Goal: Contribute content: Contribute content

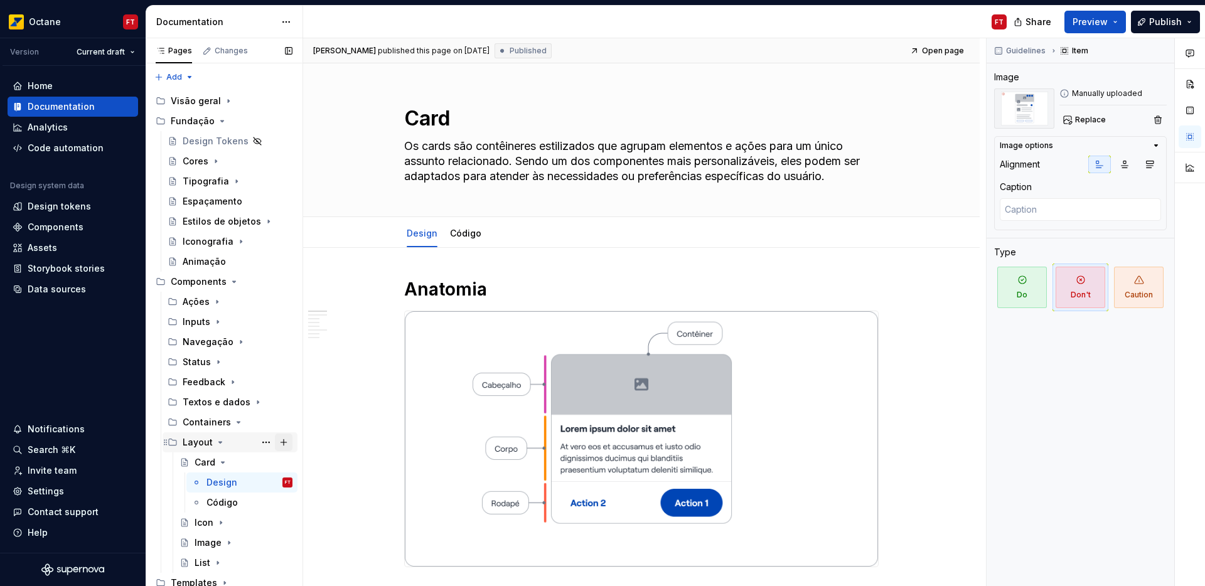
scroll to position [4, 0]
click at [279, 442] on button "Page tree" at bounding box center [284, 439] width 18 height 18
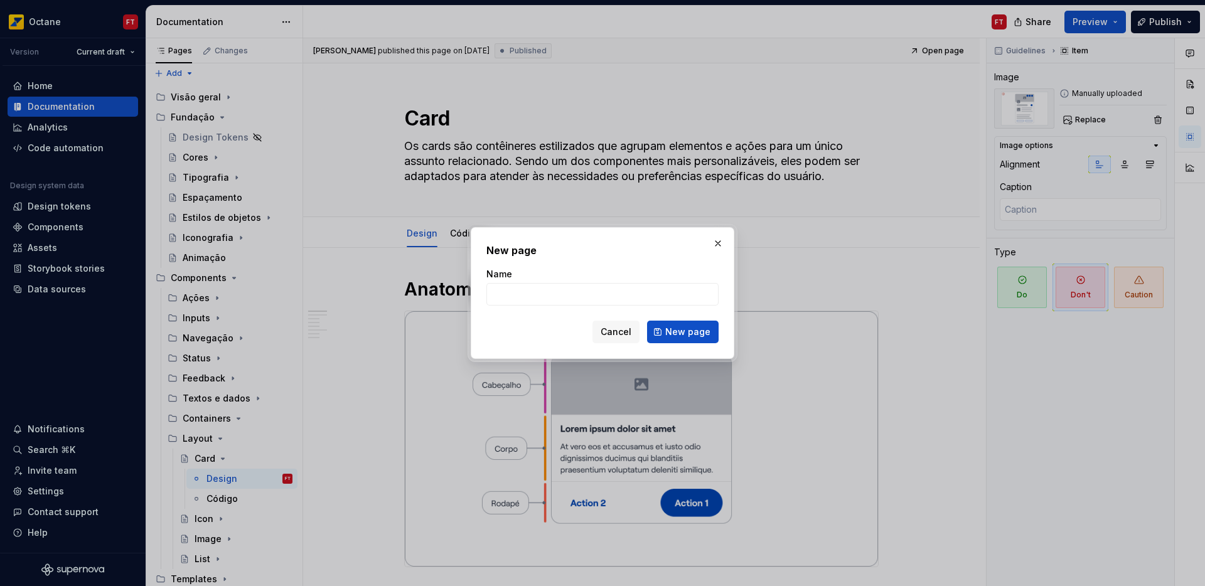
type textarea "*"
click at [509, 296] on input "Carrousel" at bounding box center [602, 294] width 232 height 23
type input "Carousel"
click button "New page" at bounding box center [683, 332] width 72 height 23
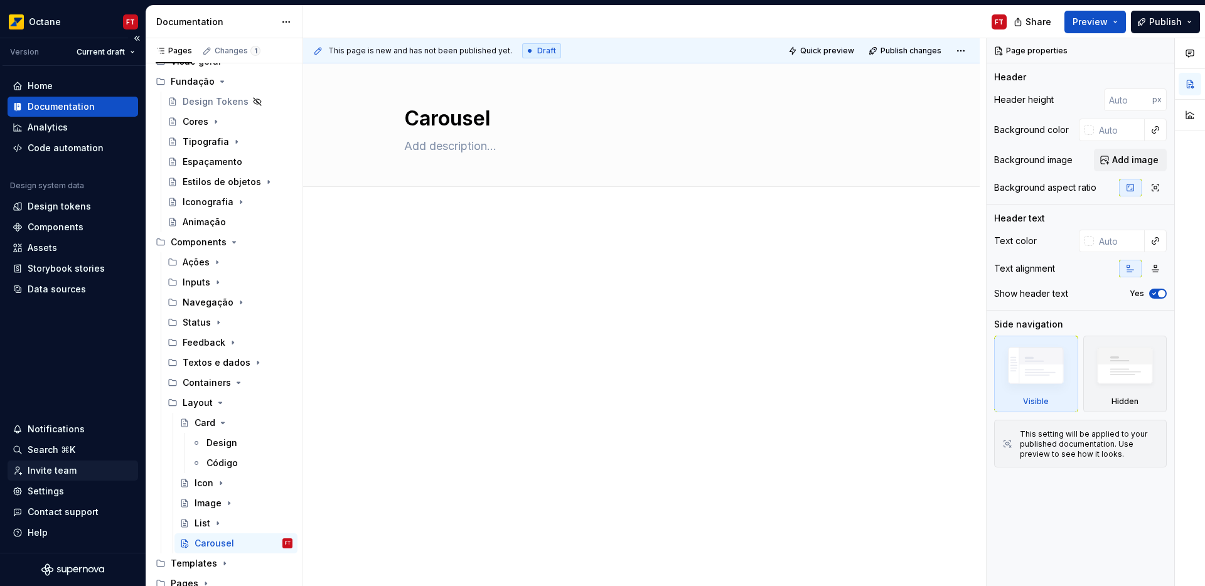
scroll to position [44, 0]
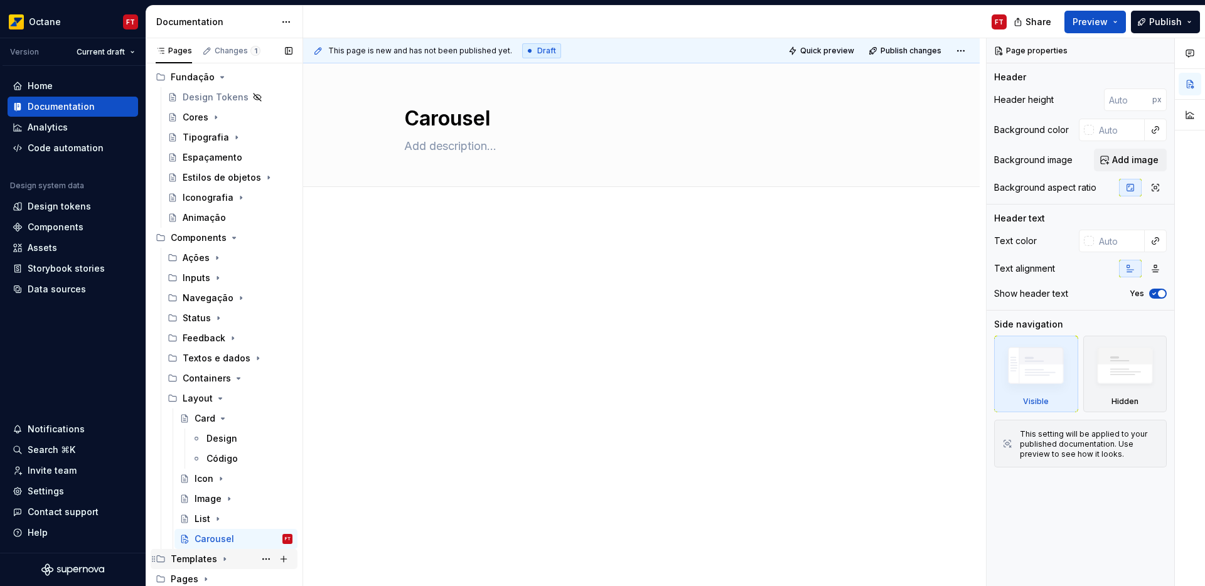
click at [223, 559] on icon "Page tree" at bounding box center [225, 559] width 10 height 10
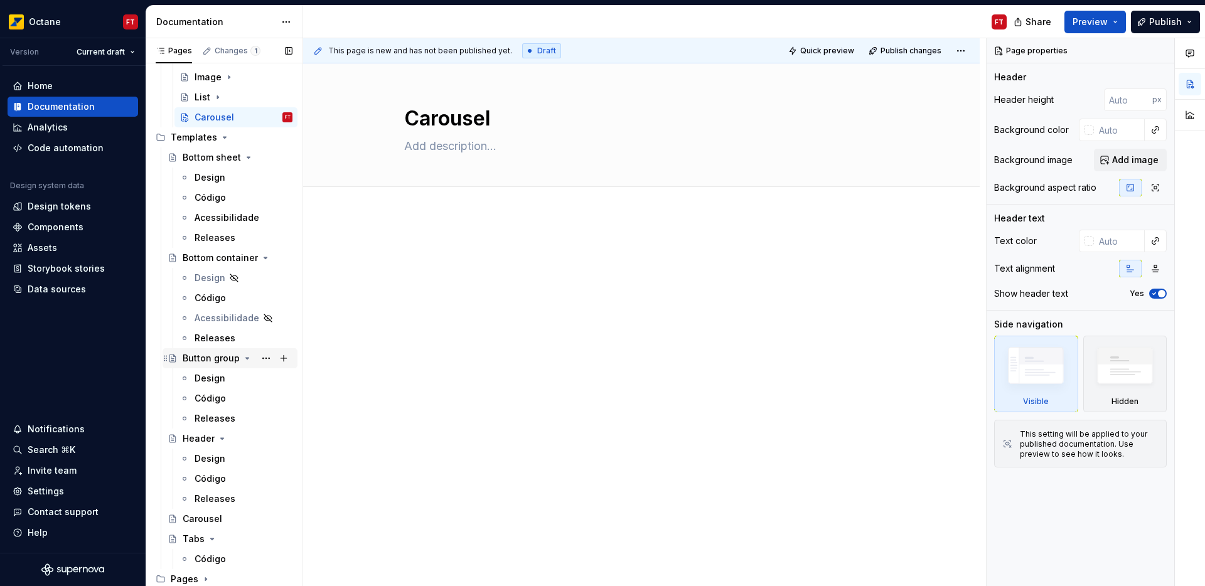
click at [243, 355] on icon "Page tree" at bounding box center [247, 358] width 10 height 10
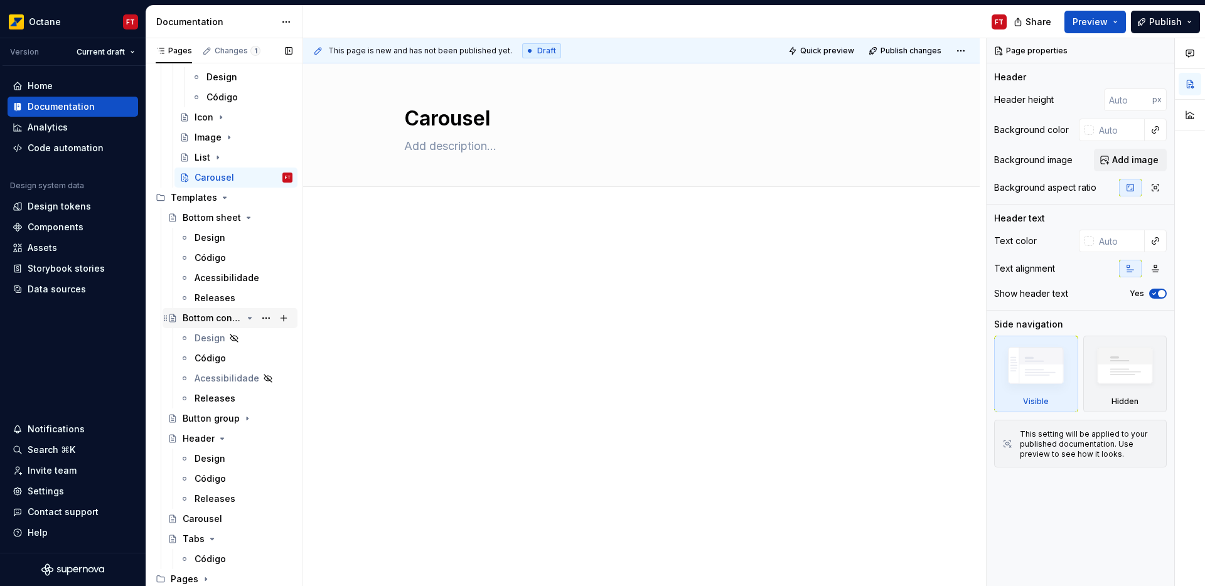
click at [248, 318] on icon "Page tree" at bounding box center [249, 317] width 3 height 1
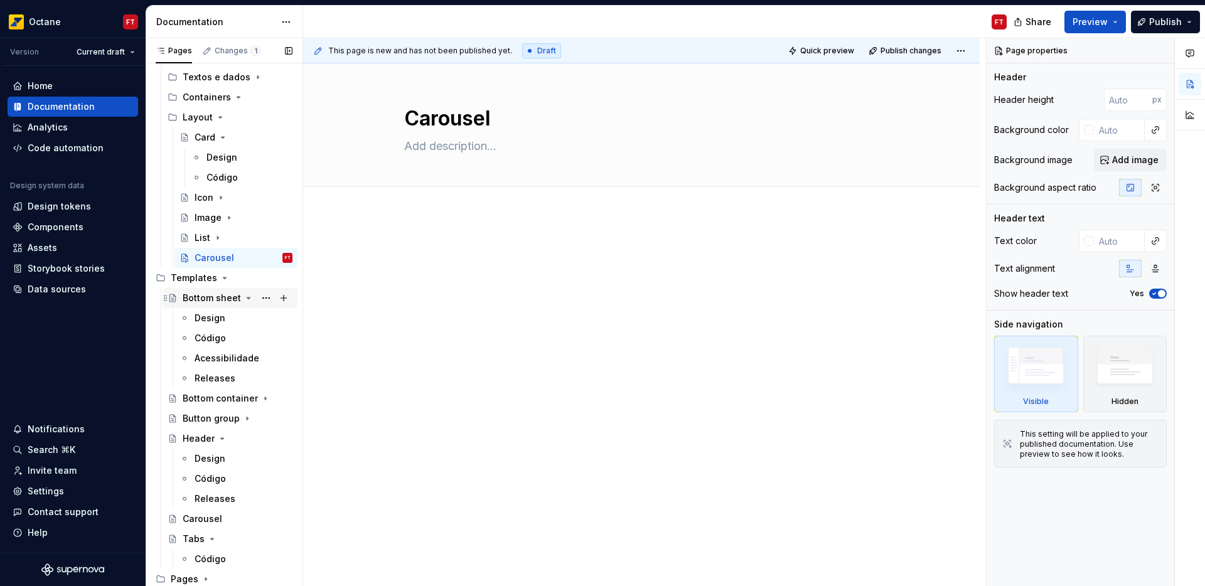
scroll to position [325, 0]
click at [243, 299] on icon "Page tree" at bounding box center [248, 298] width 10 height 10
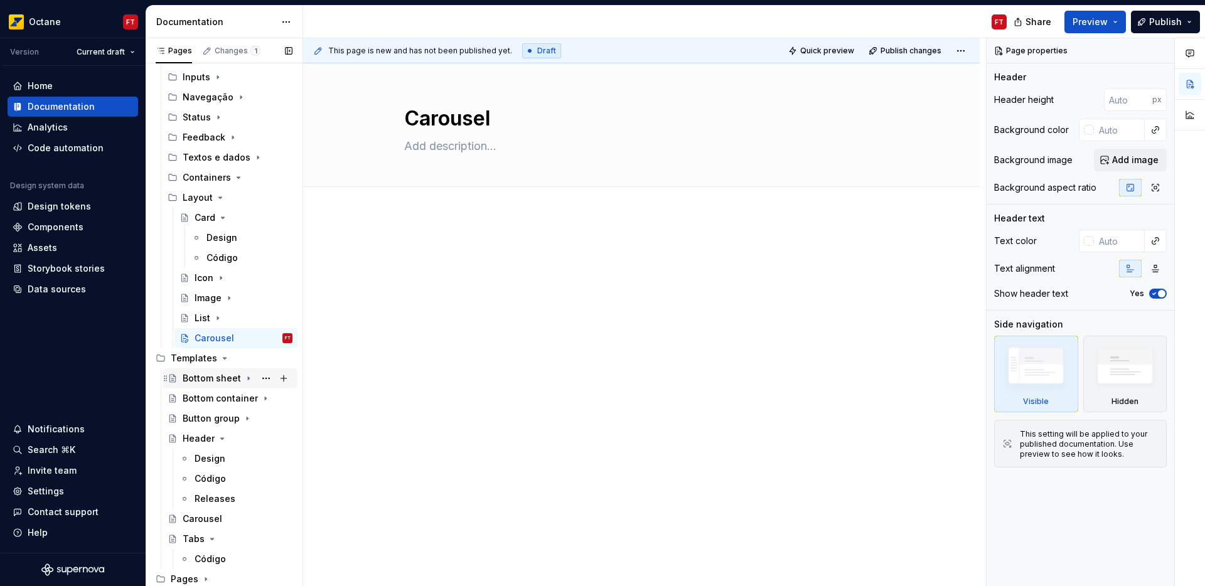
scroll to position [245, 0]
click at [221, 438] on icon "Page tree" at bounding box center [222, 438] width 3 height 1
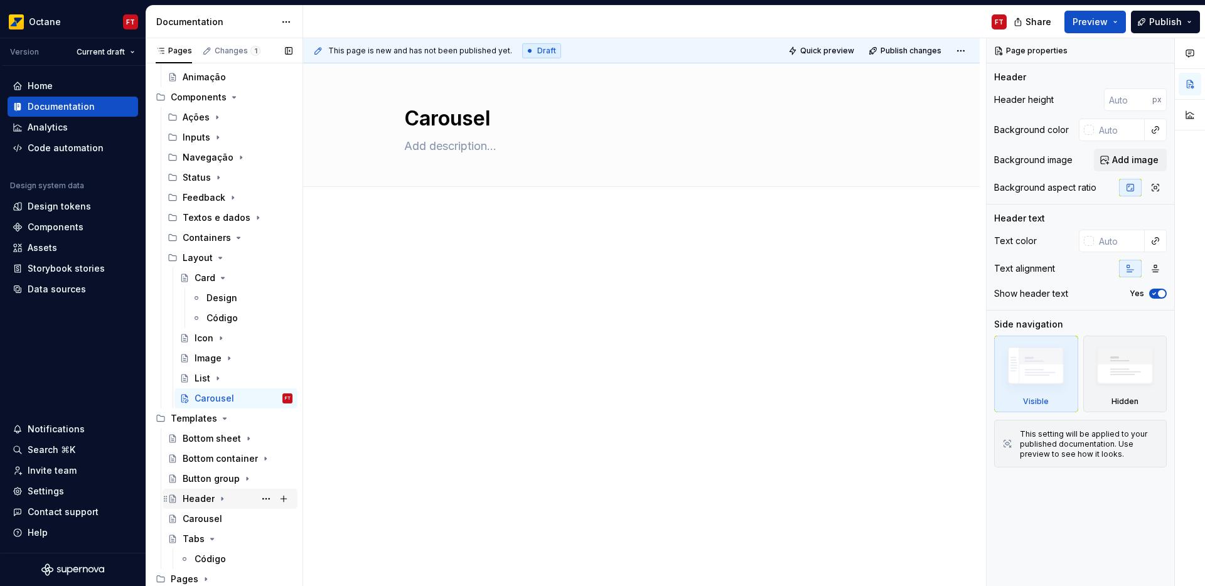
scroll to position [184, 0]
click at [258, 397] on button "Page tree" at bounding box center [266, 399] width 18 height 18
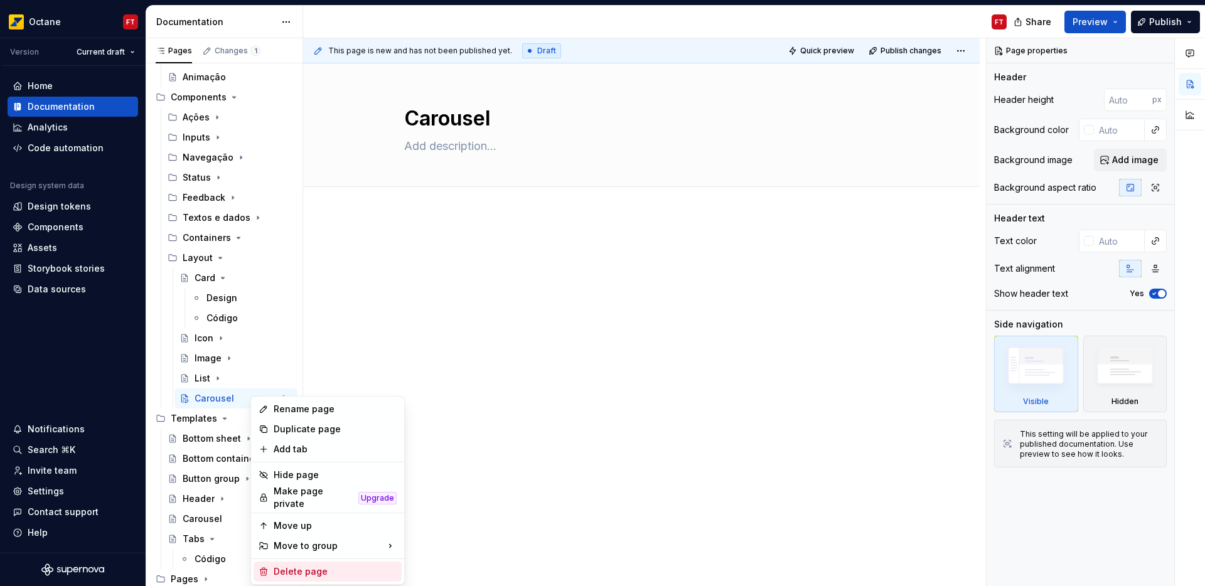
click at [296, 565] on div "Delete page" at bounding box center [335, 571] width 123 height 13
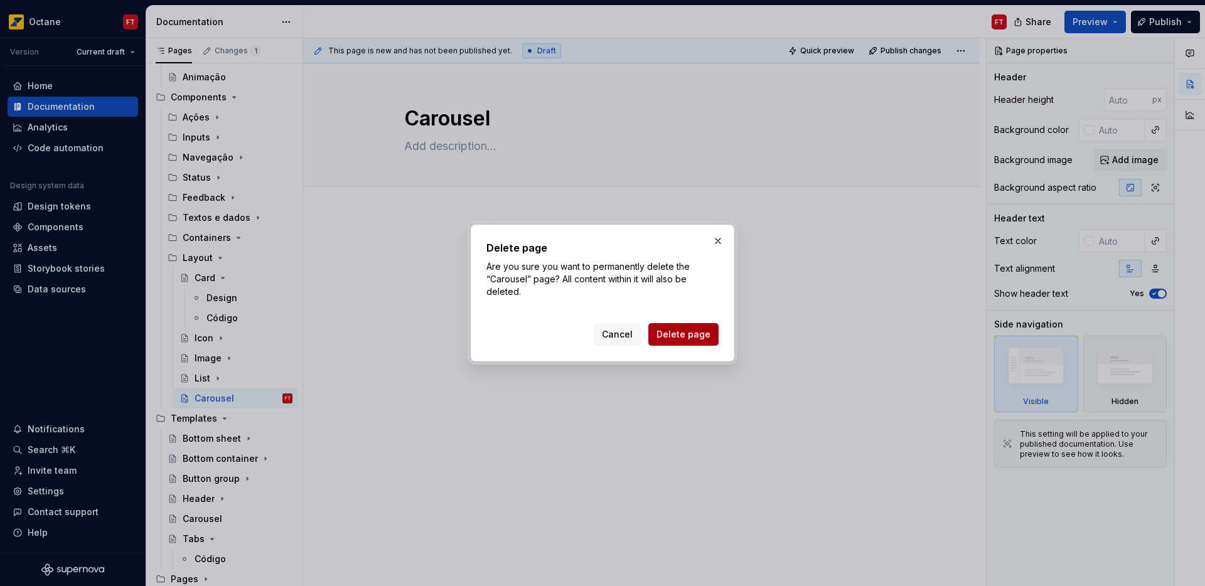
click at [691, 331] on span "Delete page" at bounding box center [683, 334] width 54 height 13
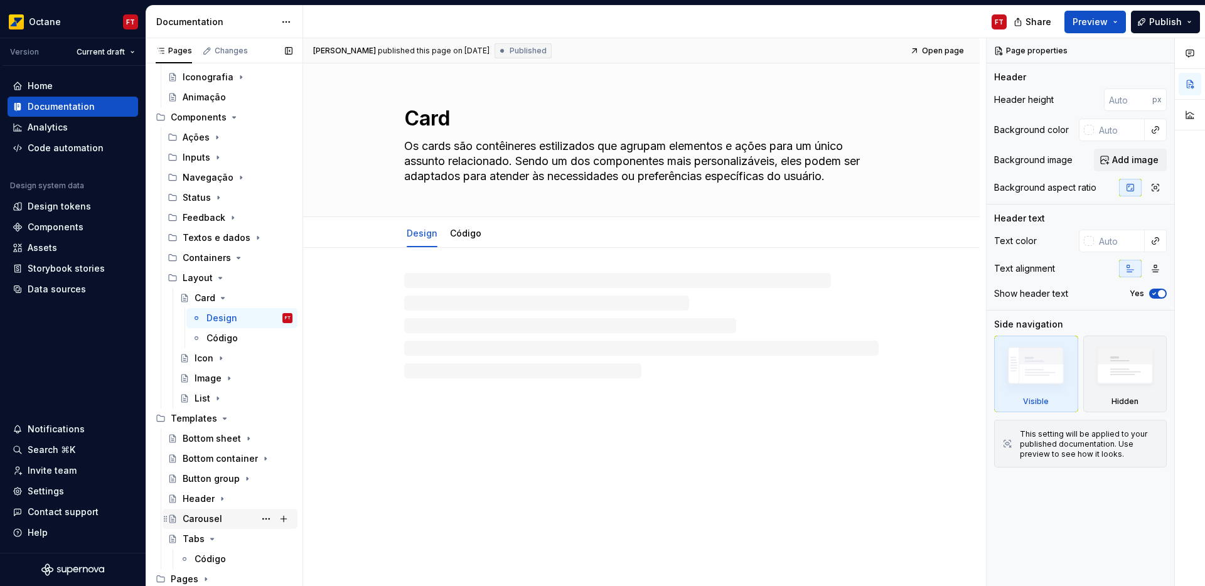
click at [199, 517] on div "Carousel" at bounding box center [203, 519] width 40 height 13
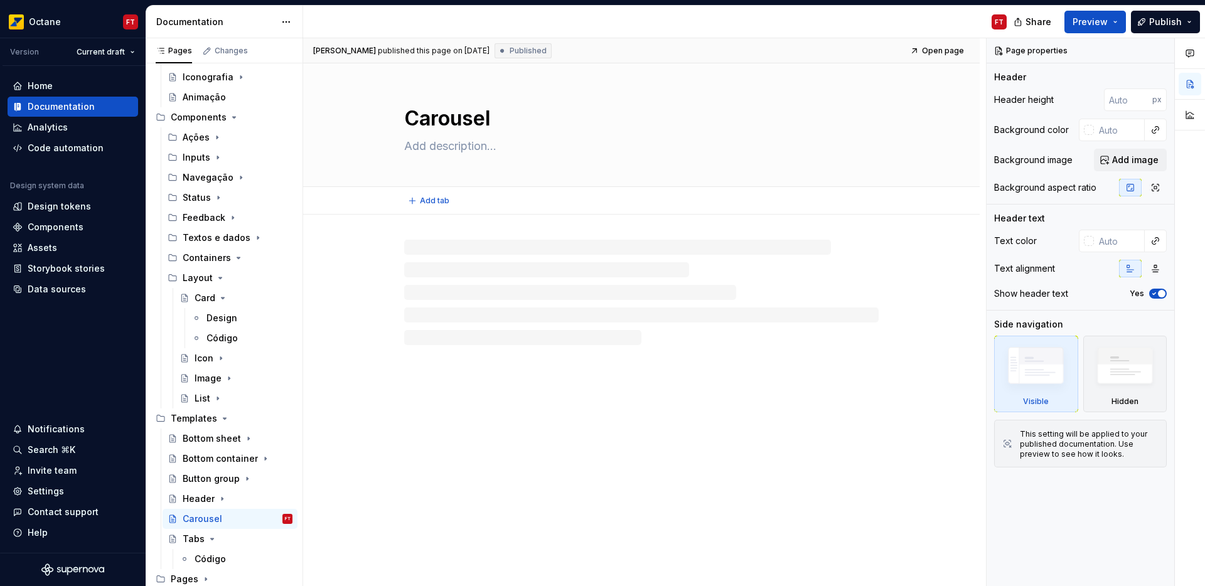
click at [464, 149] on textarea at bounding box center [639, 146] width 474 height 20
click at [448, 146] on textarea at bounding box center [639, 146] width 474 height 20
paste textarea "O carrossel oferece aos usuários uma maneira dinâmica e interativa de navegar p…"
type textarea "*"
type textarea "O carrossel oferece aos usuários uma maneira dinâmica e interativa de navegar p…"
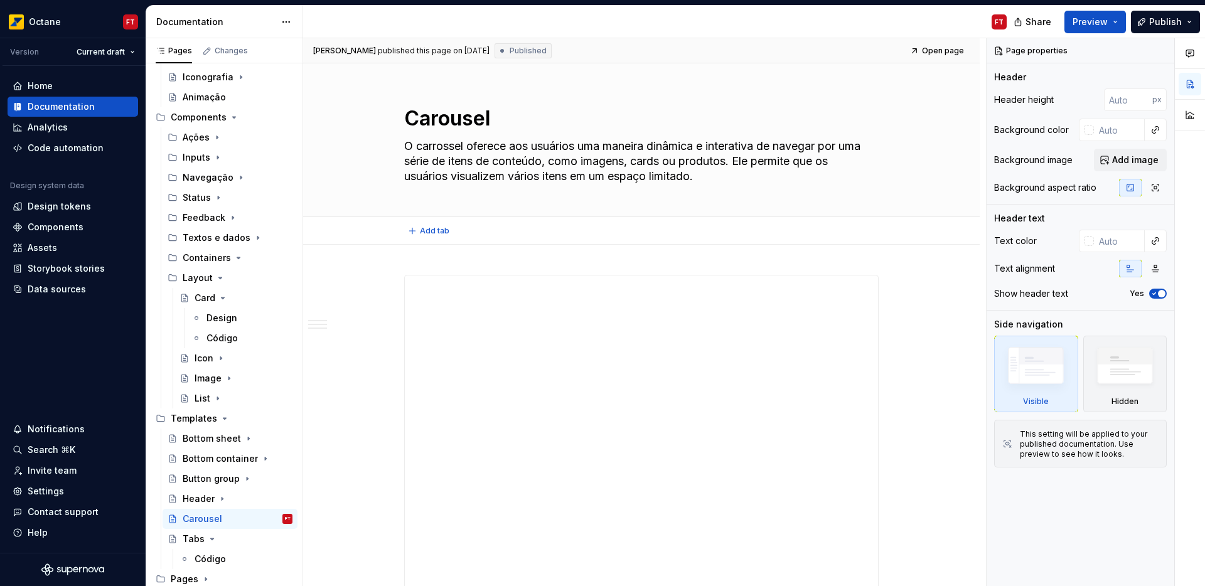
type textarea "*"
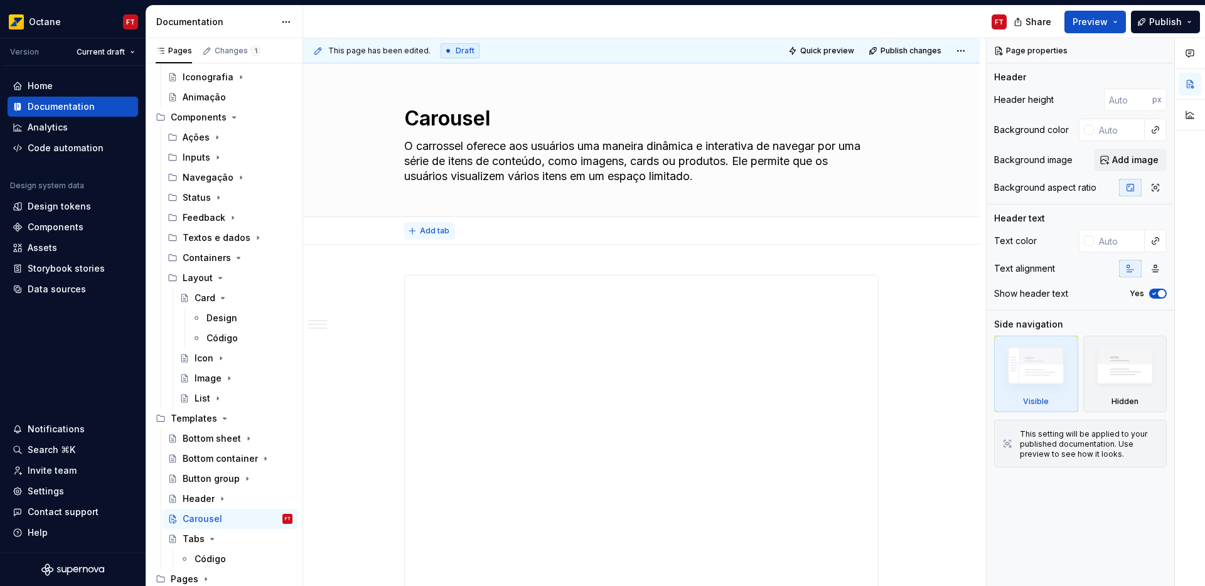
type textarea "O carrossel oferece aos usuários uma maneira dinâmica e interativa de navegar p…"
click at [434, 234] on span "Add tab" at bounding box center [434, 231] width 29 height 10
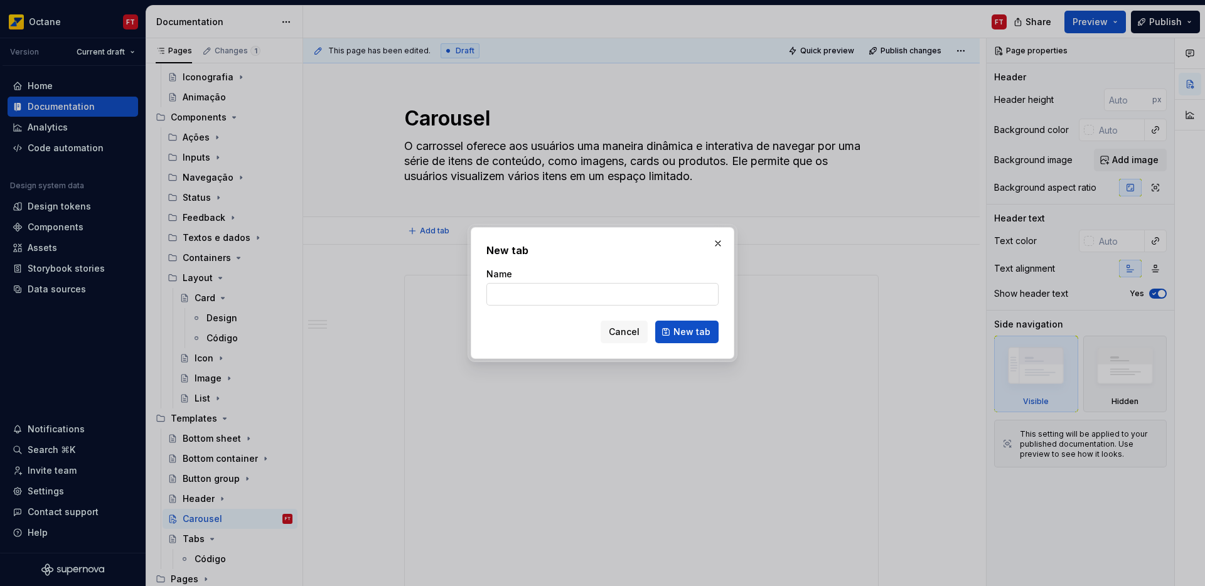
type textarea "*"
type input "Código"
click button "New tab" at bounding box center [686, 332] width 63 height 23
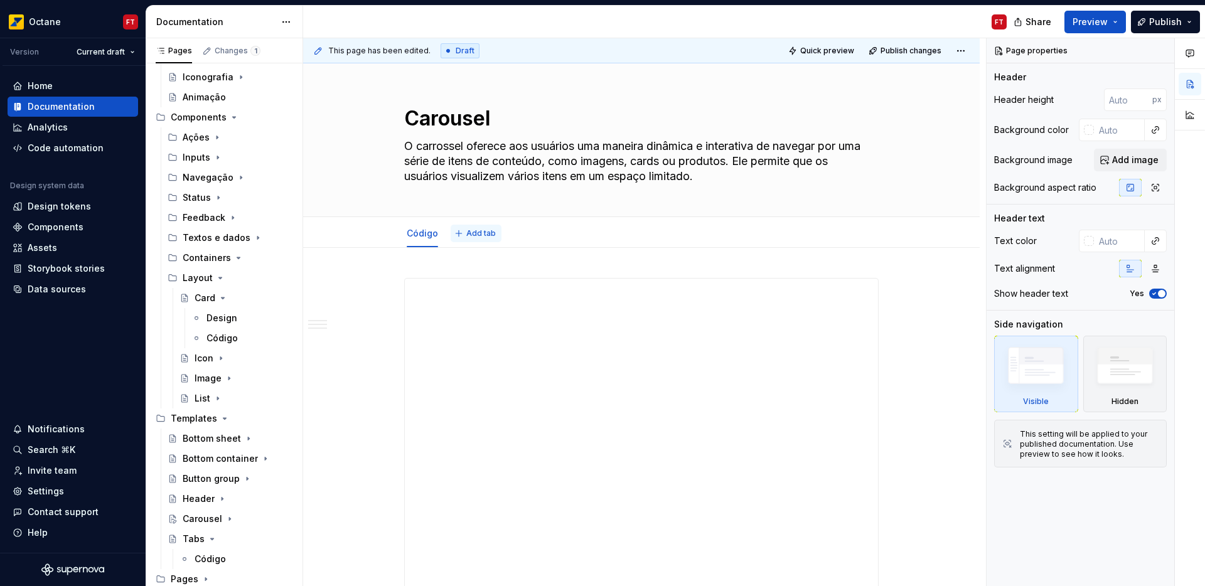
click at [473, 234] on span "Add tab" at bounding box center [480, 233] width 29 height 10
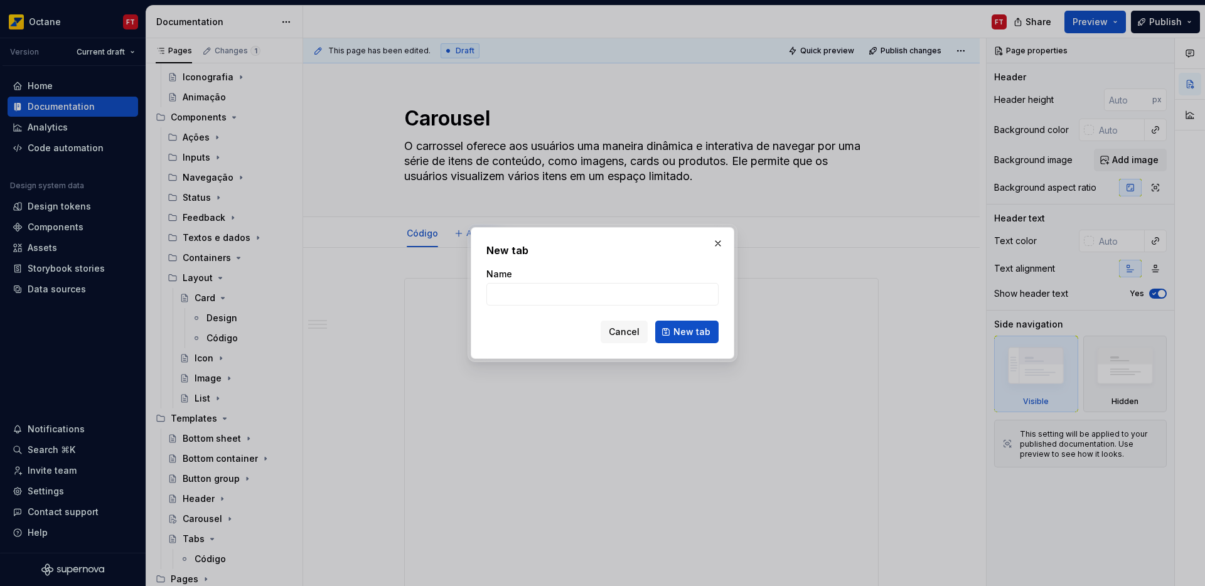
type textarea "*"
type input "Design"
click button "New tab" at bounding box center [686, 332] width 63 height 23
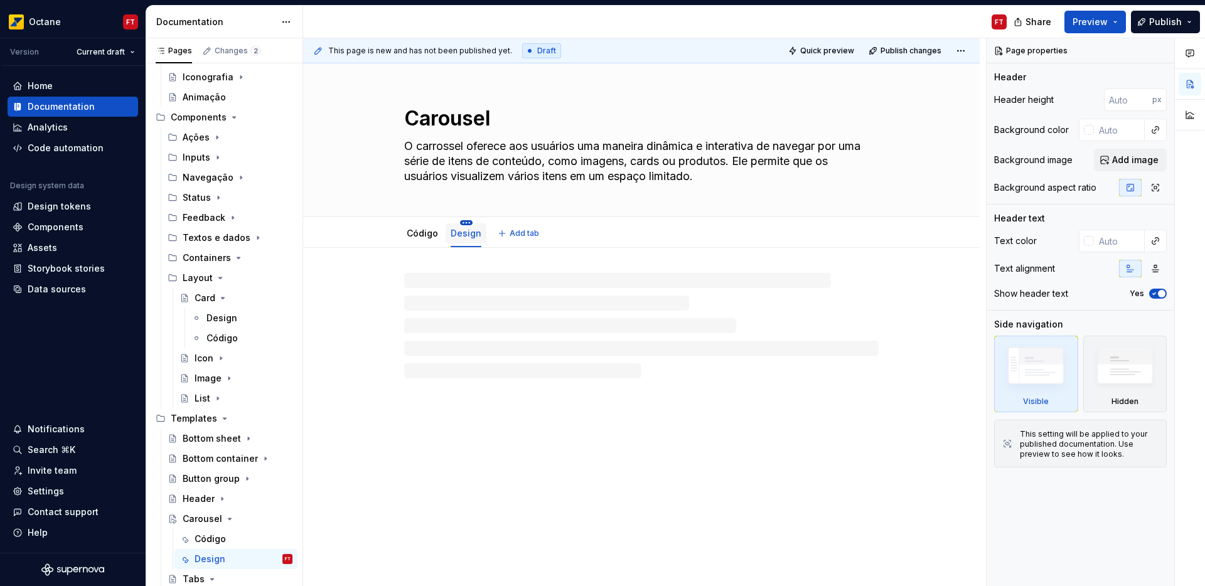
click at [465, 221] on html "Octane FT Version Current draft Home Documentation Analytics Code automation De…" at bounding box center [602, 293] width 1205 height 586
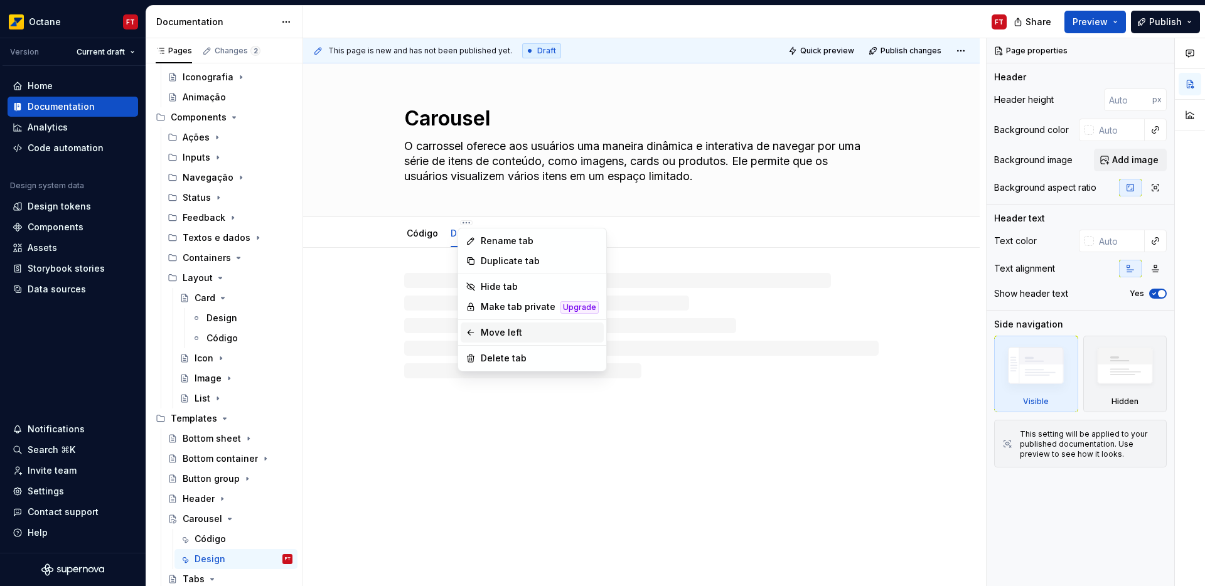
click at [509, 336] on div "Move left" at bounding box center [540, 332] width 118 height 13
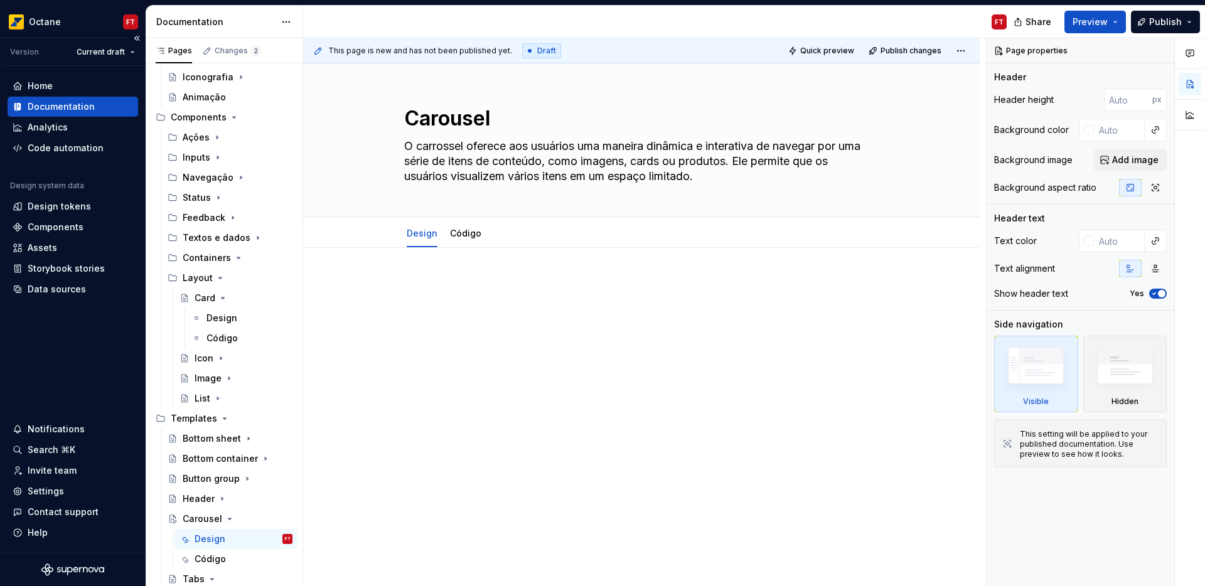
type textarea "*"
click at [476, 280] on p at bounding box center [641, 285] width 474 height 15
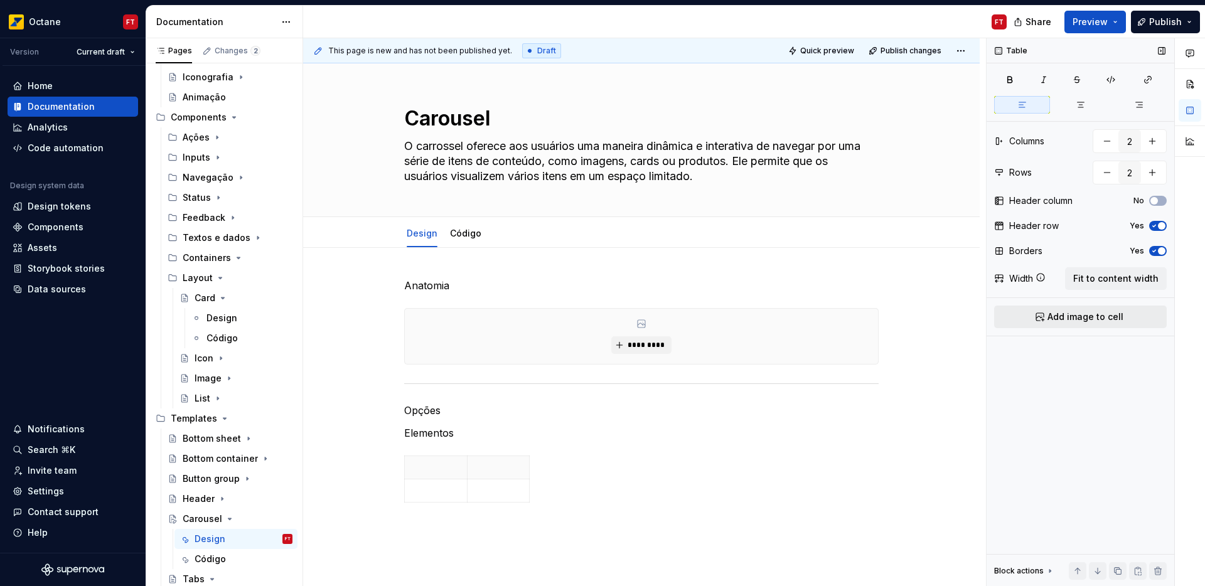
click at [1079, 323] on button "Add image to cell" at bounding box center [1080, 317] width 173 height 23
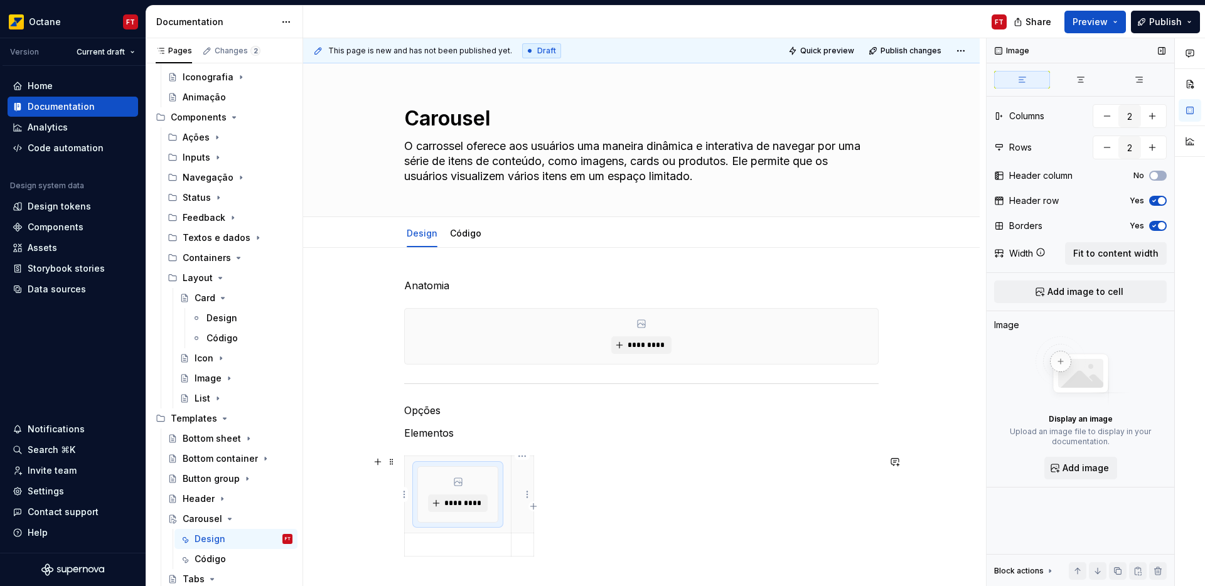
click at [521, 479] on th at bounding box center [522, 494] width 23 height 77
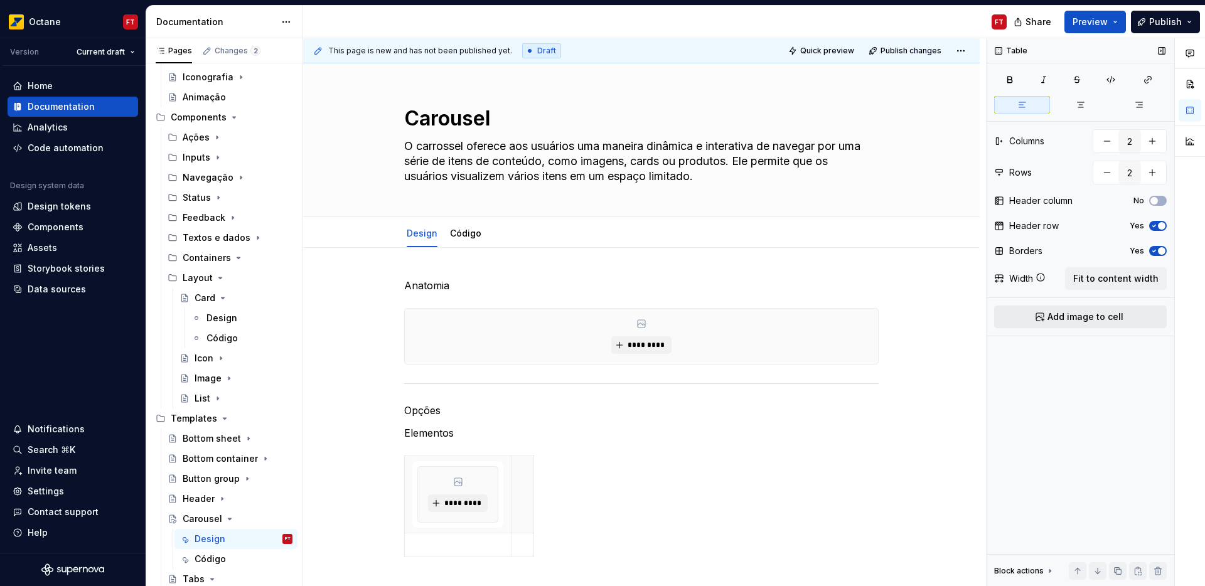
click at [1110, 314] on span "Add image to cell" at bounding box center [1085, 317] width 76 height 13
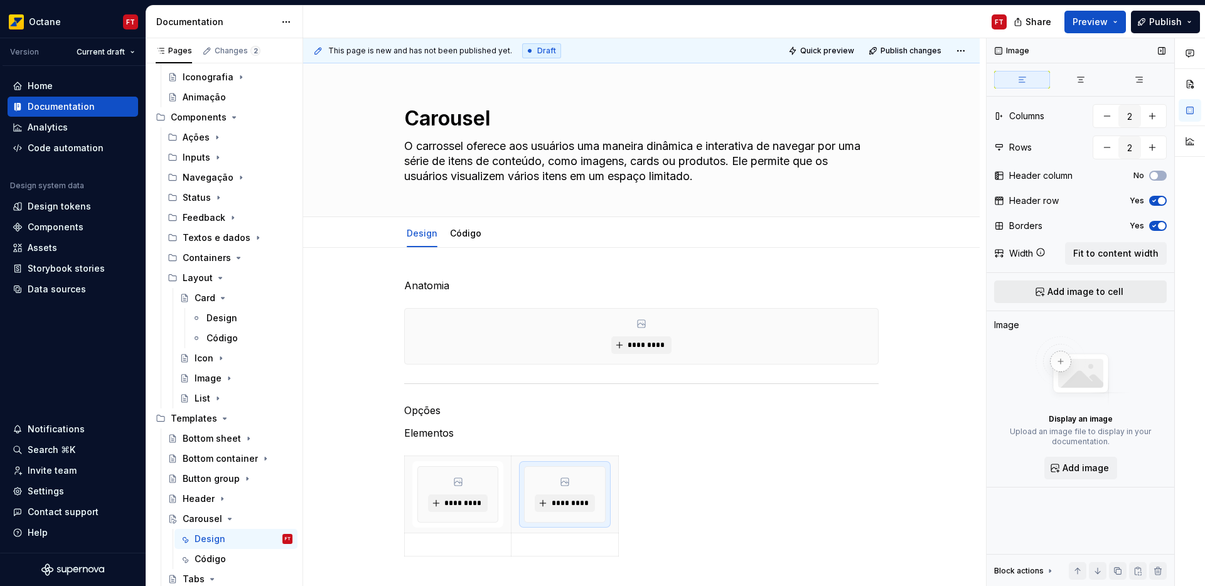
click at [1121, 292] on button "Add image to cell" at bounding box center [1080, 291] width 173 height 23
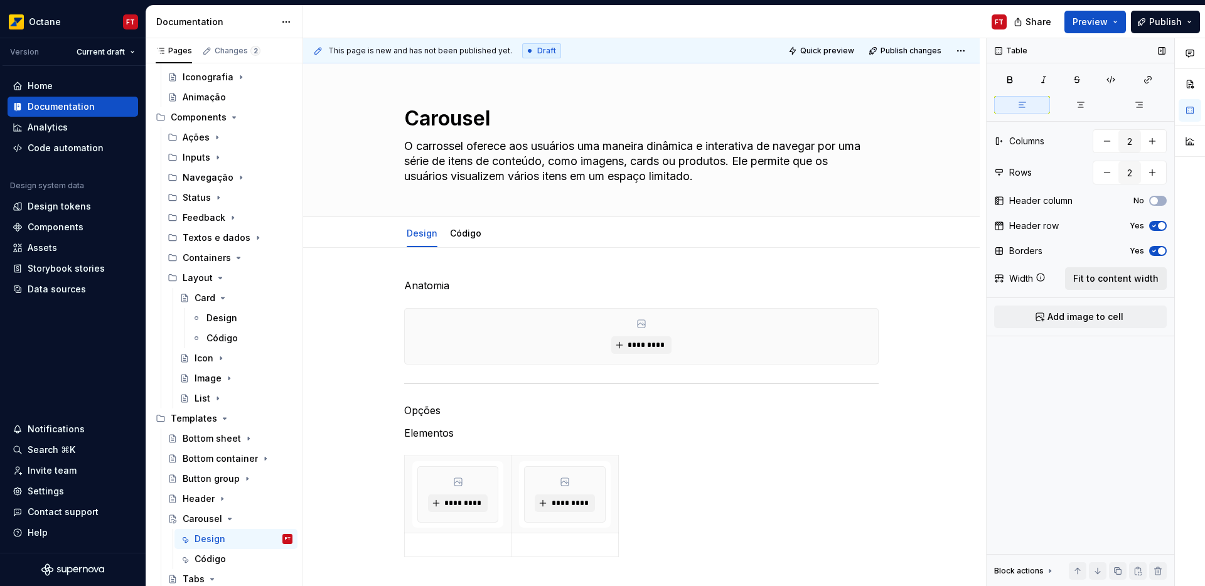
click at [1120, 273] on span "Fit to content width" at bounding box center [1115, 278] width 85 height 13
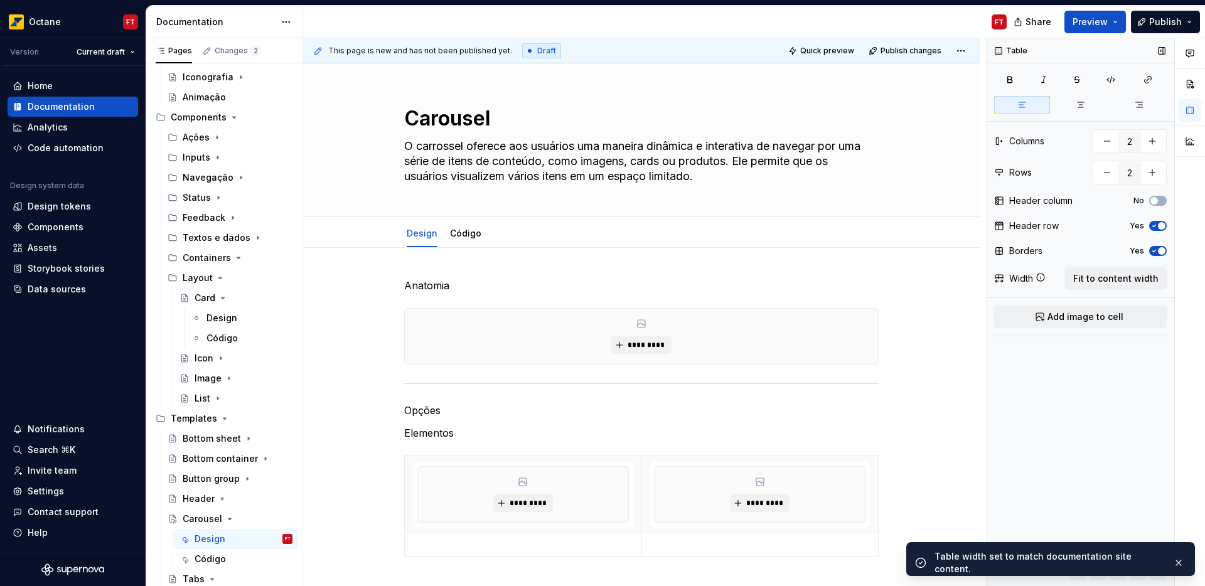
click at [1153, 254] on icon "button" at bounding box center [1154, 251] width 10 height 8
click at [1156, 226] on icon "button" at bounding box center [1154, 226] width 10 height 8
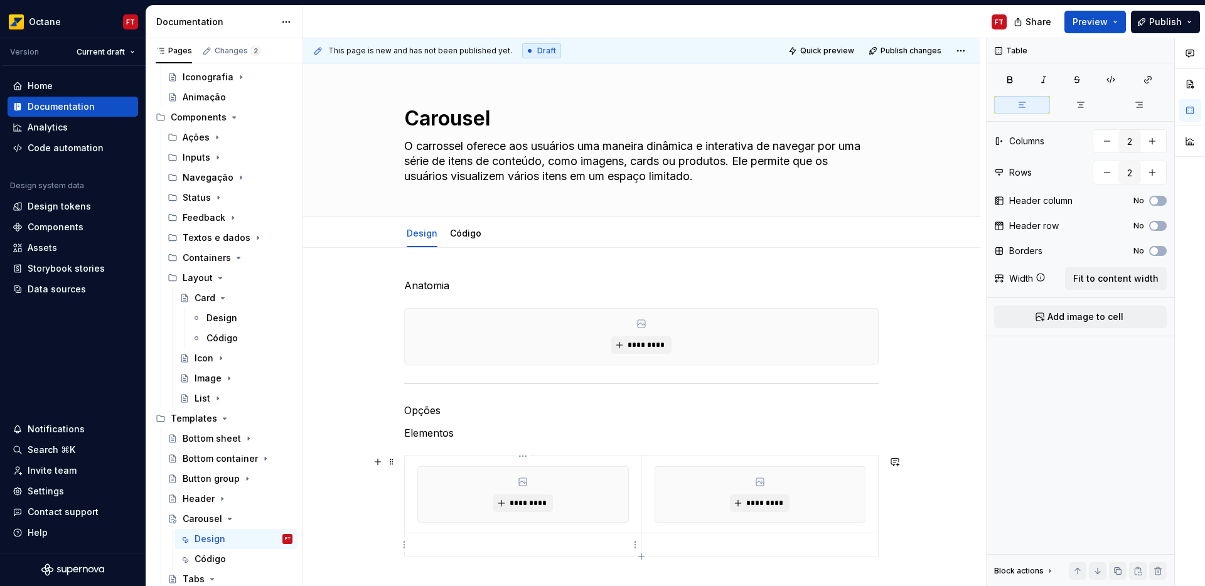
click at [449, 541] on p at bounding box center [522, 544] width 221 height 13
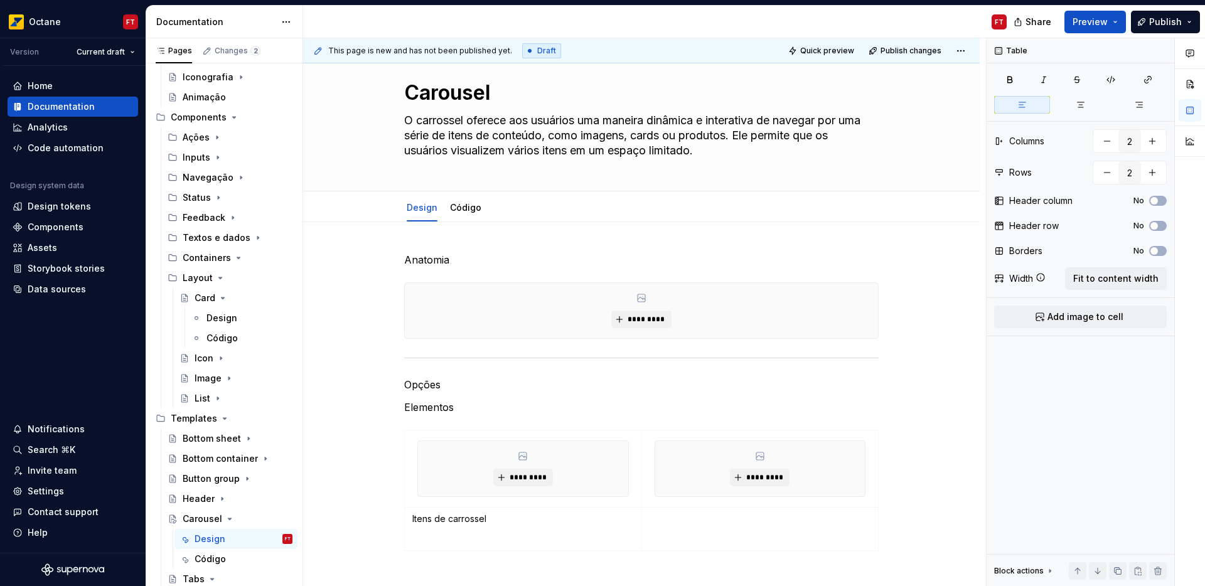
click at [671, 524] on p at bounding box center [759, 519] width 221 height 13
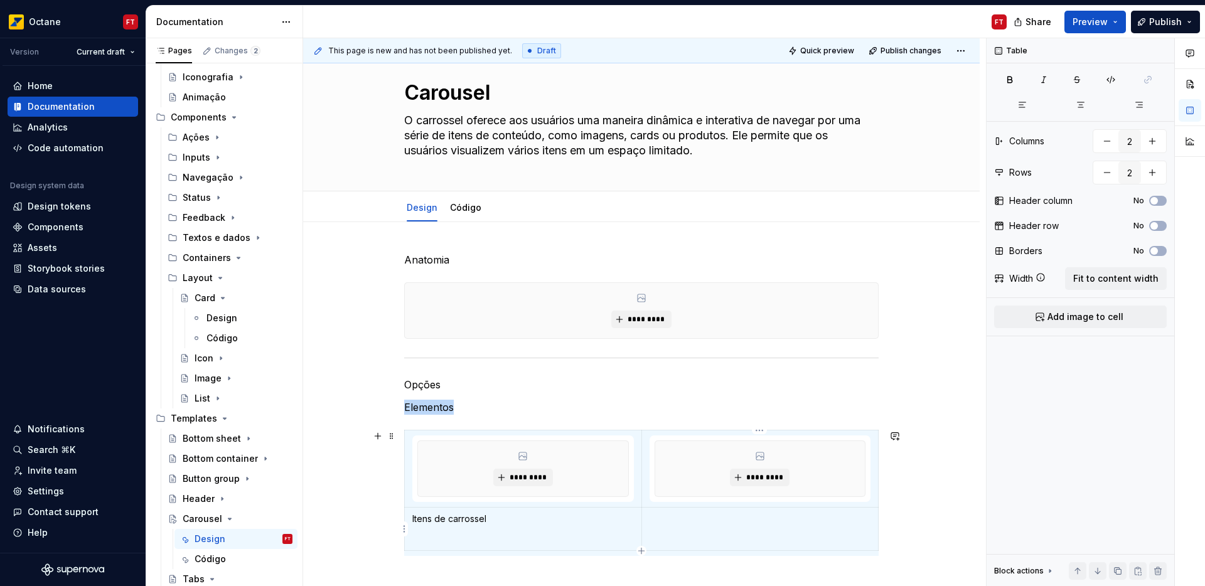
click at [672, 524] on p at bounding box center [759, 519] width 221 height 13
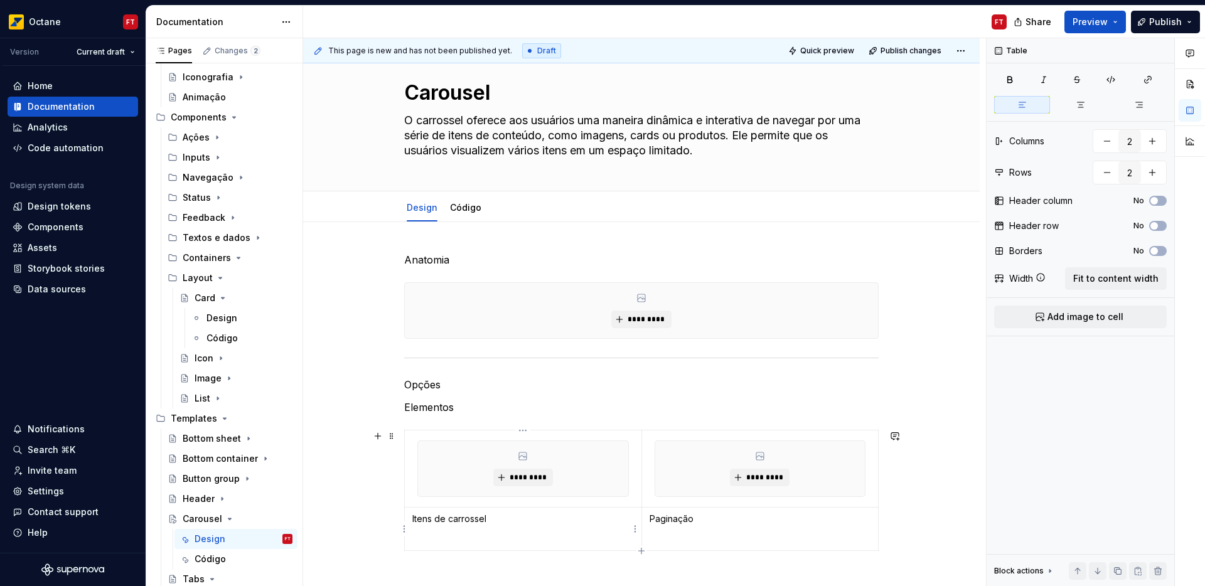
click at [444, 539] on p at bounding box center [522, 539] width 221 height 13
click at [587, 546] on p "Os itens de um carrossel são os elementos de conteúdo a serem exibidos em sequê…" at bounding box center [522, 552] width 221 height 38
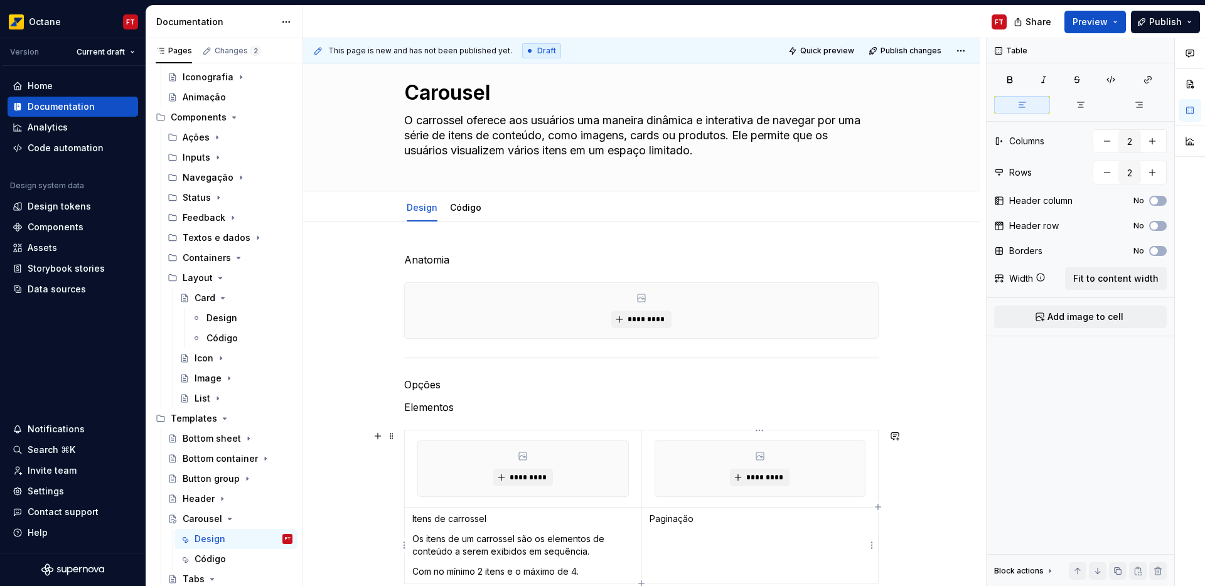
click at [679, 555] on td "Paginação" at bounding box center [759, 546] width 237 height 76
click at [423, 516] on p "Itens de carrossel" at bounding box center [522, 519] width 221 height 13
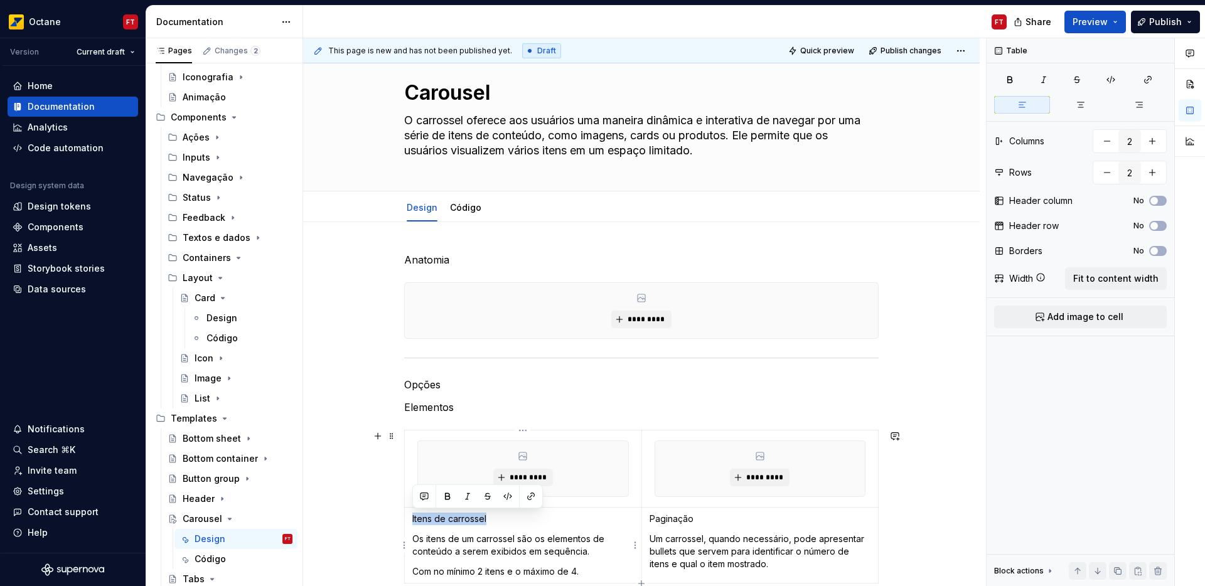
drag, startPoint x: 423, startPoint y: 516, endPoint x: 464, endPoint y: 519, distance: 40.9
click at [464, 516] on p "Itens de carrossel" at bounding box center [522, 519] width 221 height 13
click at [680, 522] on p "Paginação" at bounding box center [759, 519] width 221 height 13
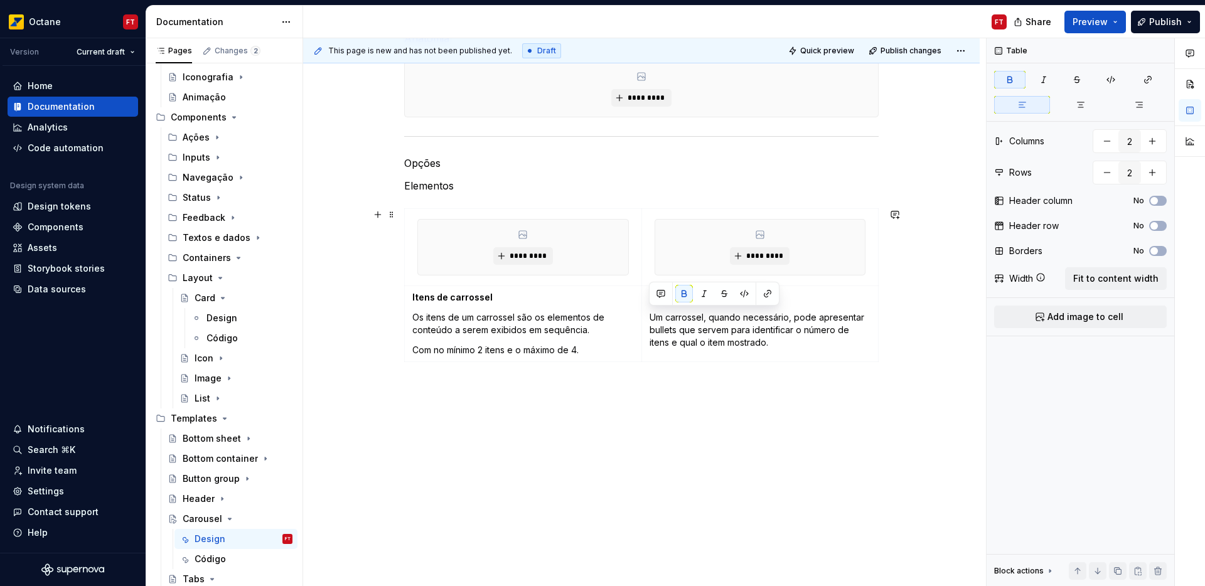
scroll to position [248, 0]
click at [423, 383] on p at bounding box center [641, 388] width 474 height 15
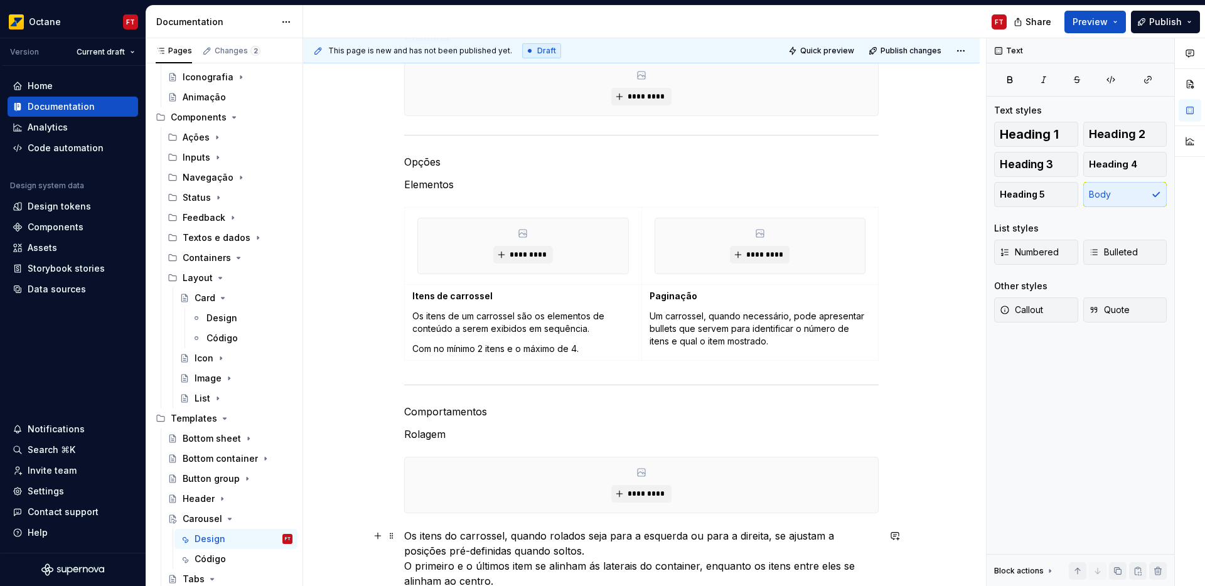
click at [605, 552] on p "Os itens do carrossel, quando rolados seja para a esquerda ou para a direita, s…" at bounding box center [641, 558] width 474 height 60
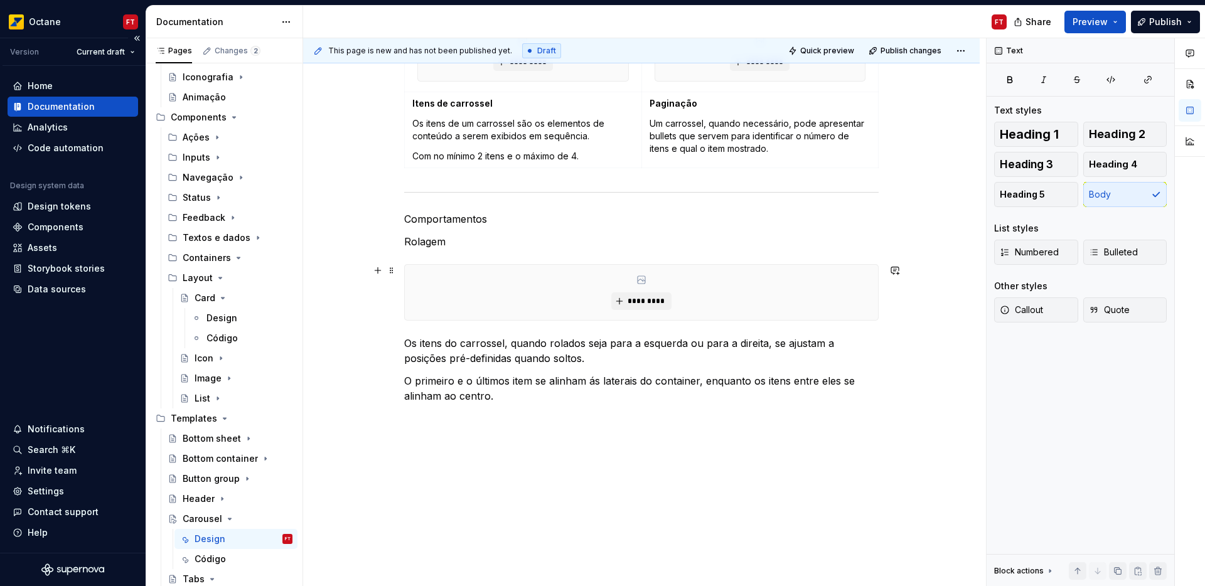
scroll to position [449, 0]
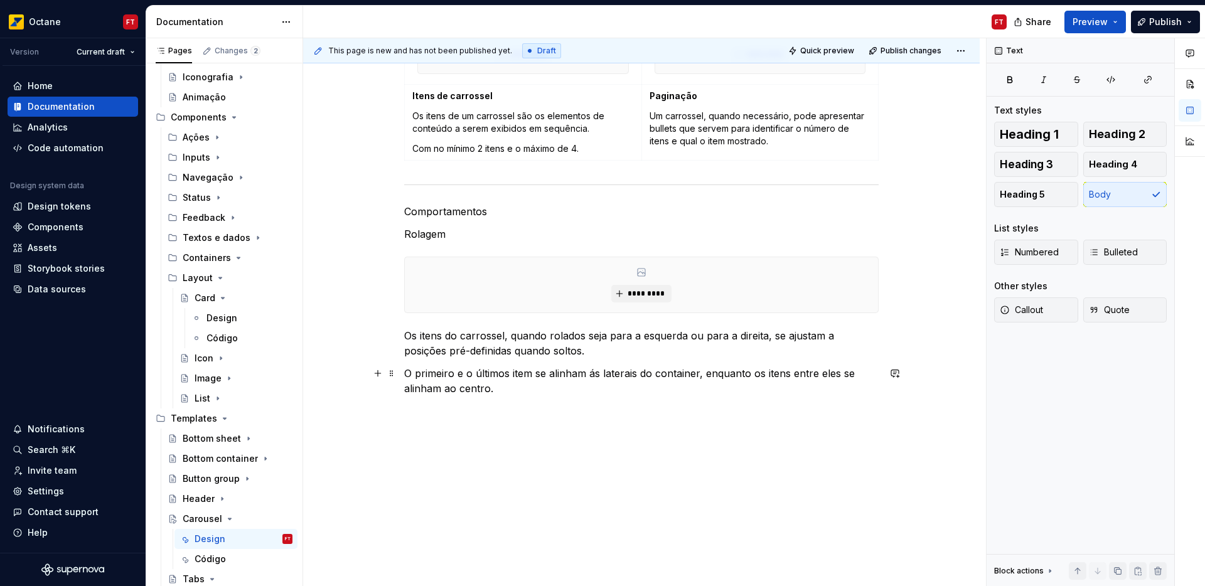
click at [519, 392] on p "O primeiro e o últimos item se alinham ás laterais do container, enquanto os it…" at bounding box center [641, 381] width 474 height 30
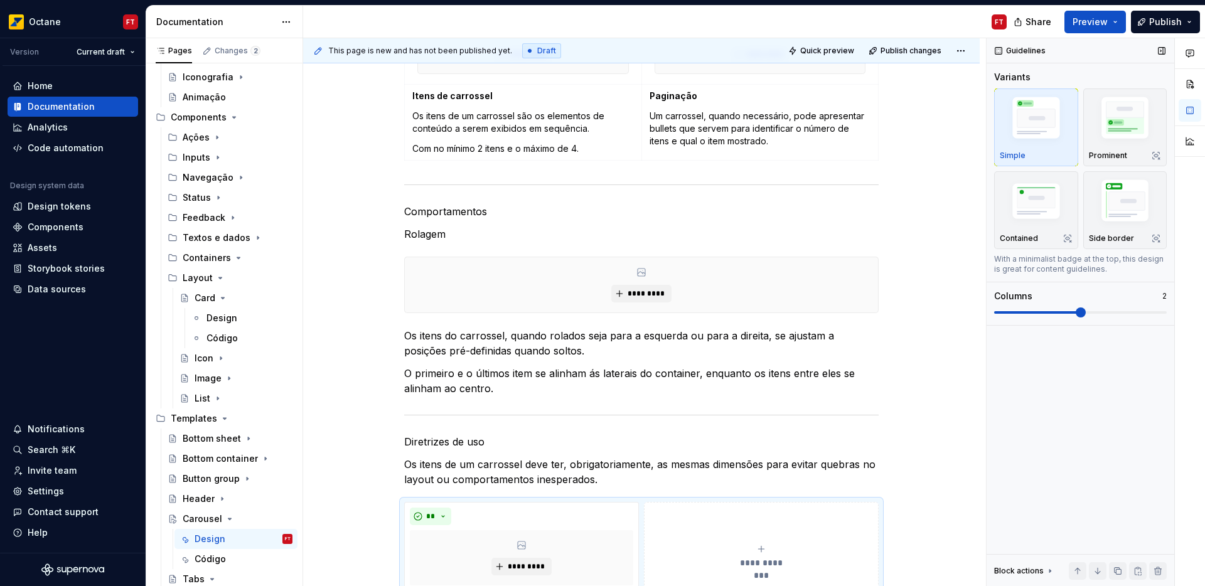
scroll to position [514, 0]
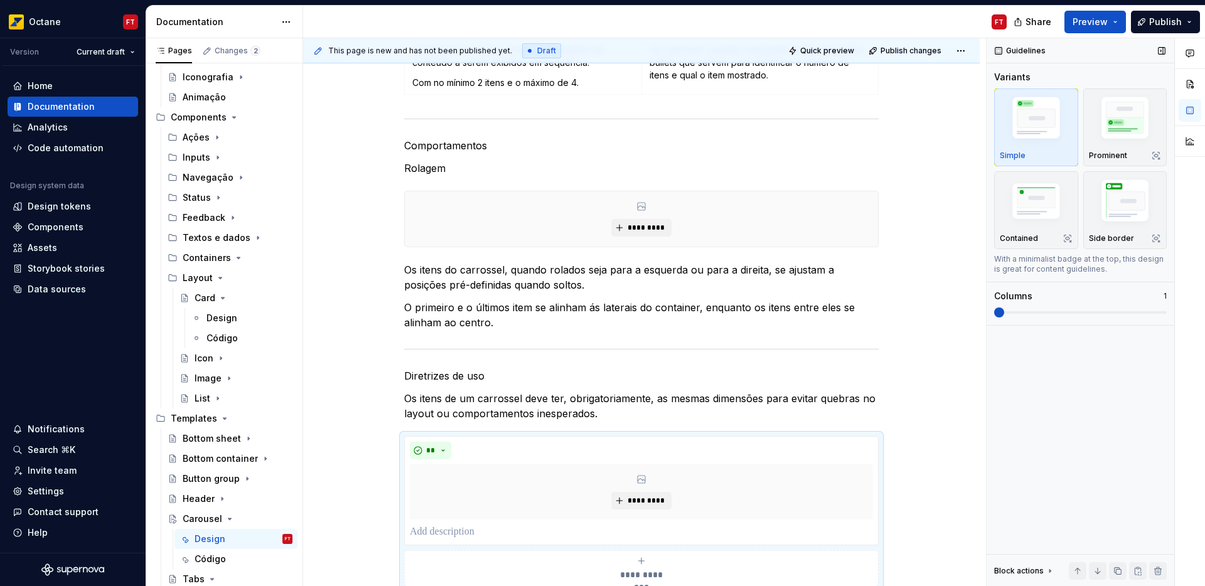
click at [994, 307] on span at bounding box center [999, 312] width 10 height 10
click at [437, 445] on button "**" at bounding box center [430, 451] width 41 height 18
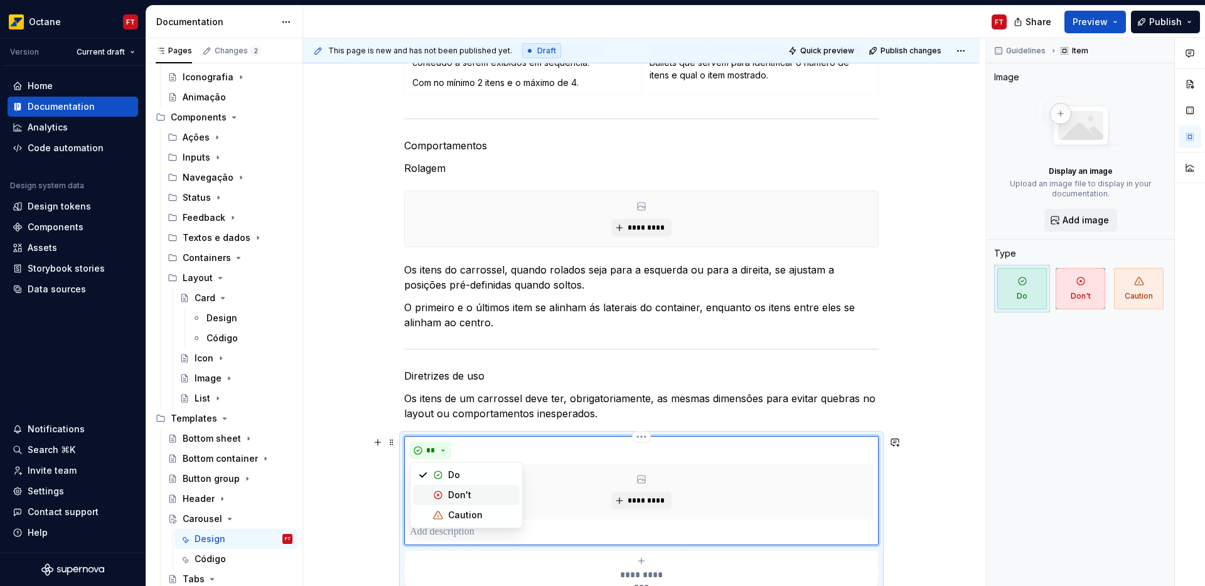
click at [442, 491] on div "Suggestions" at bounding box center [438, 495] width 10 height 10
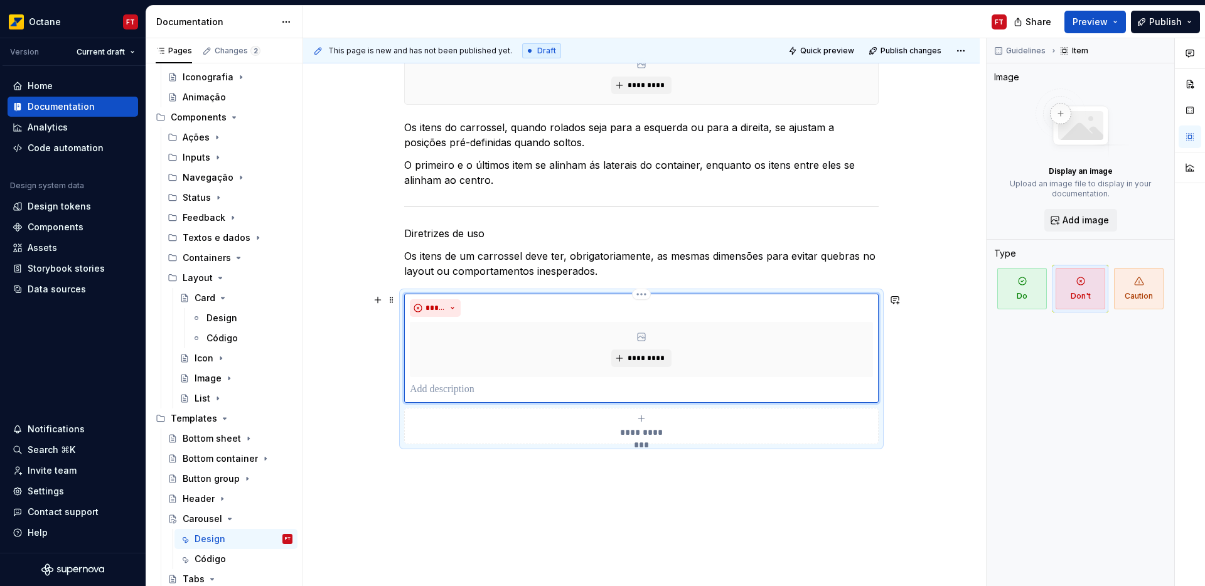
scroll to position [672, 0]
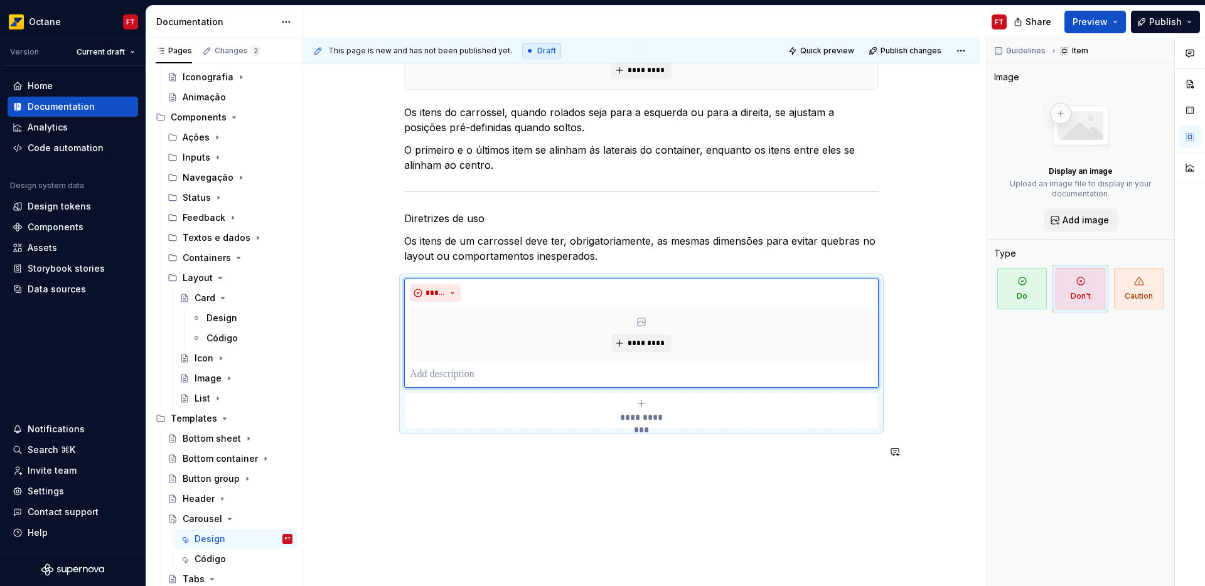
click at [423, 469] on div "**********" at bounding box center [641, 40] width 474 height 868
click at [455, 450] on p at bounding box center [641, 451] width 474 height 15
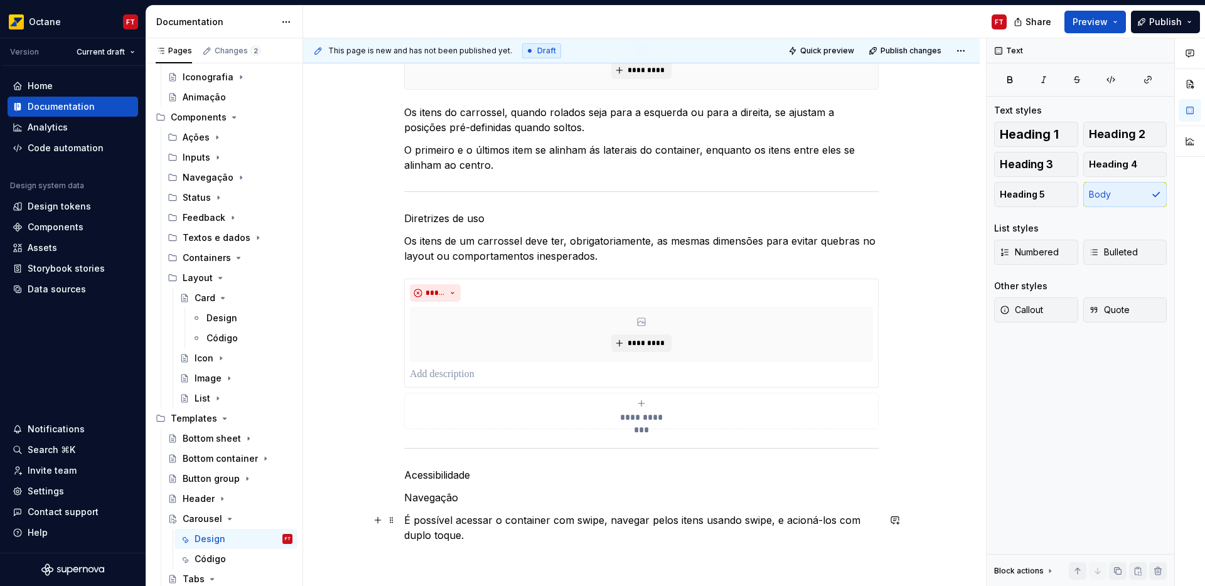
click at [584, 523] on p "É possível acessar o container com swipe, navegar pelos itens usando swipe, e a…" at bounding box center [641, 528] width 474 height 30
click at [747, 516] on p "É possível acessar o container com swipe , navegar pelos itens usando swipe, e …" at bounding box center [641, 528] width 474 height 30
click at [415, 535] on p "É possível acessar o container com swipe , navegar pelos itens usando swipe , e…" at bounding box center [641, 528] width 474 height 30
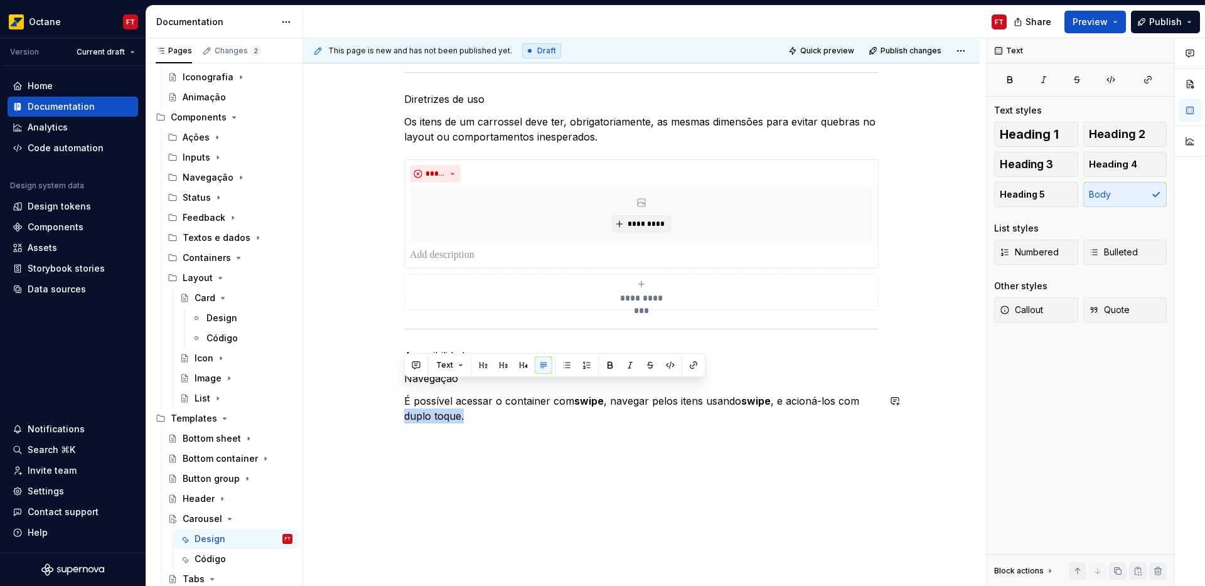
scroll to position [819, 0]
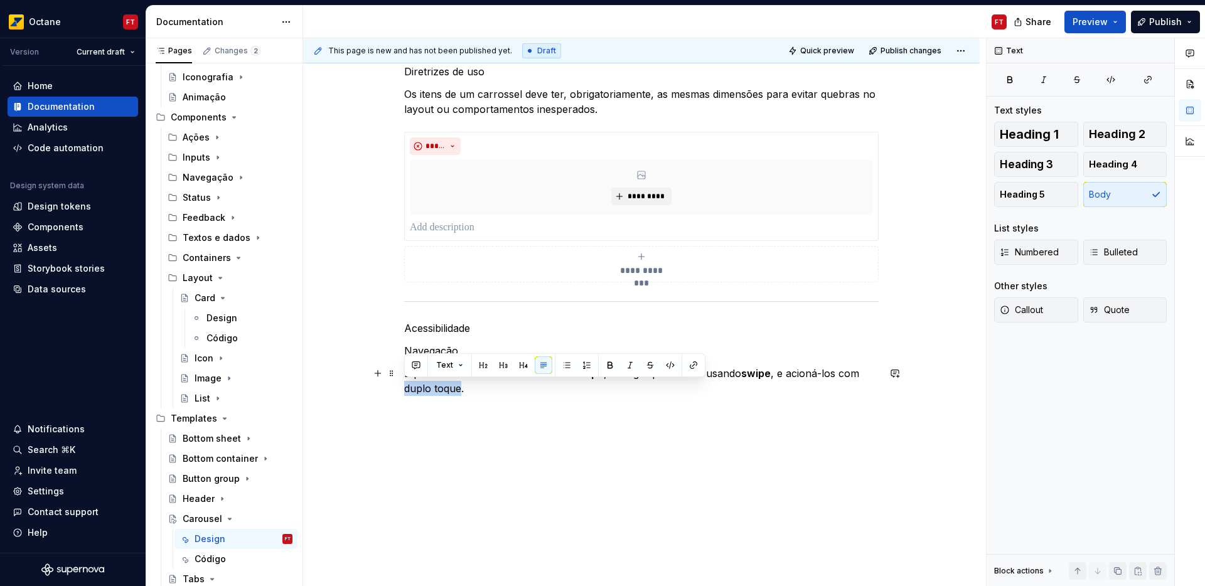
drag, startPoint x: 415, startPoint y: 535, endPoint x: 452, endPoint y: 386, distance: 153.7
click at [452, 386] on p "É possível acessar o container com swipe , navegar pelos itens usando swipe , e…" at bounding box center [641, 381] width 474 height 30
click at [511, 411] on div "**********" at bounding box center [641, 7] width 676 height 1157
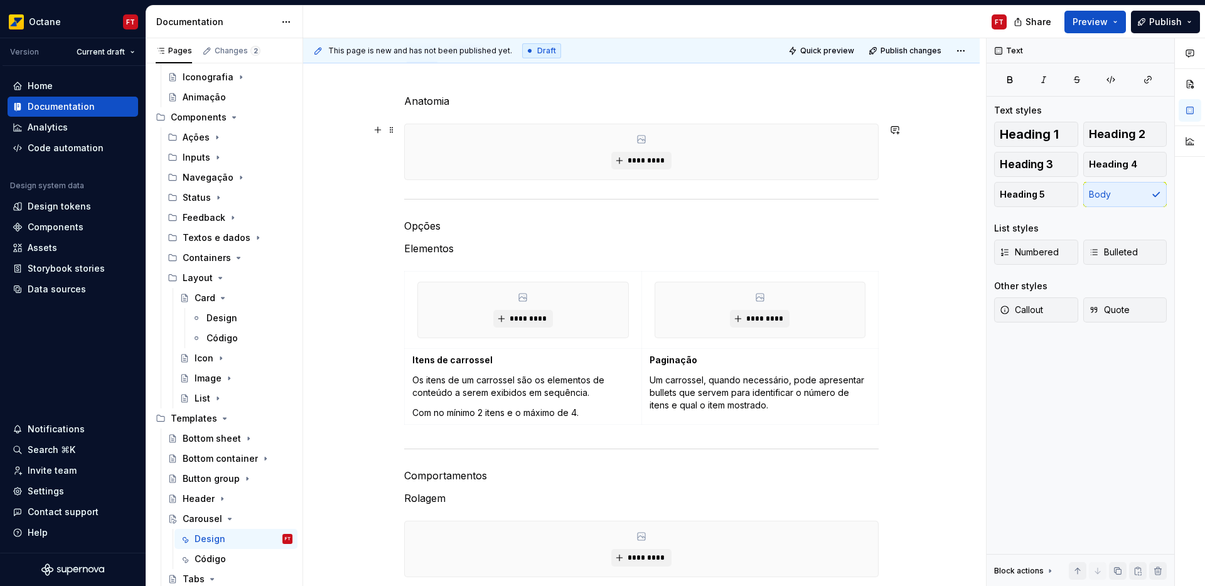
scroll to position [0, 0]
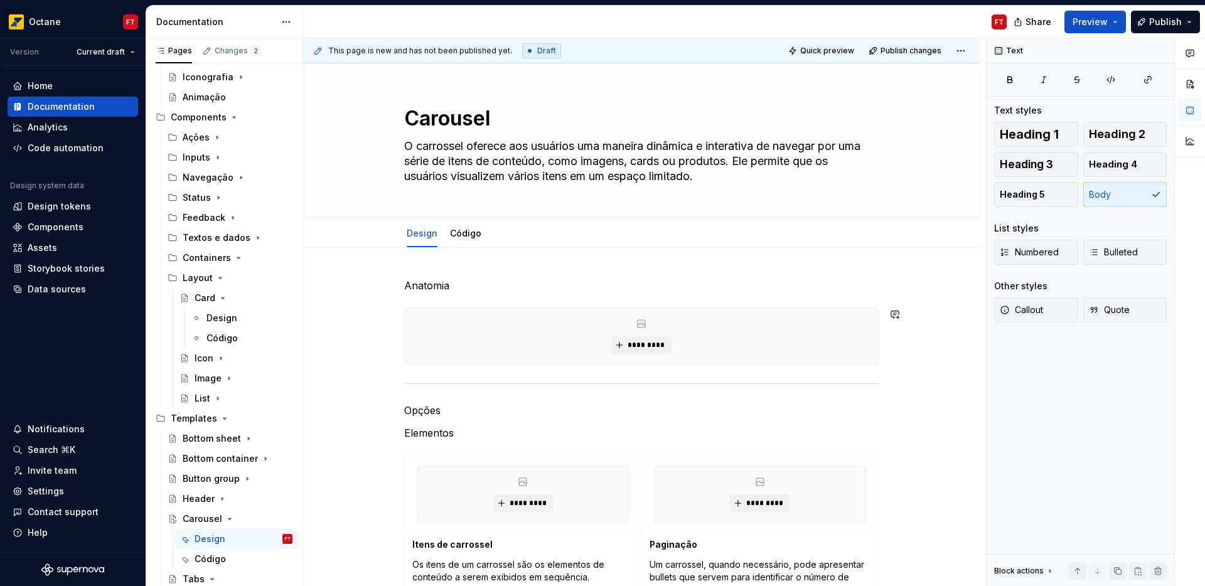
click at [427, 292] on p "Anatomia" at bounding box center [641, 285] width 474 height 15
click at [1043, 138] on span "Heading 1" at bounding box center [1028, 134] width 59 height 13
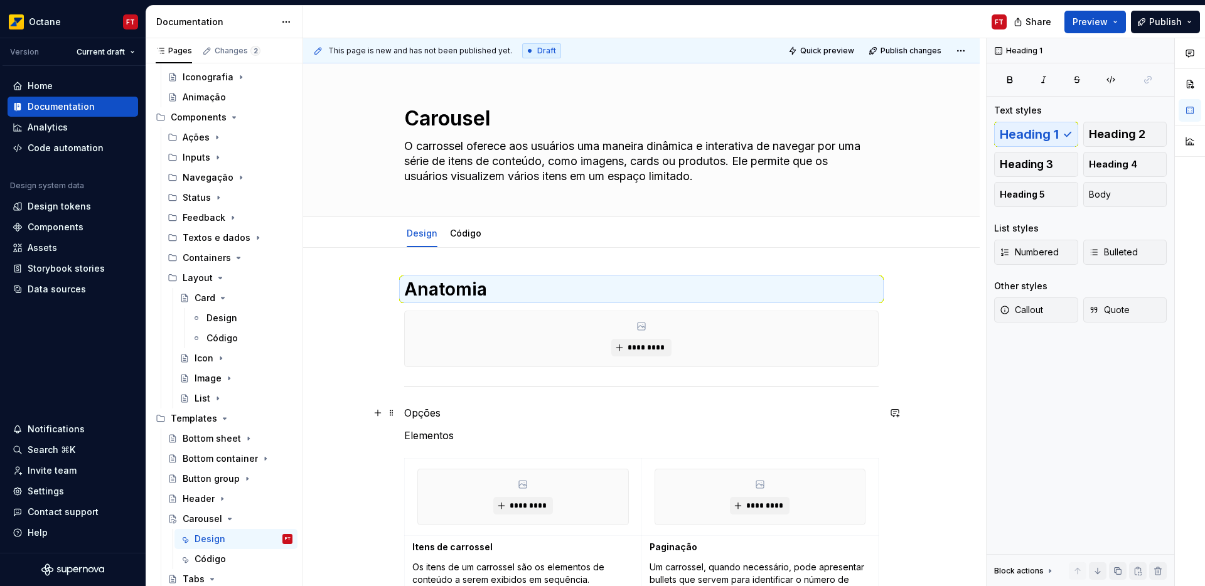
drag, startPoint x: 421, startPoint y: 412, endPoint x: 442, endPoint y: 404, distance: 22.0
click at [422, 412] on p "Opções" at bounding box center [641, 412] width 474 height 15
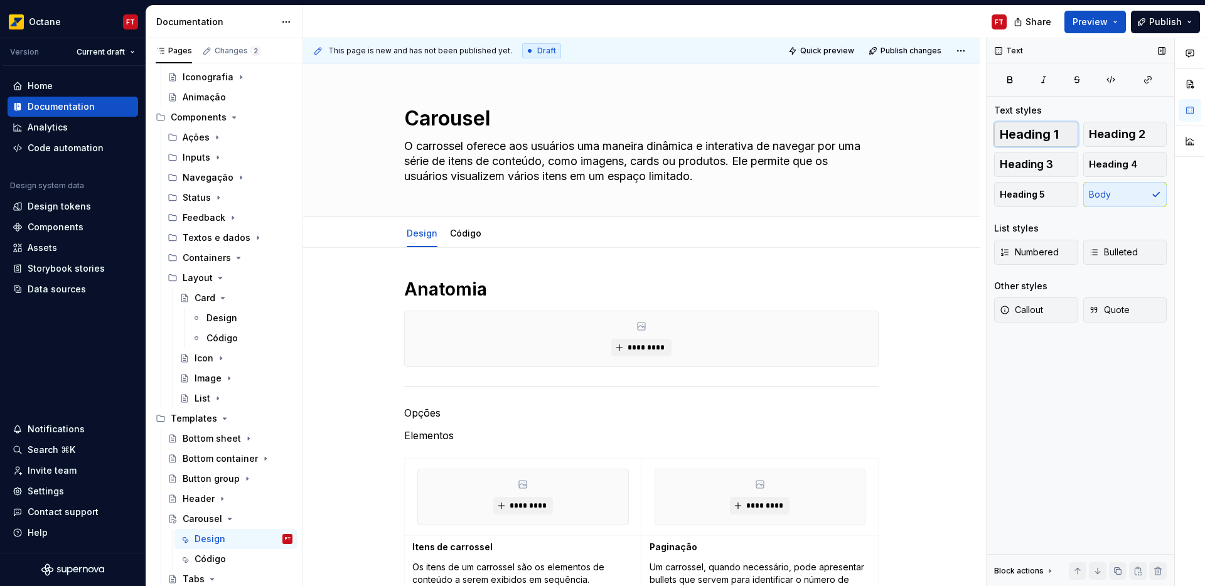
click at [1011, 135] on span "Heading 1" at bounding box center [1028, 134] width 59 height 13
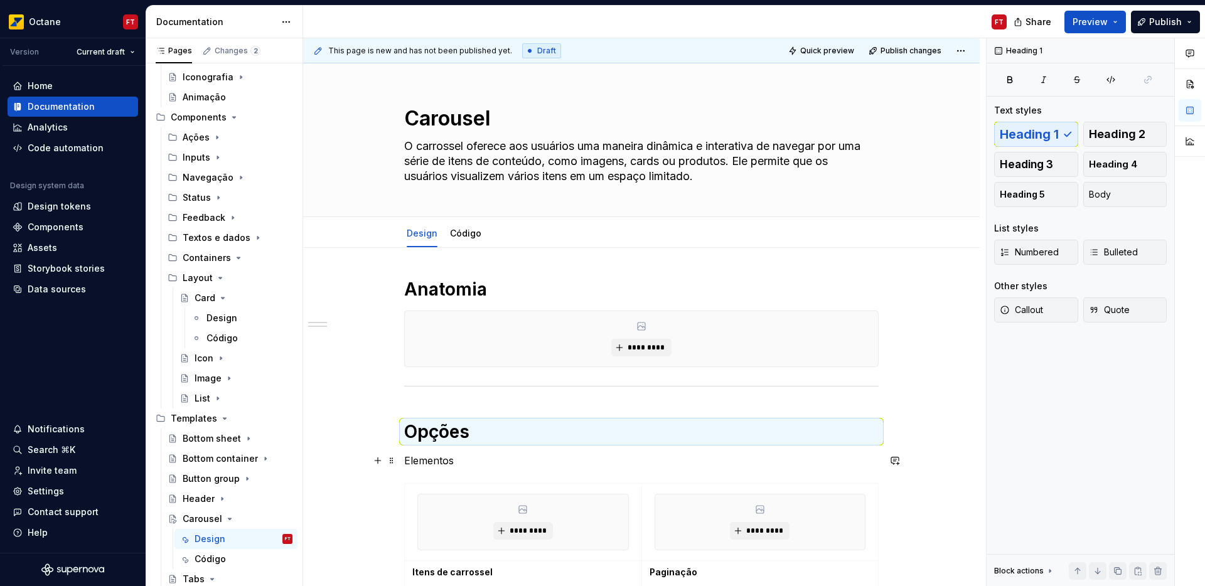
click at [440, 464] on p "Elementos" at bounding box center [641, 460] width 474 height 15
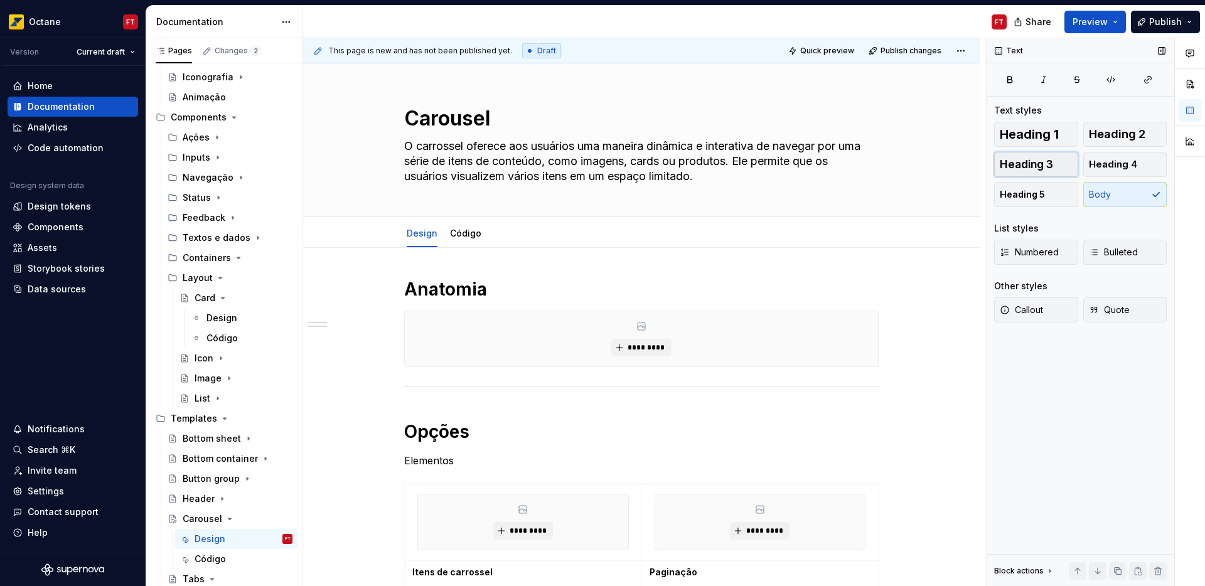
click at [1054, 164] on button "Heading 3" at bounding box center [1036, 164] width 84 height 25
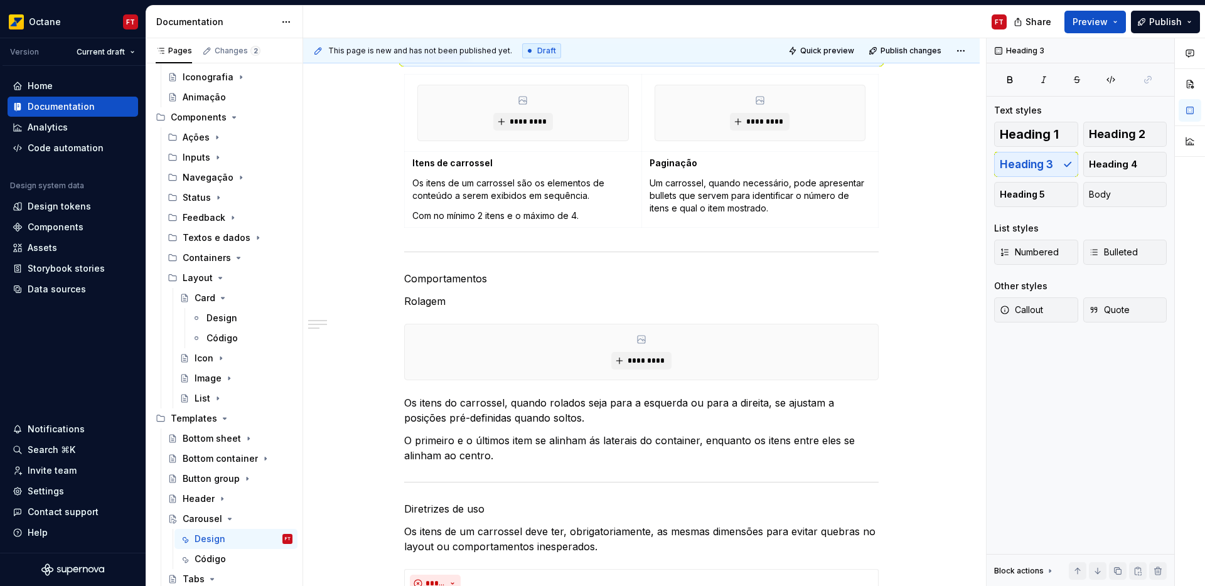
scroll to position [435, 0]
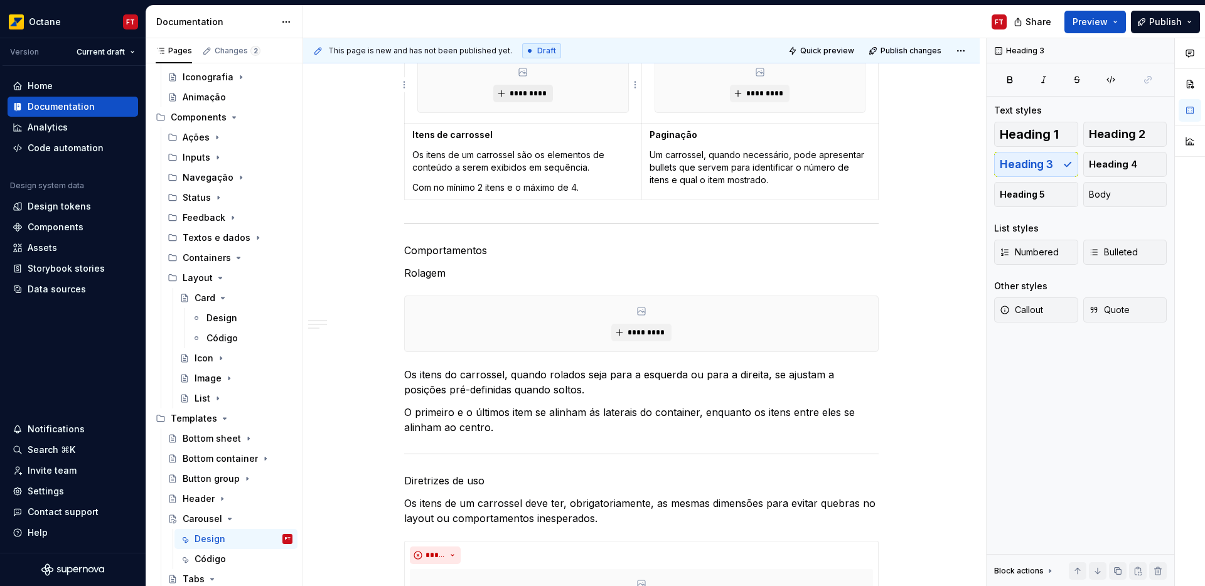
click at [544, 93] on span "*********" at bounding box center [528, 93] width 38 height 10
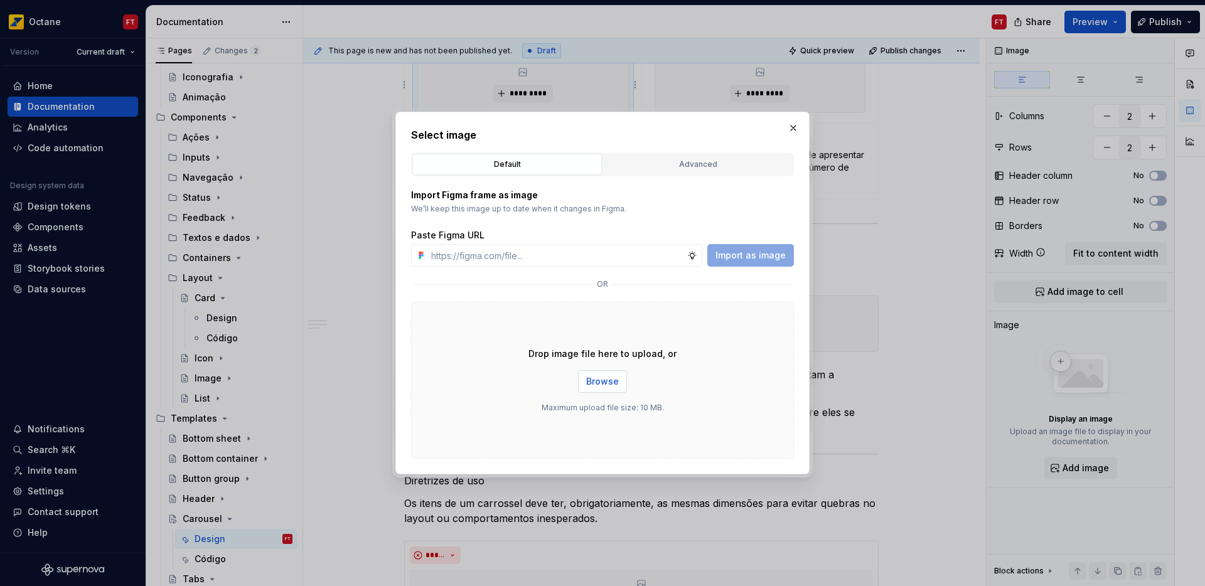
click at [610, 384] on span "Browse" at bounding box center [602, 381] width 33 height 13
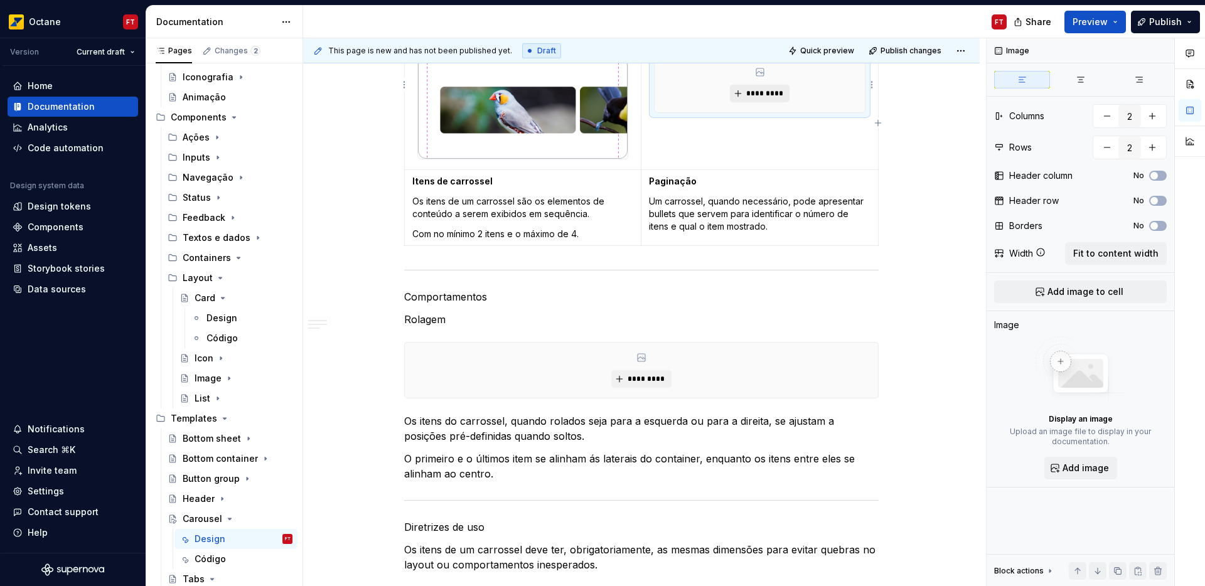
click at [752, 95] on span "*********" at bounding box center [764, 93] width 38 height 10
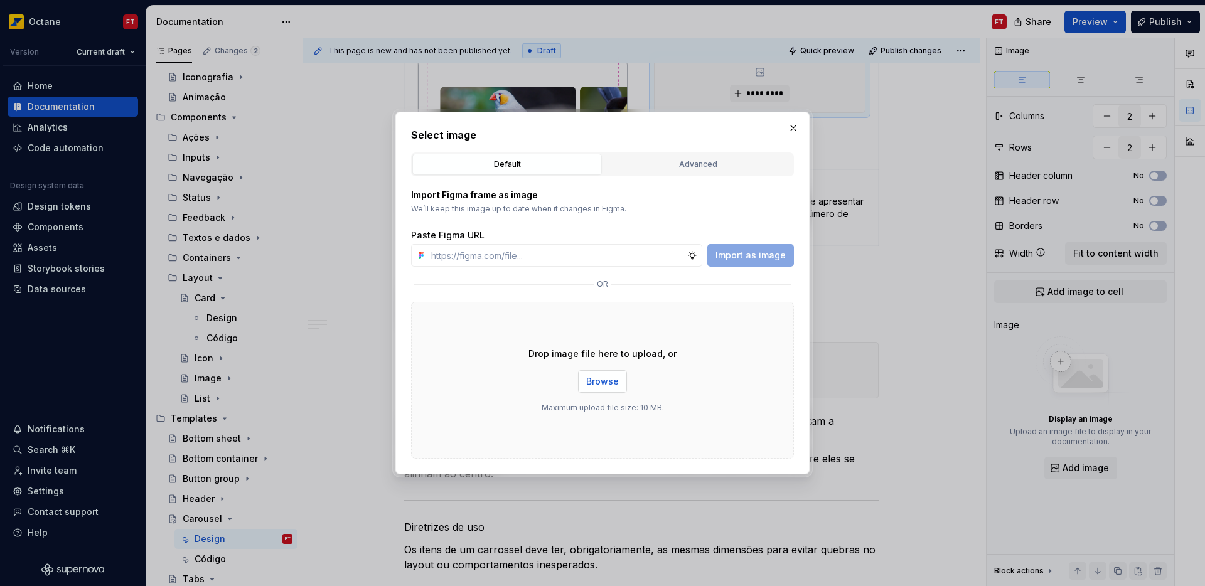
click at [606, 376] on span "Browse" at bounding box center [602, 381] width 33 height 13
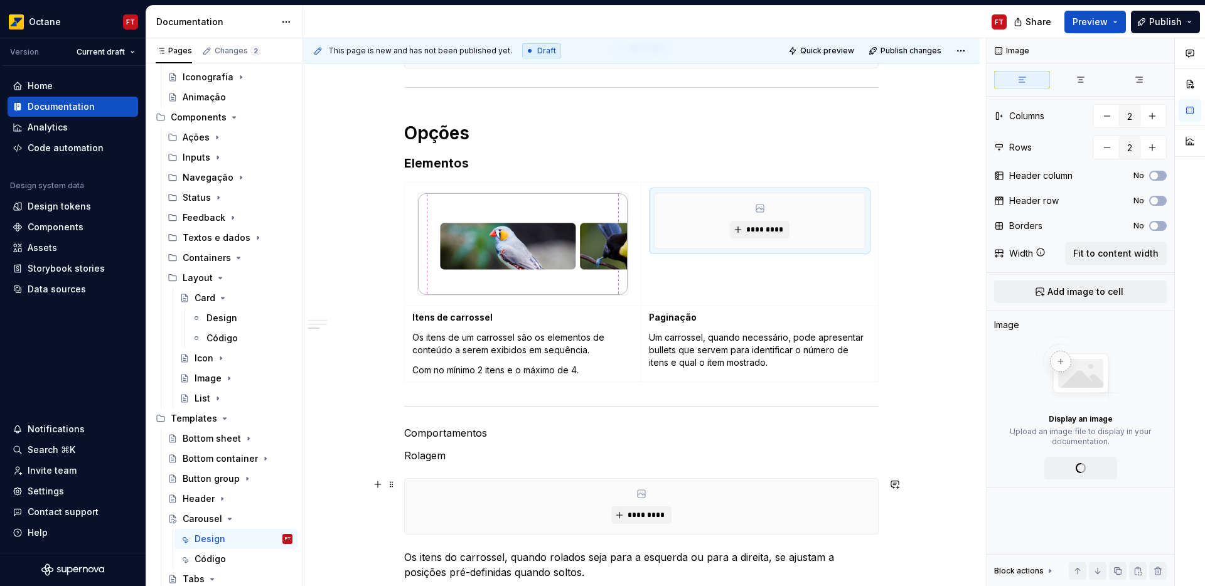
scroll to position [0, 0]
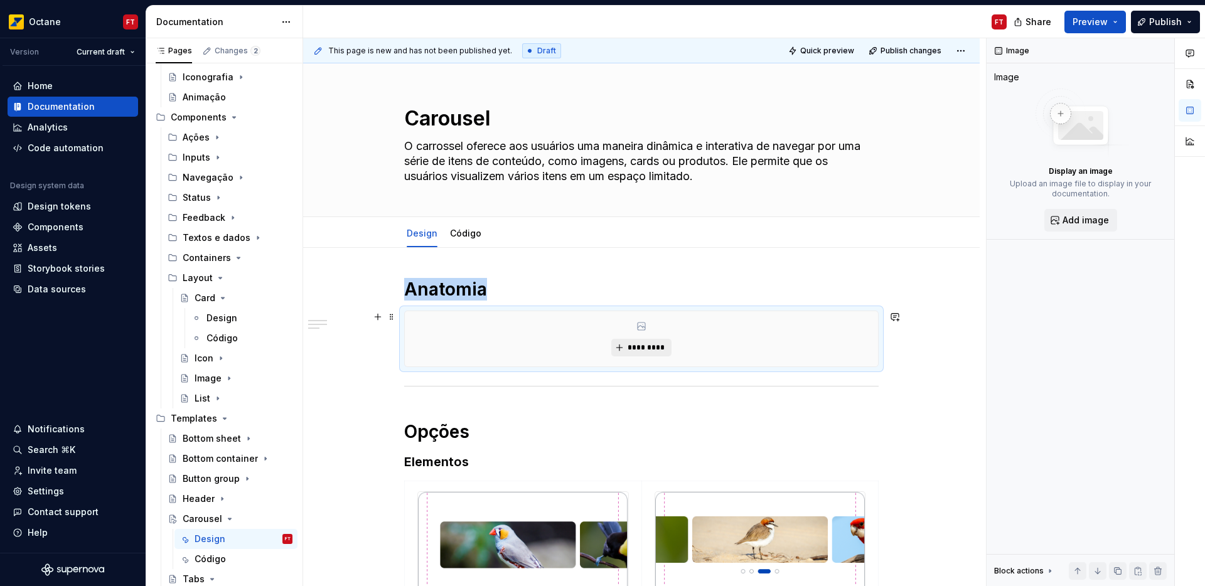
click at [635, 344] on span "*********" at bounding box center [646, 348] width 38 height 10
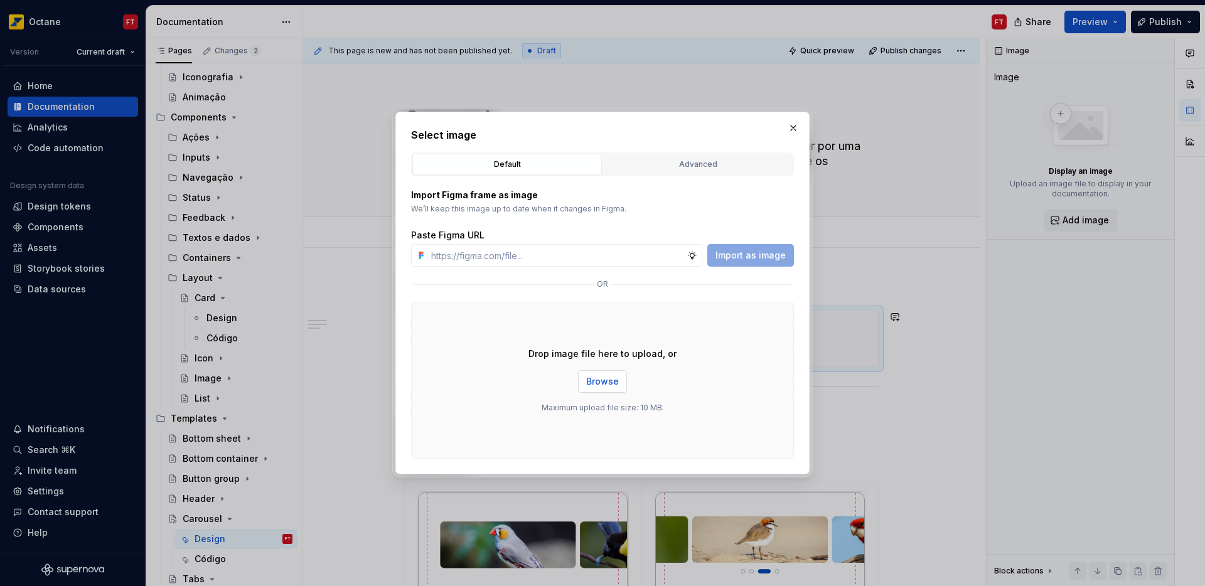
click at [615, 380] on span "Browse" at bounding box center [602, 381] width 33 height 13
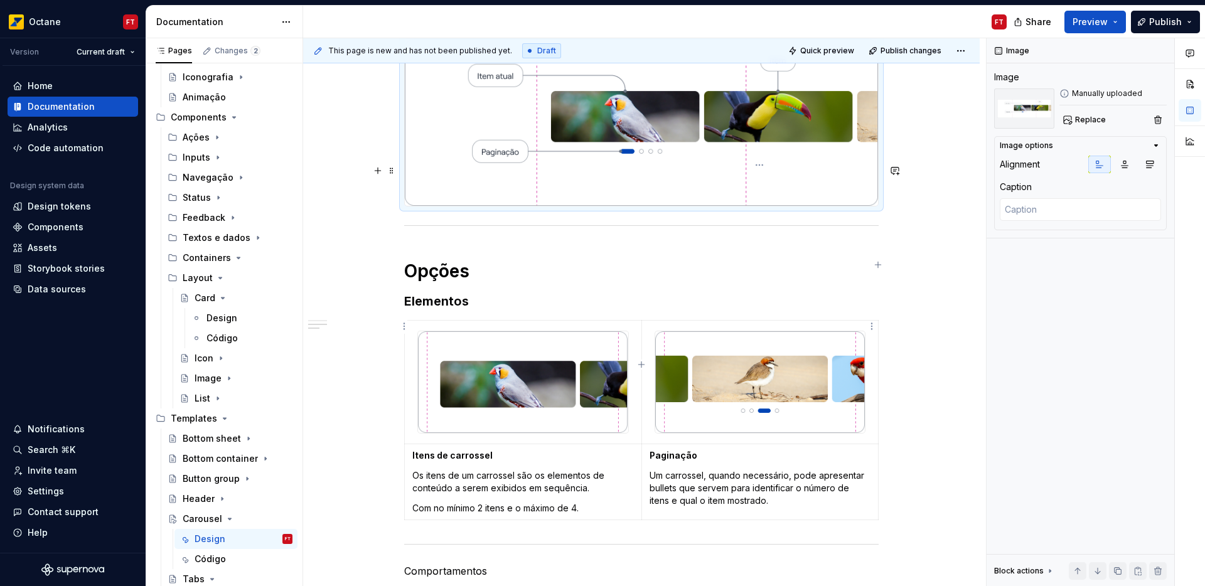
scroll to position [428, 0]
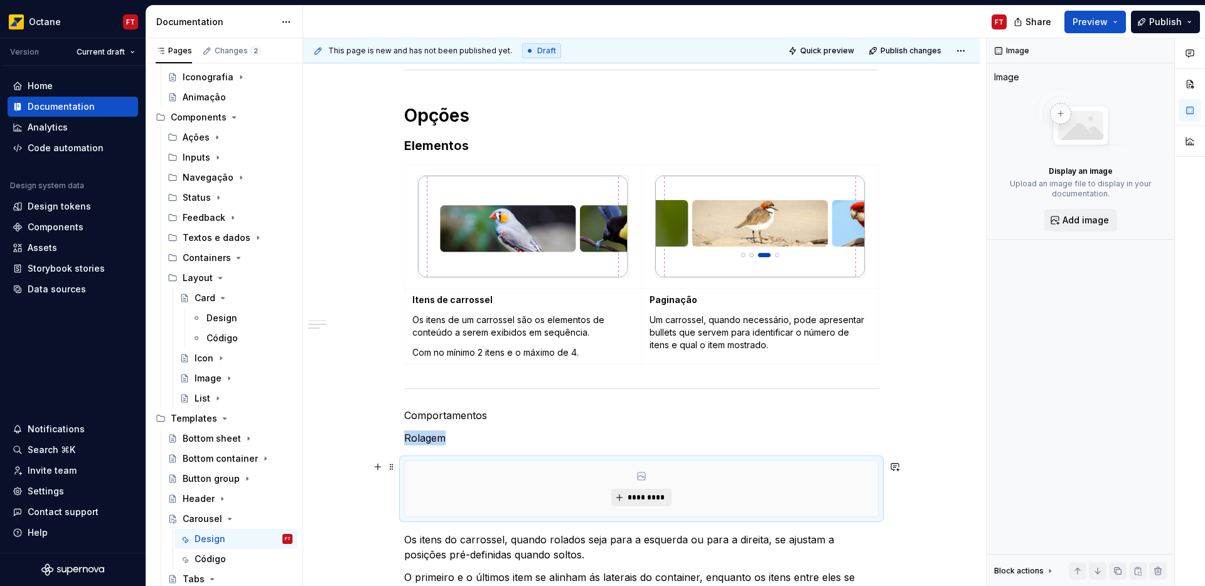
click at [654, 492] on span "*********" at bounding box center [646, 497] width 38 height 10
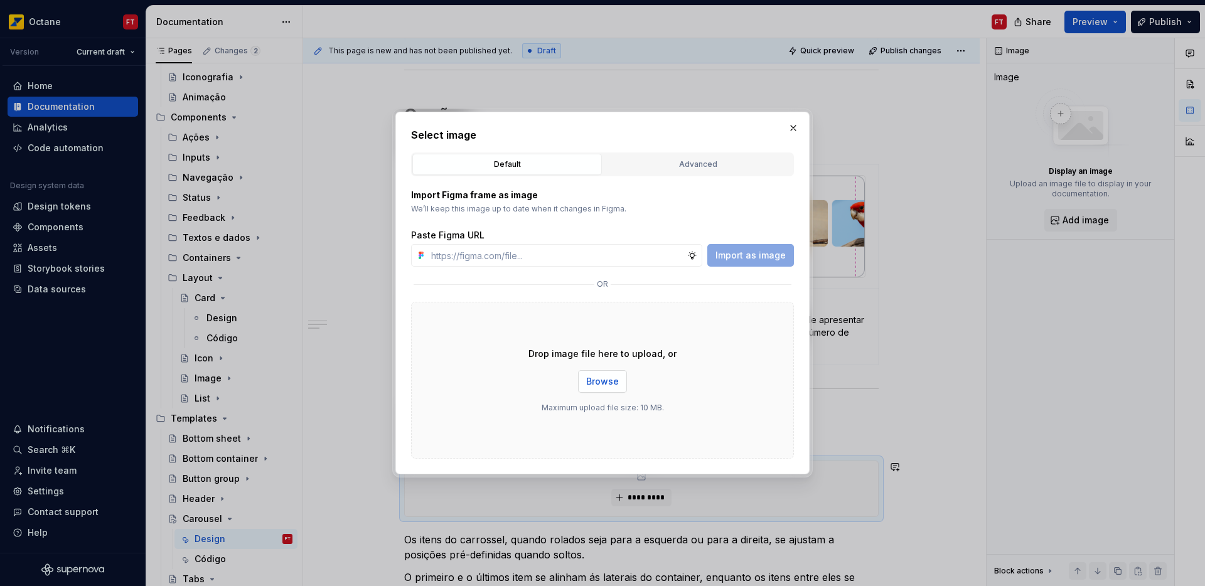
click at [604, 378] on span "Browse" at bounding box center [602, 381] width 33 height 13
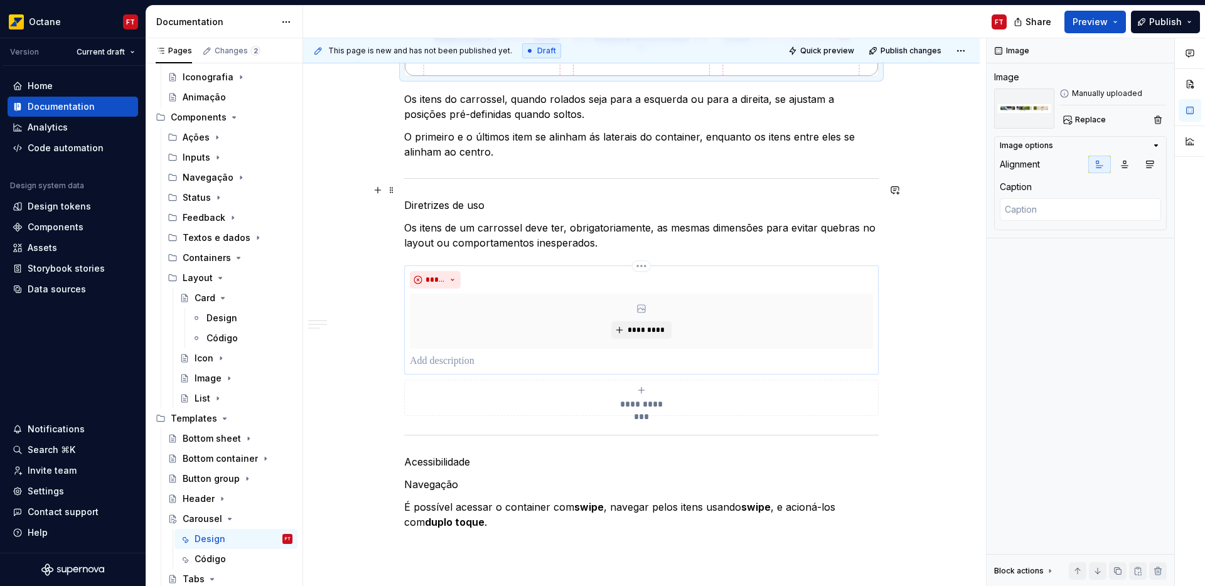
scroll to position [987, 0]
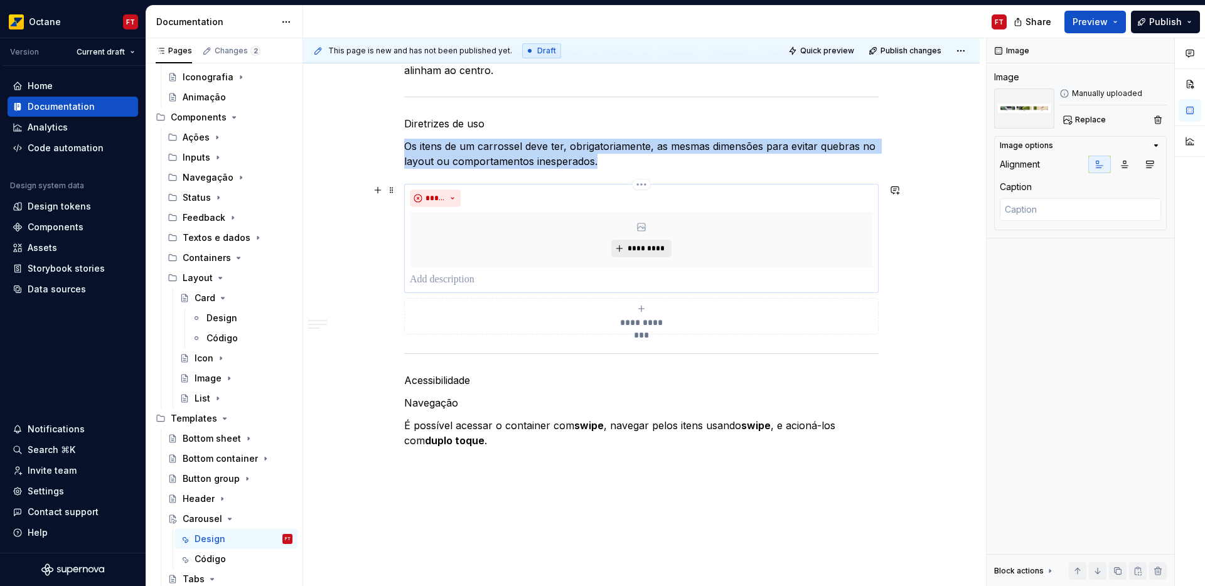
click at [651, 248] on span "*********" at bounding box center [646, 248] width 38 height 10
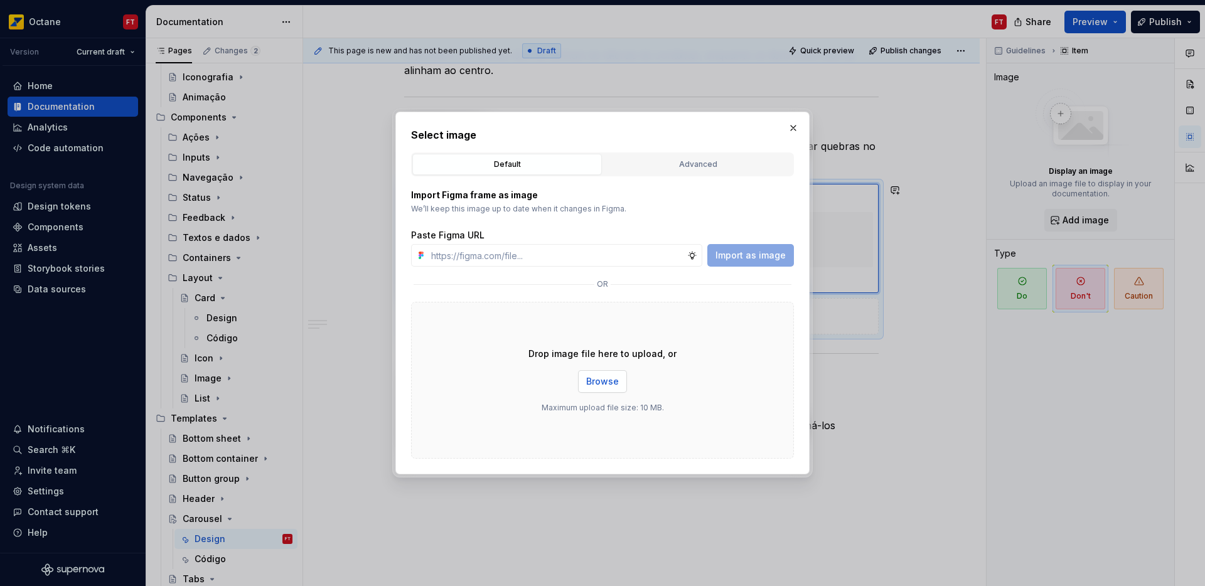
click at [607, 383] on span "Browse" at bounding box center [602, 381] width 33 height 13
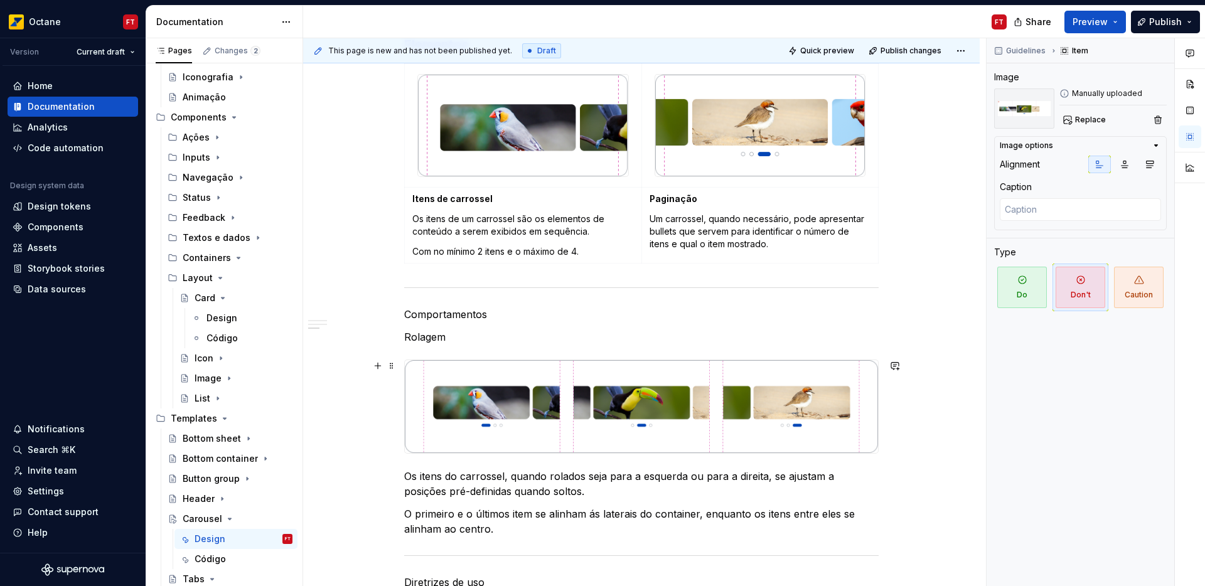
scroll to position [529, 0]
click at [455, 313] on p "Comportamentos" at bounding box center [641, 313] width 474 height 15
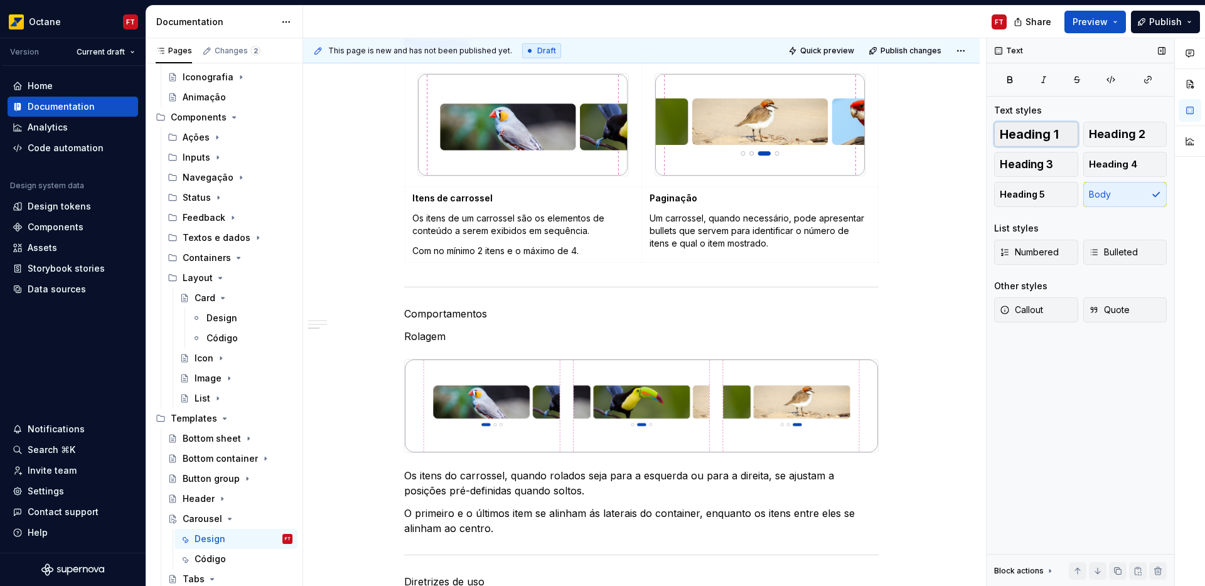
click at [1019, 138] on span "Heading 1" at bounding box center [1028, 134] width 59 height 13
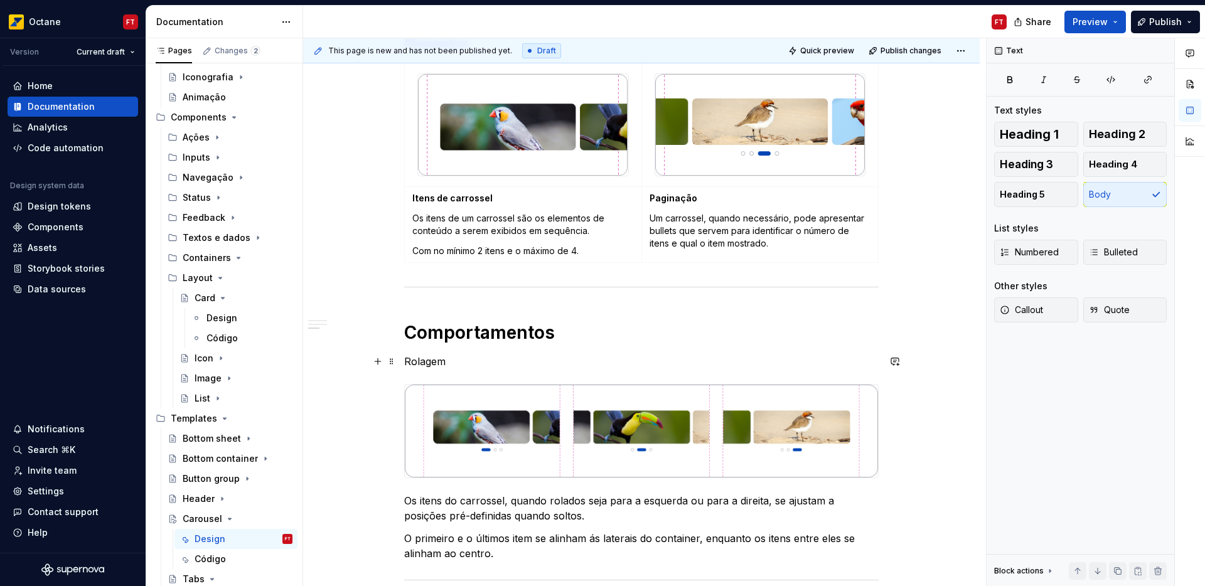
click at [433, 362] on p "Rolagem" at bounding box center [641, 361] width 474 height 15
click at [1037, 166] on span "Heading 3" at bounding box center [1025, 164] width 53 height 13
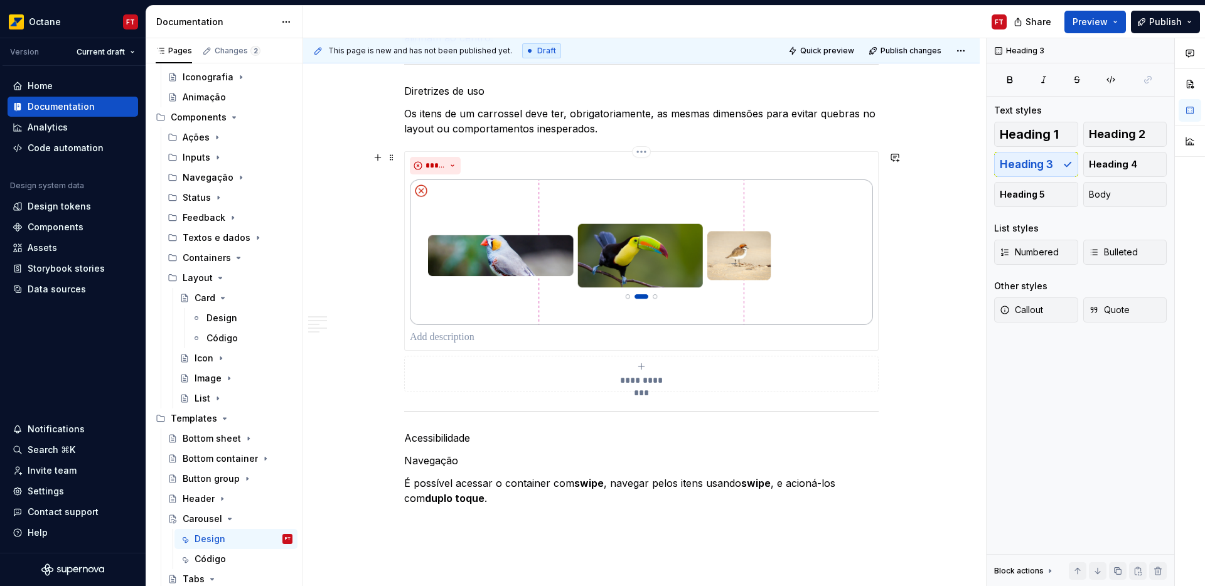
scroll to position [1042, 0]
click at [439, 95] on p "Diretrizes de uso" at bounding box center [641, 91] width 474 height 15
click at [1044, 134] on span "Heading 1" at bounding box center [1028, 134] width 59 height 13
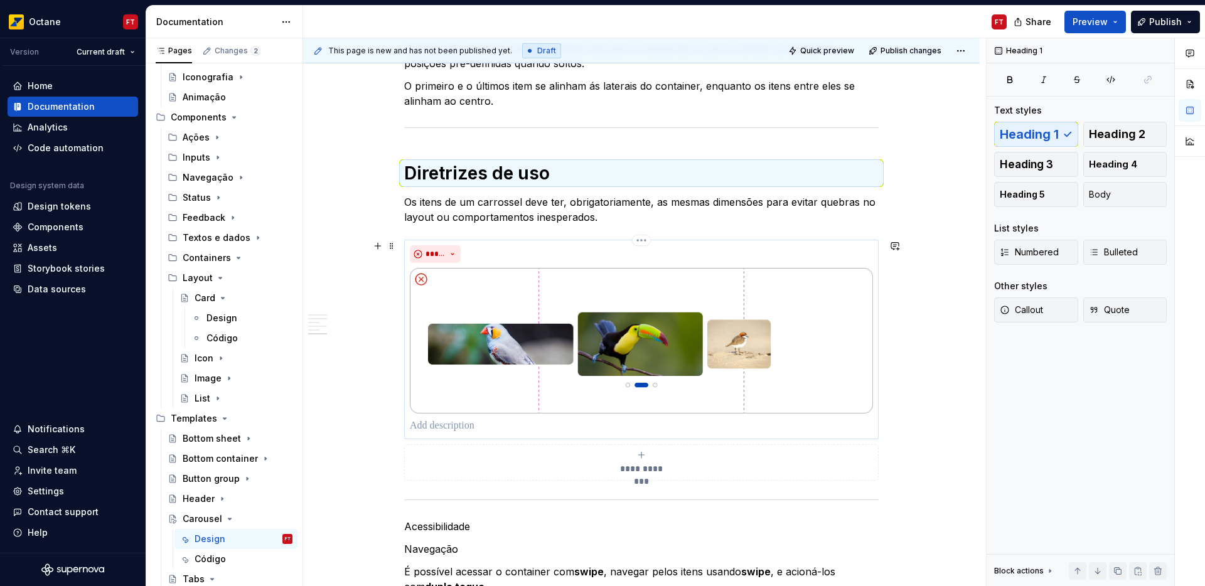
scroll to position [977, 0]
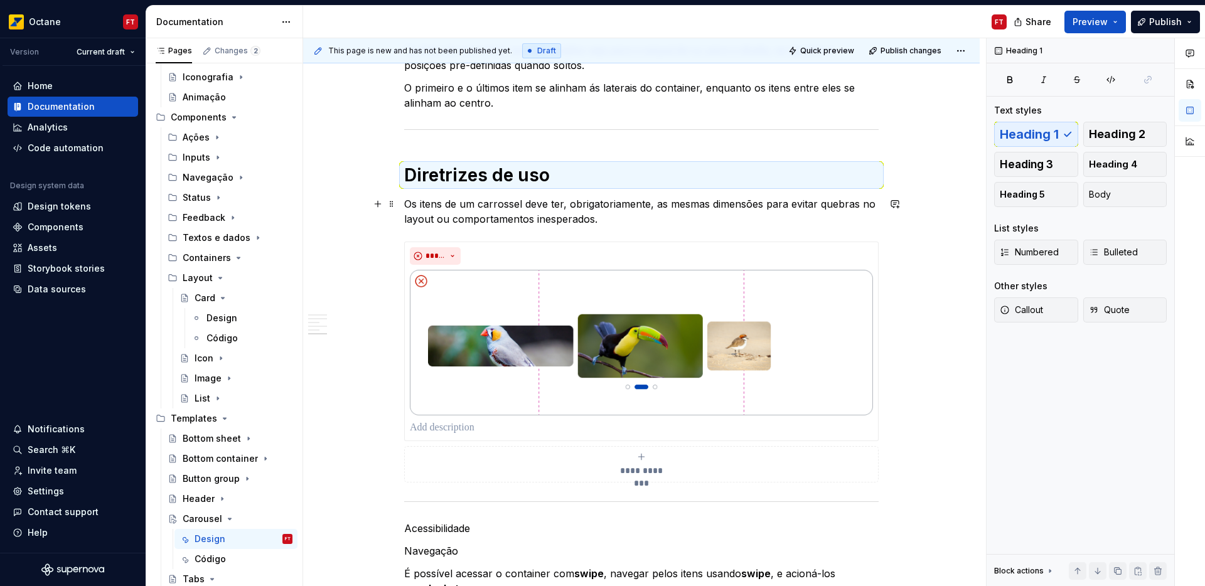
click at [405, 204] on p "Os itens de um carrossel deve ter, obrigatoriamente, as mesmas dimensões para e…" at bounding box center [641, 211] width 474 height 30
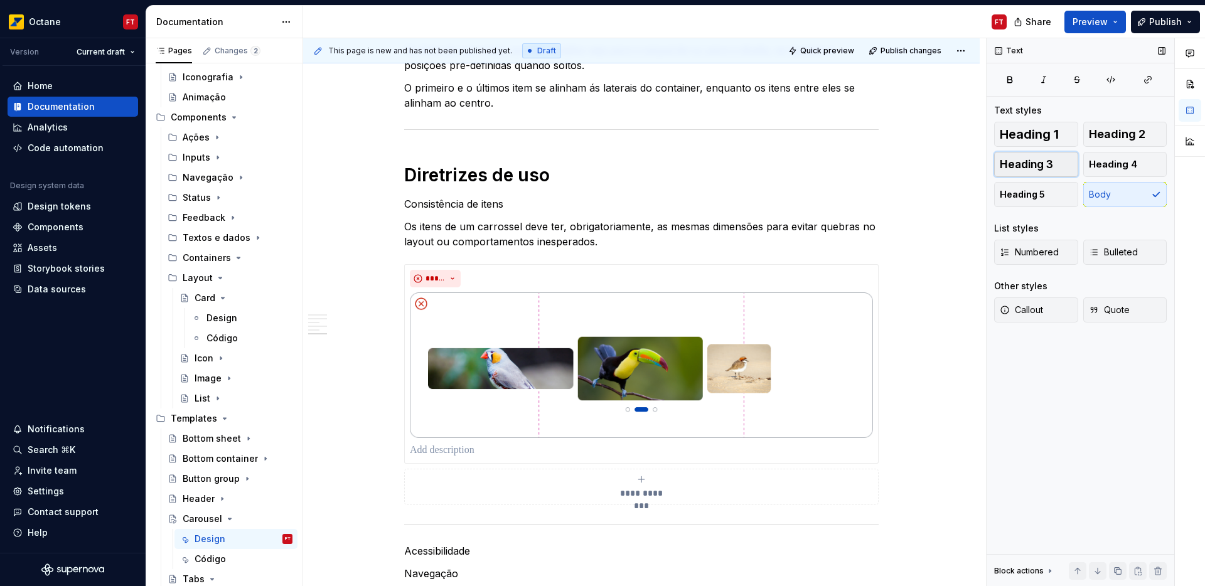
click at [1019, 165] on span "Heading 3" at bounding box center [1025, 164] width 53 height 13
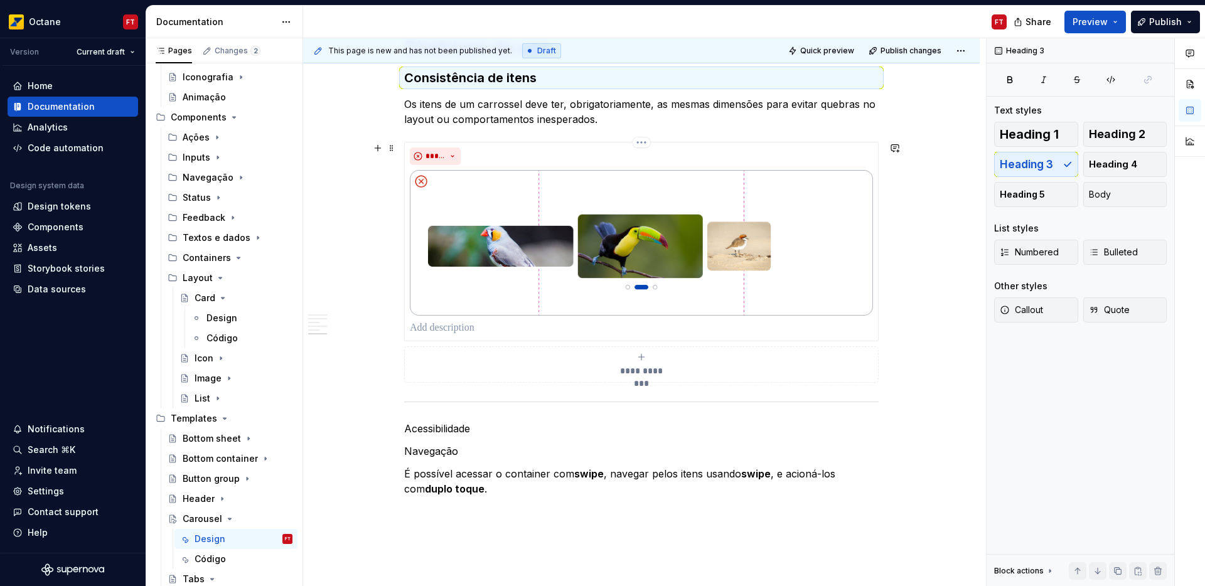
scroll to position [1106, 0]
click at [433, 452] on p "Navegação" at bounding box center [641, 449] width 474 height 15
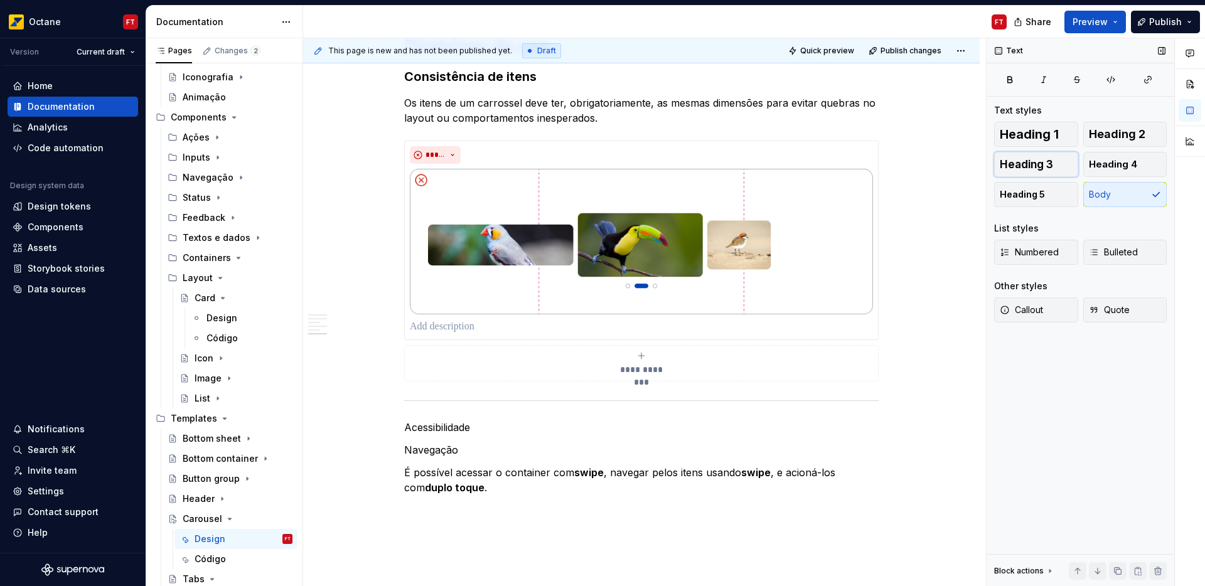
drag, startPoint x: 1055, startPoint y: 164, endPoint x: 1046, endPoint y: 169, distance: 10.7
click at [1055, 164] on button "Heading 3" at bounding box center [1036, 164] width 84 height 25
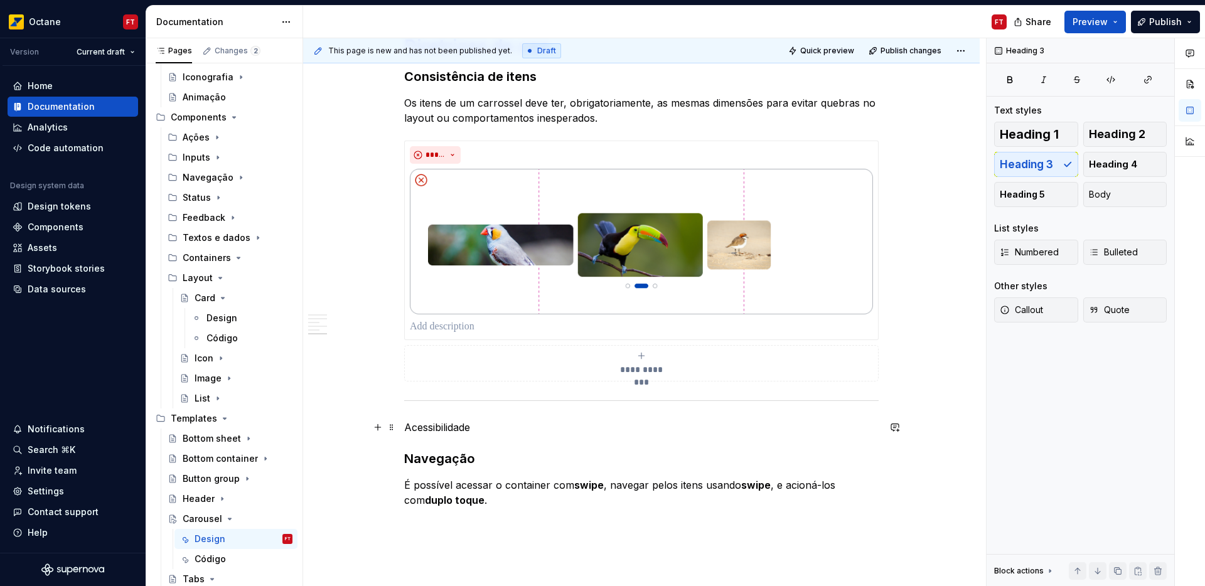
drag, startPoint x: 452, startPoint y: 424, endPoint x: 464, endPoint y: 419, distance: 12.4
click at [453, 424] on p "Acessibilidade" at bounding box center [641, 427] width 474 height 15
click at [1048, 137] on span "Heading 1" at bounding box center [1028, 134] width 59 height 13
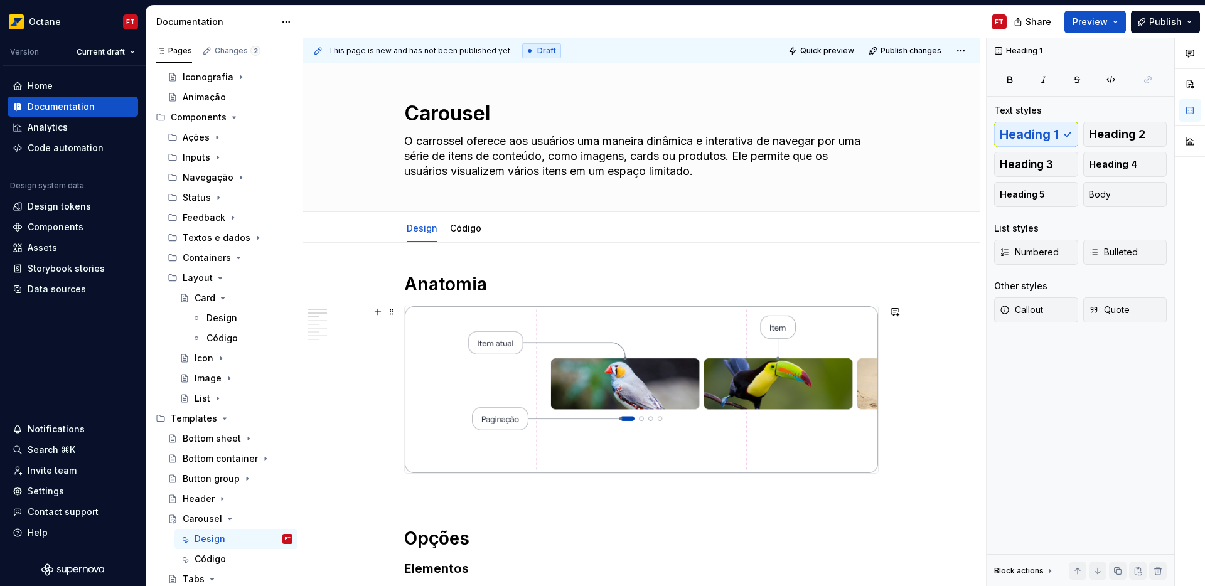
scroll to position [0, 0]
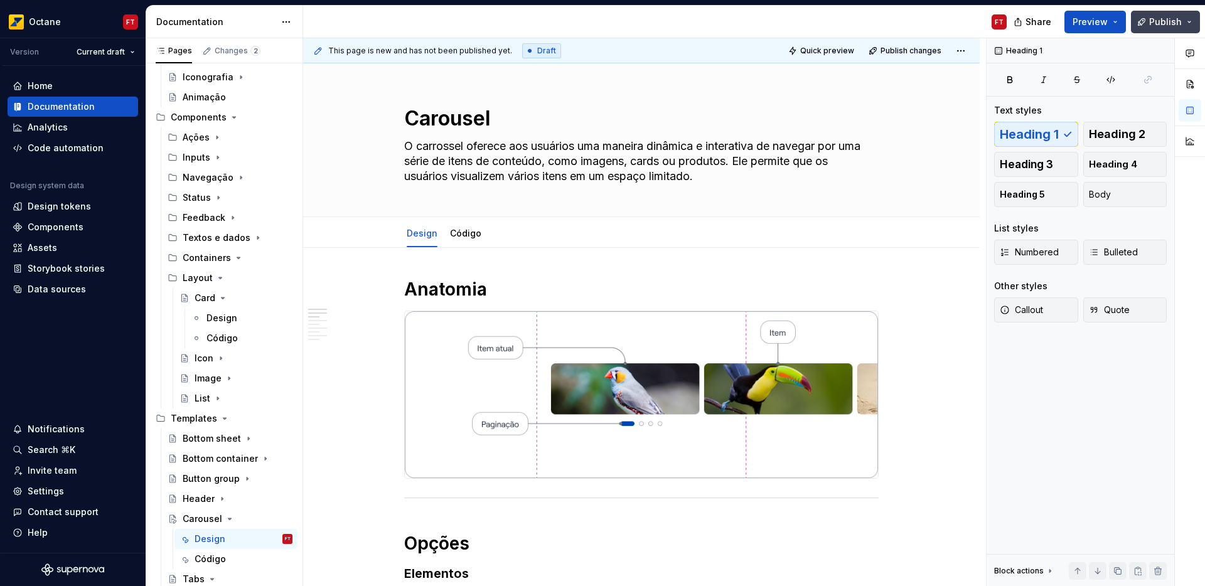
click at [1162, 21] on span "Publish" at bounding box center [1165, 22] width 33 height 13
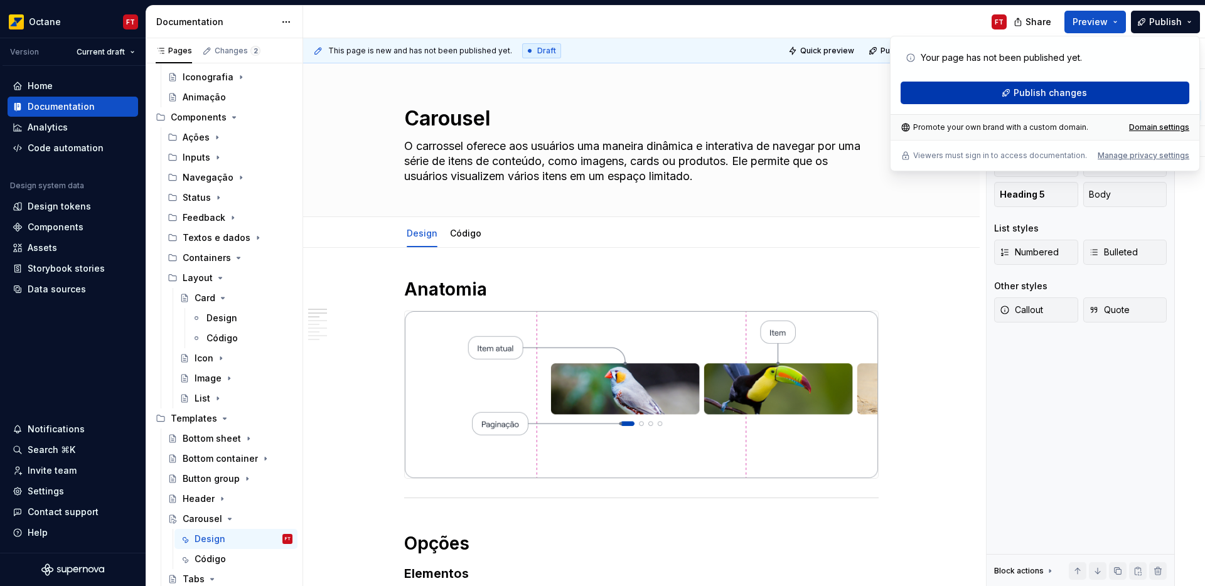
click at [1048, 94] on span "Publish changes" at bounding box center [1049, 93] width 73 height 13
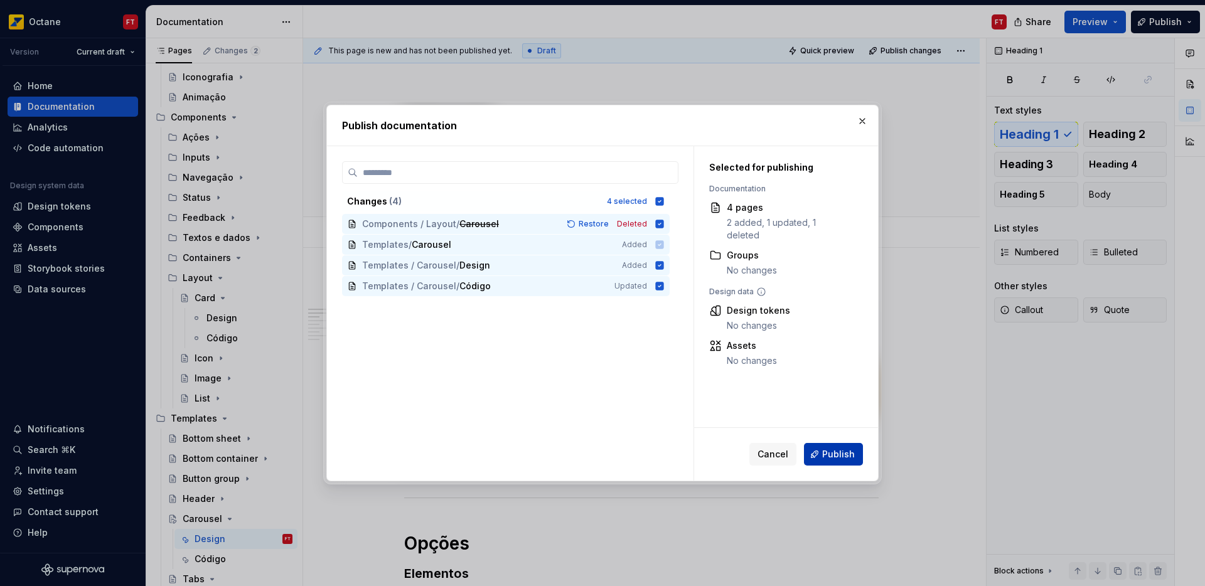
click at [839, 452] on span "Publish" at bounding box center [838, 454] width 33 height 13
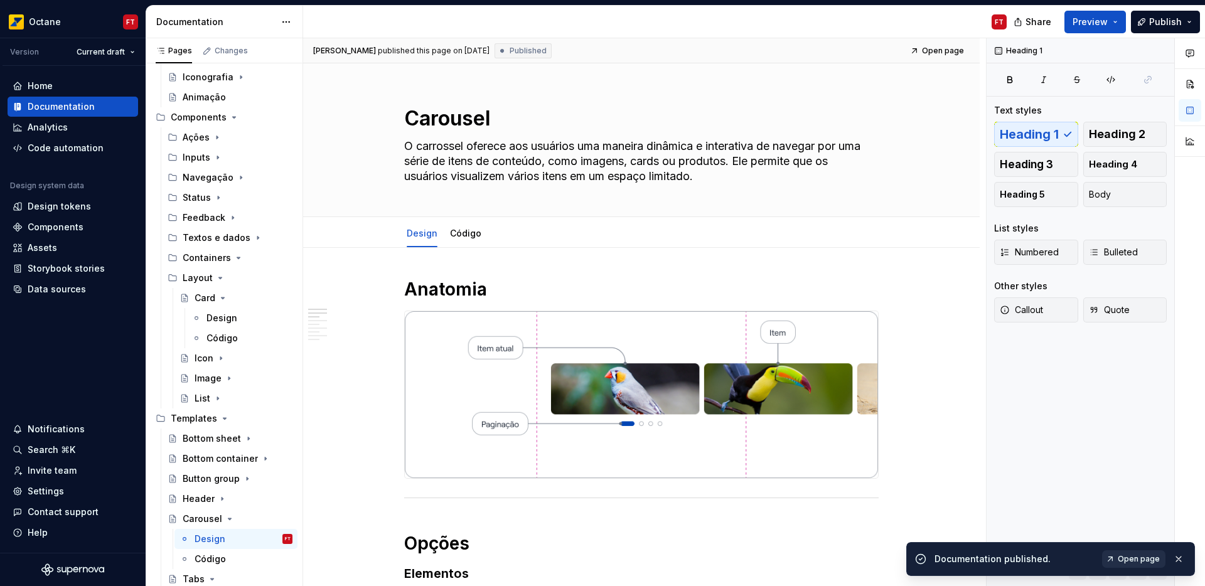
click at [1141, 561] on span "Open page" at bounding box center [1138, 559] width 42 height 10
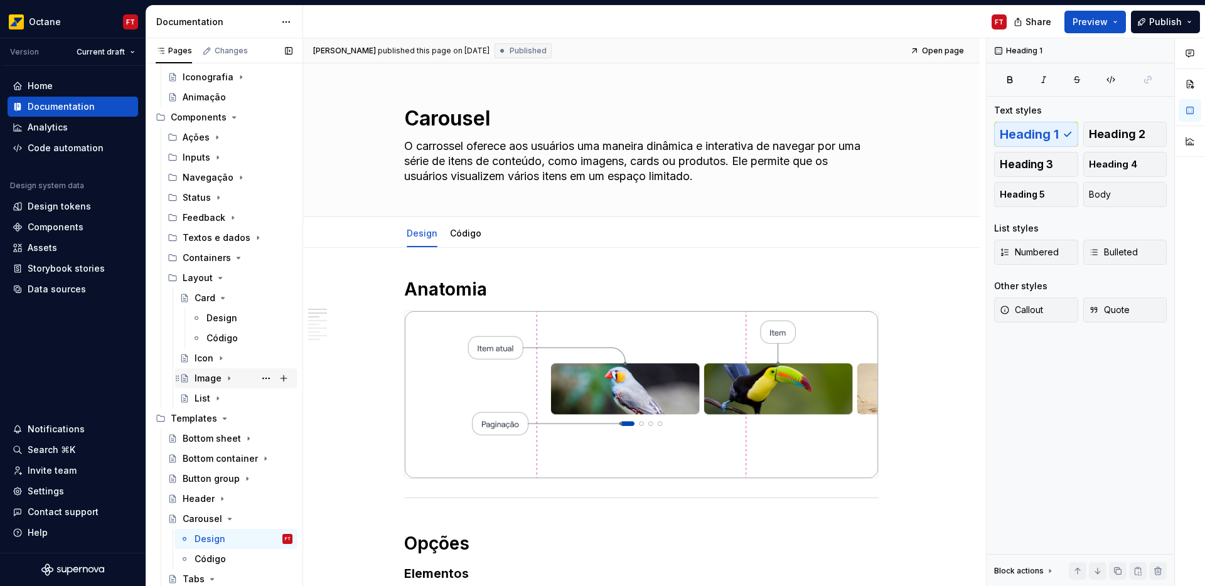
click at [202, 379] on div "Image" at bounding box center [207, 378] width 27 height 13
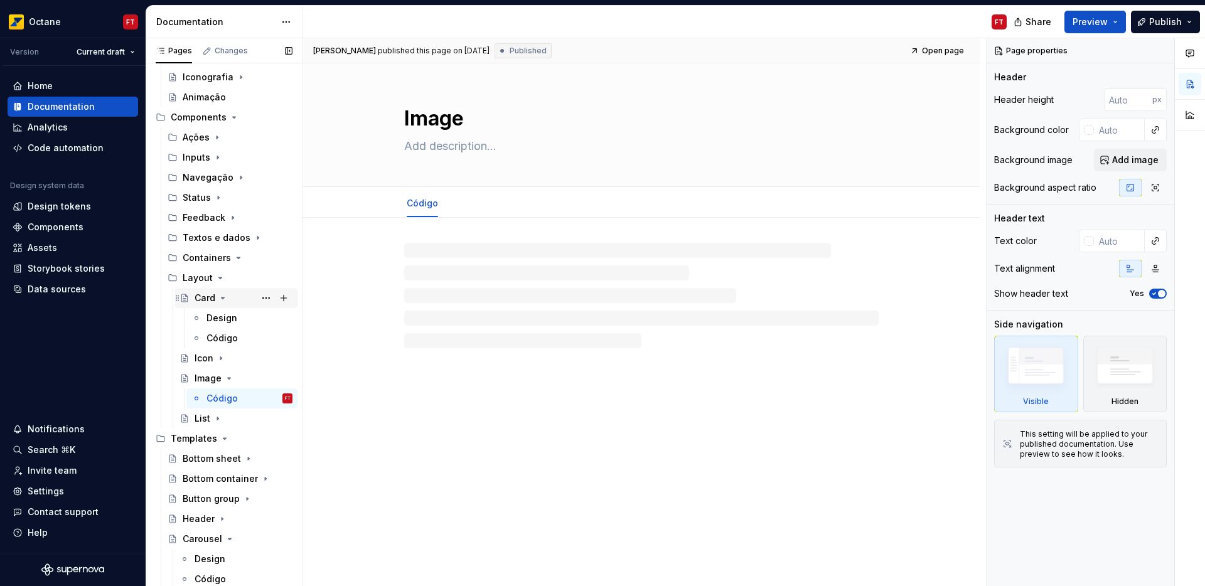
click at [223, 297] on icon "Page tree" at bounding box center [222, 297] width 3 height 1
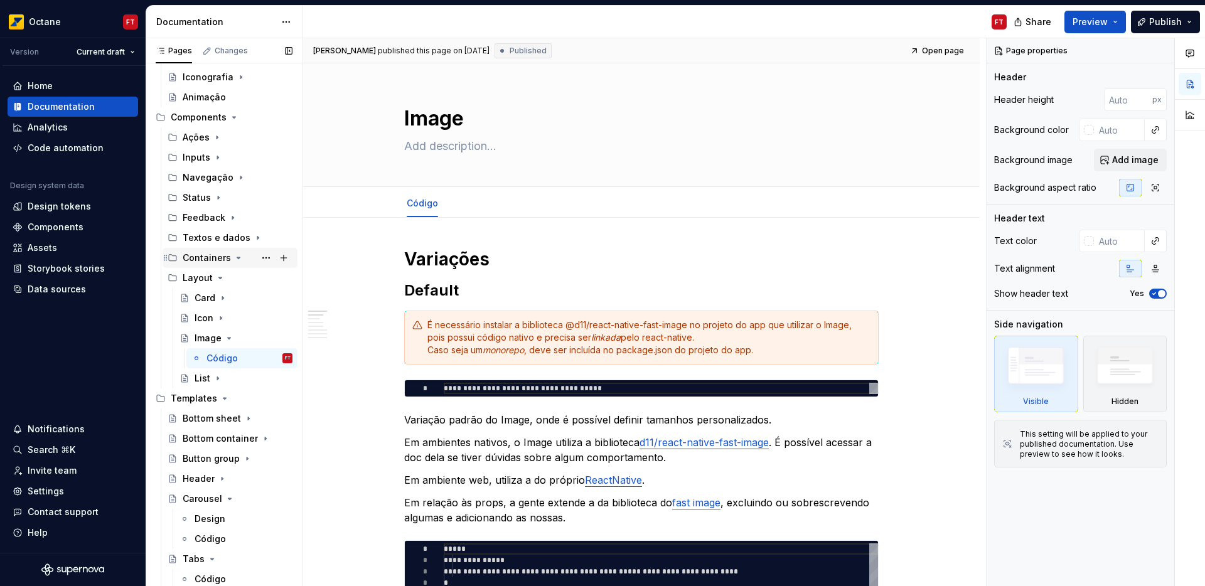
click at [236, 255] on icon "Page tree" at bounding box center [238, 258] width 10 height 10
click at [237, 258] on icon "Page tree" at bounding box center [238, 258] width 10 height 10
click at [260, 255] on button "Page tree" at bounding box center [266, 258] width 18 height 18
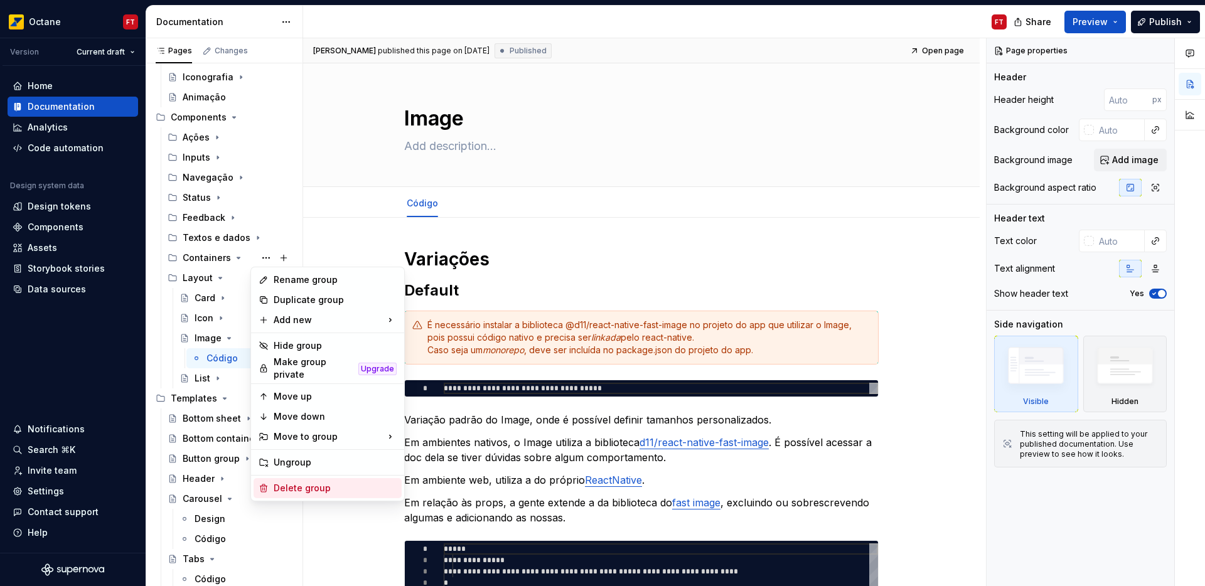
click at [296, 484] on div "Delete group" at bounding box center [335, 488] width 123 height 13
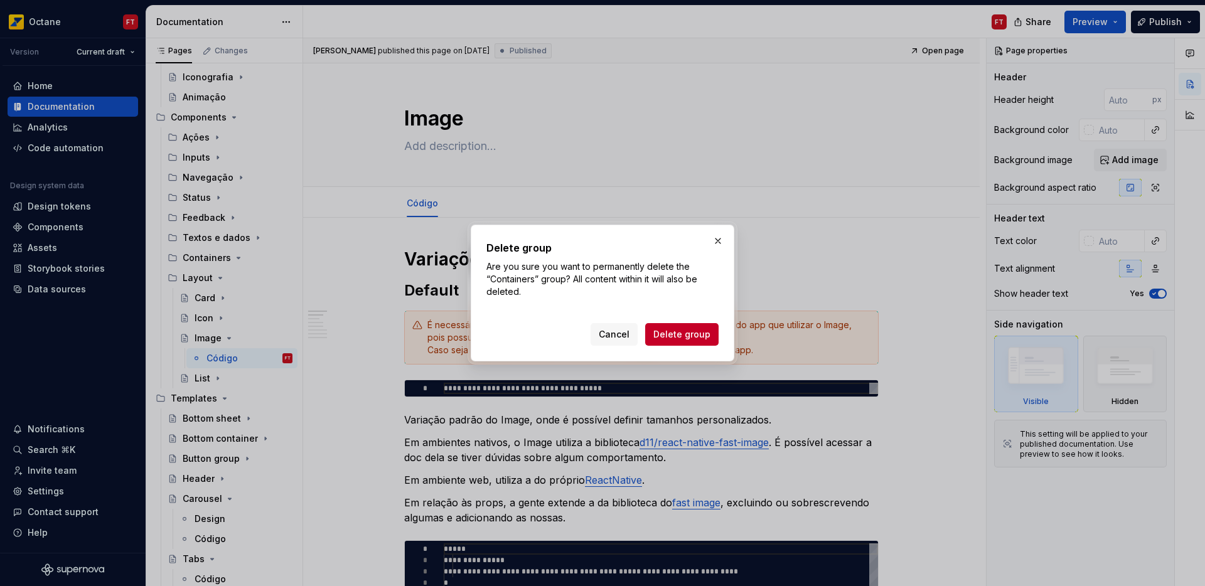
click at [688, 332] on span "Delete group" at bounding box center [681, 334] width 57 height 13
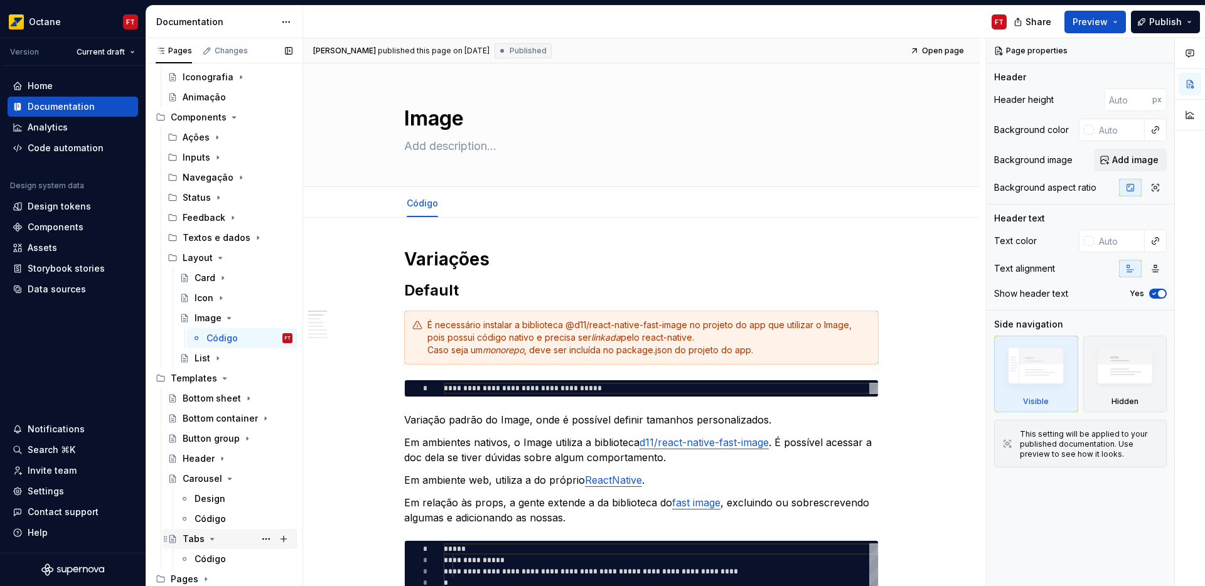
click at [197, 544] on div "Tabs" at bounding box center [194, 539] width 22 height 13
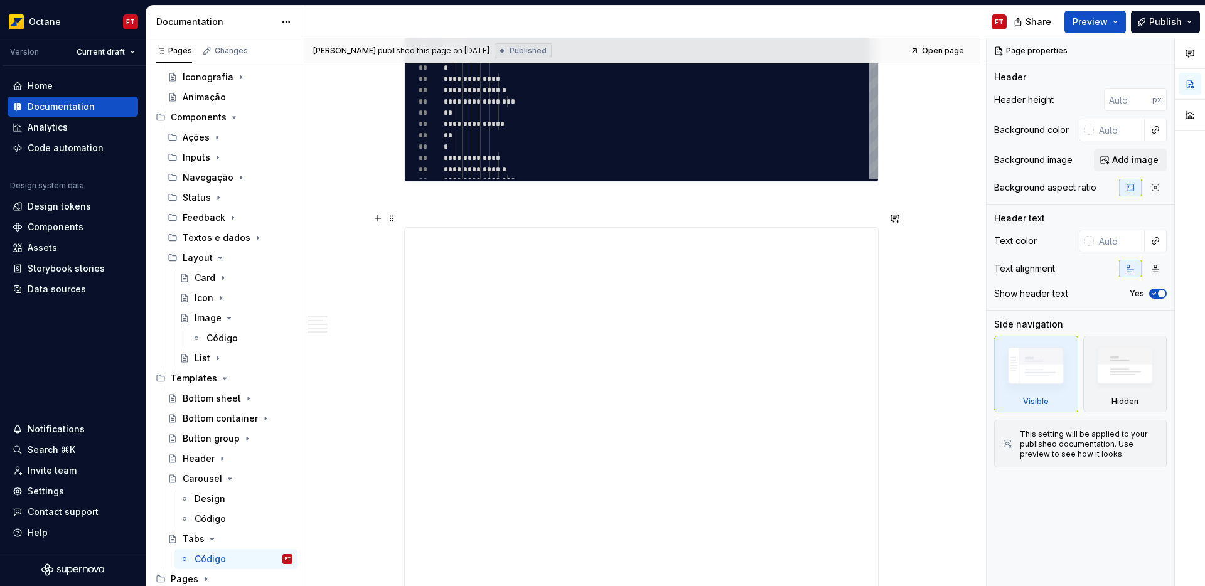
scroll to position [1110, 0]
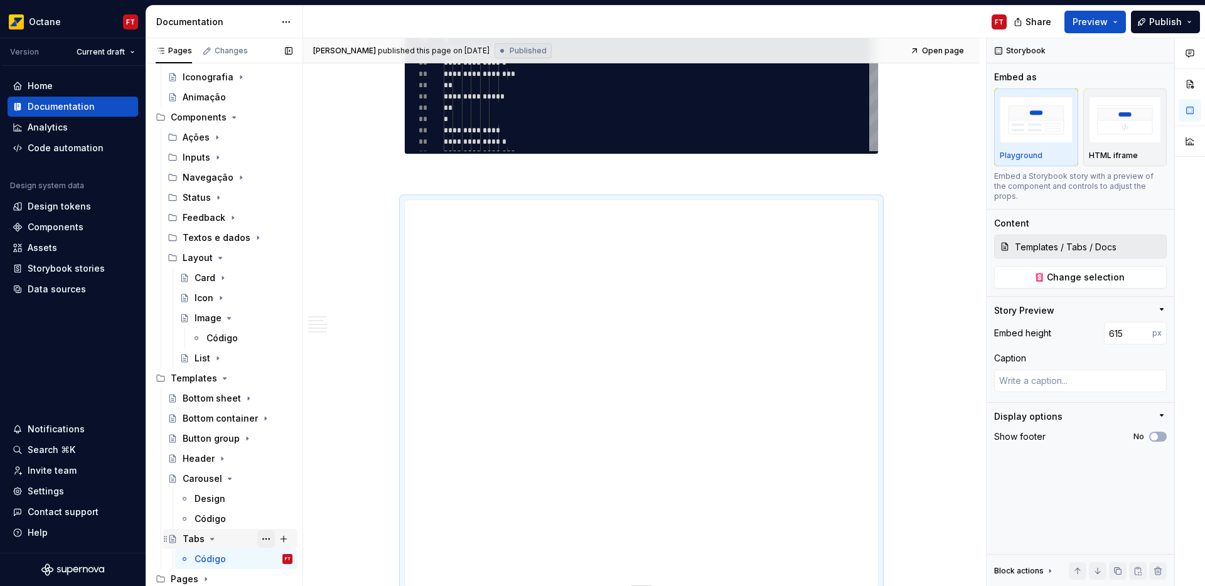
click at [258, 538] on button "Page tree" at bounding box center [266, 539] width 18 height 18
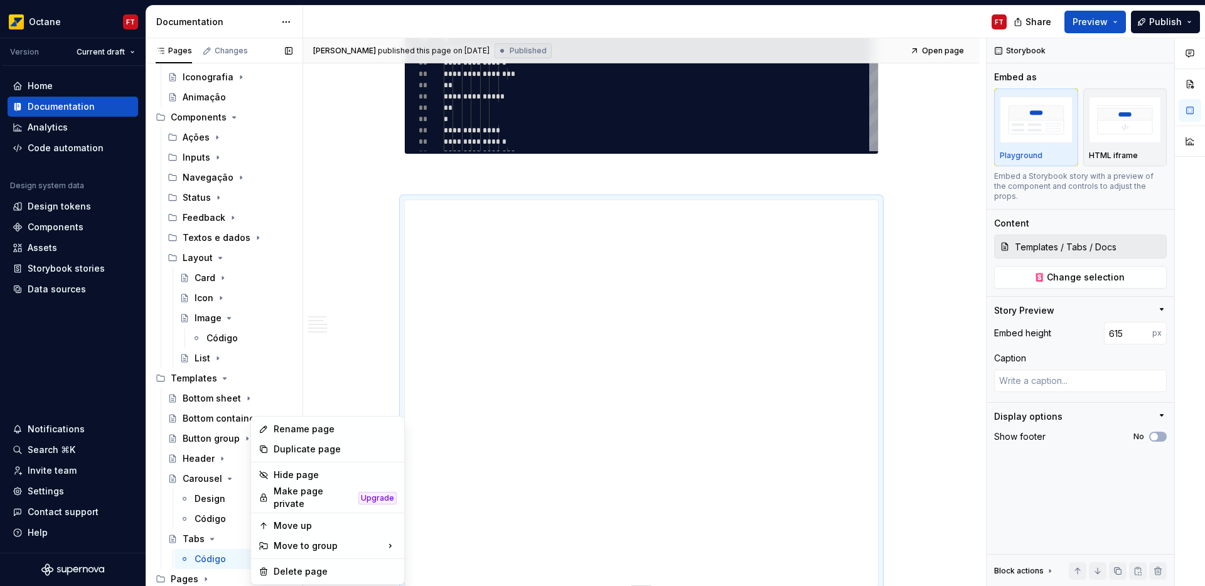
click at [211, 540] on div "Pages Changes Add Accessibility guide for tree Page tree. Navigate the tree wit…" at bounding box center [224, 314] width 157 height 553
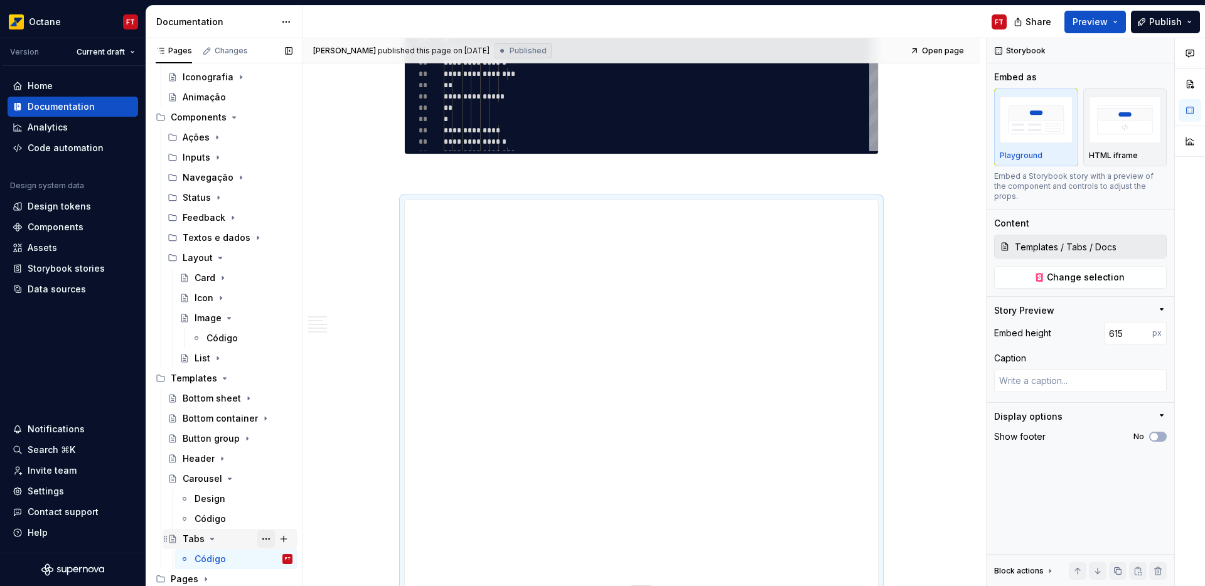
click at [260, 540] on button "Page tree" at bounding box center [266, 539] width 18 height 18
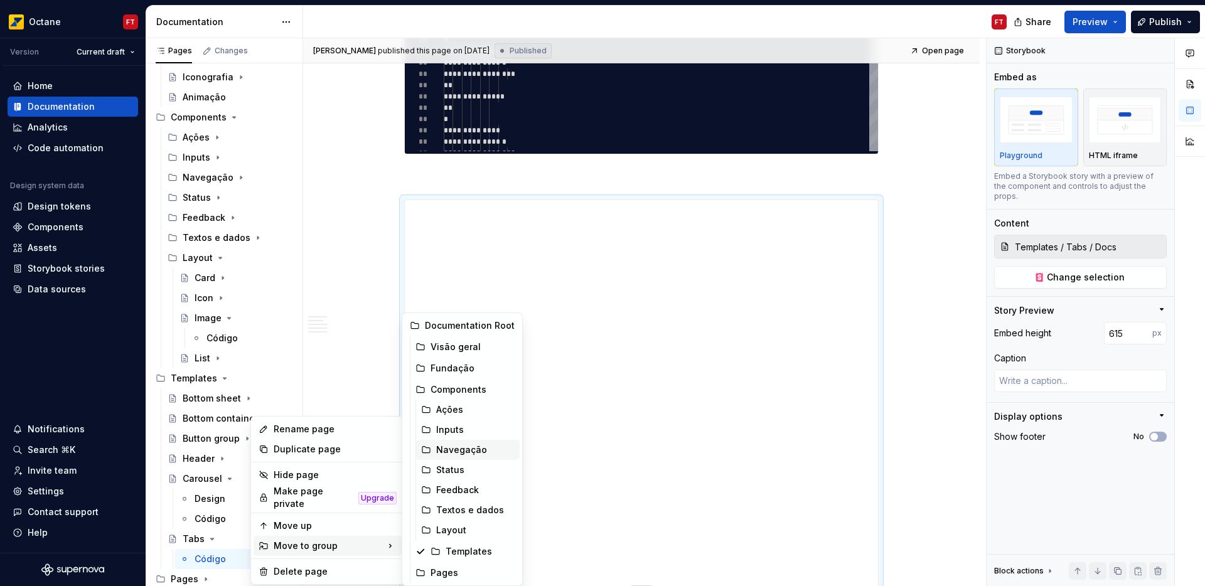
click at [466, 449] on div "Navegação" at bounding box center [475, 450] width 78 height 13
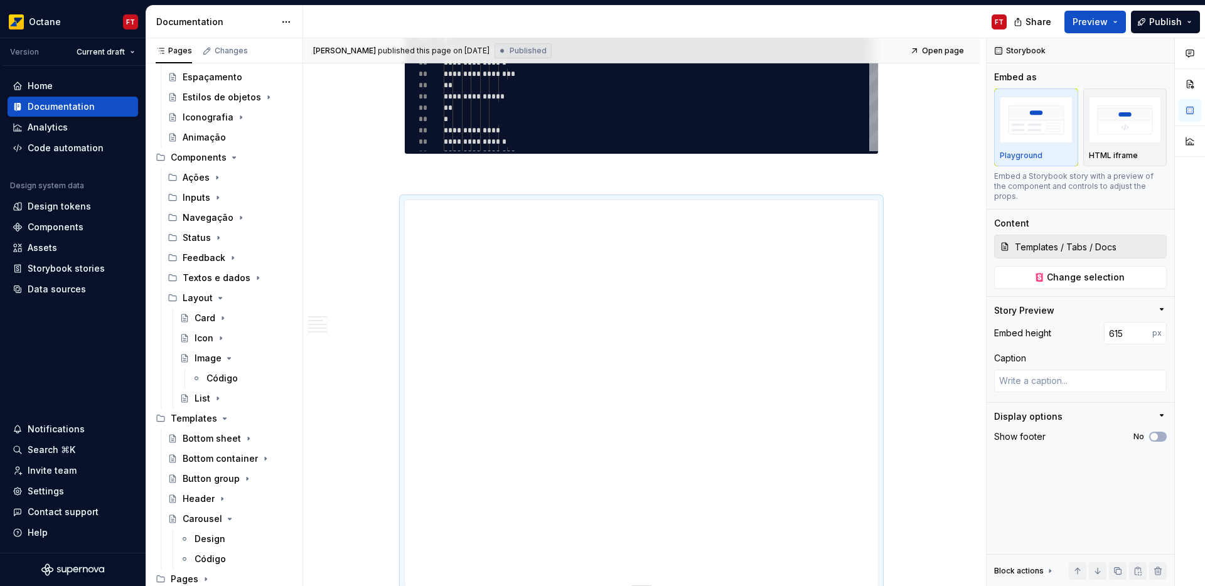
scroll to position [124, 0]
click at [228, 518] on icon "Page tree" at bounding box center [229, 518] width 3 height 1
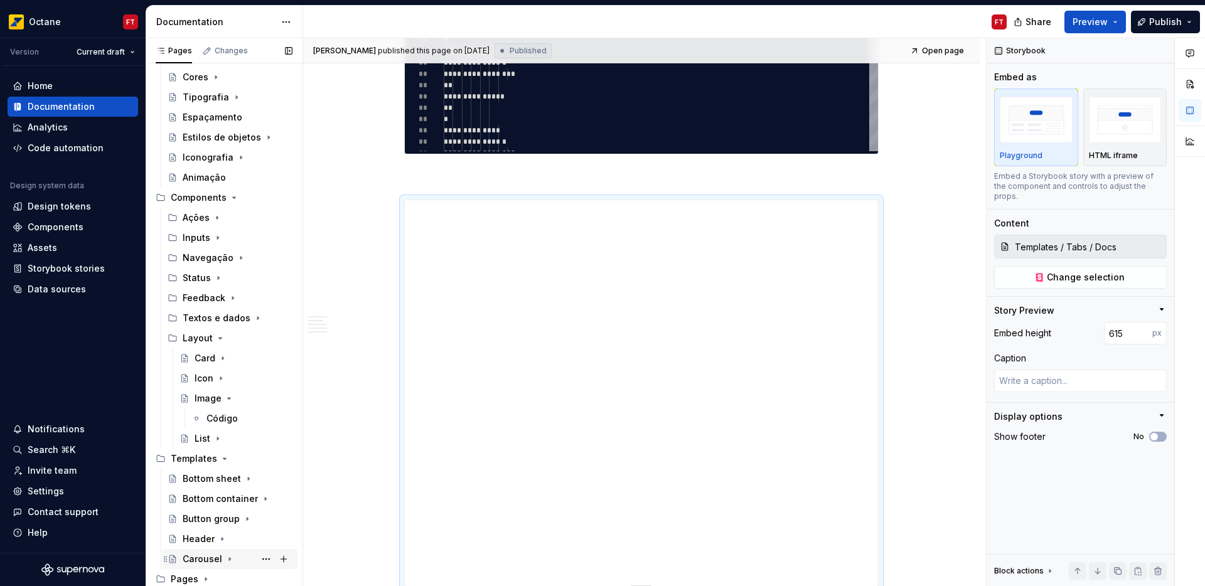
scroll to position [84, 0]
click at [221, 541] on icon "Page tree" at bounding box center [222, 539] width 10 height 10
click at [258, 539] on button "Page tree" at bounding box center [266, 539] width 18 height 18
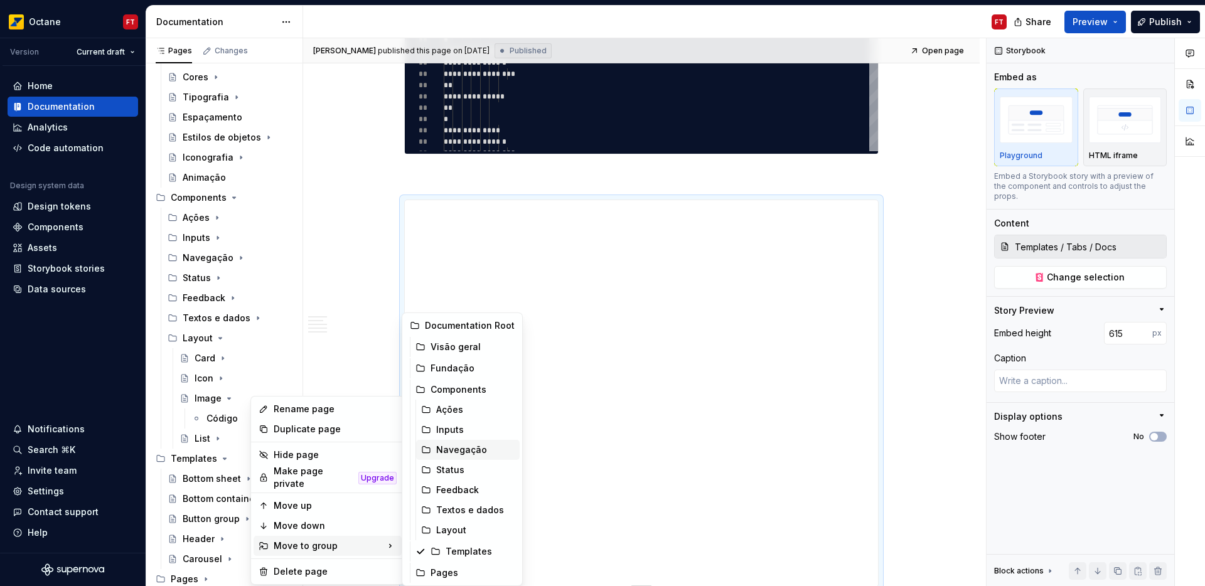
click at [476, 446] on div "Navegação" at bounding box center [475, 450] width 78 height 13
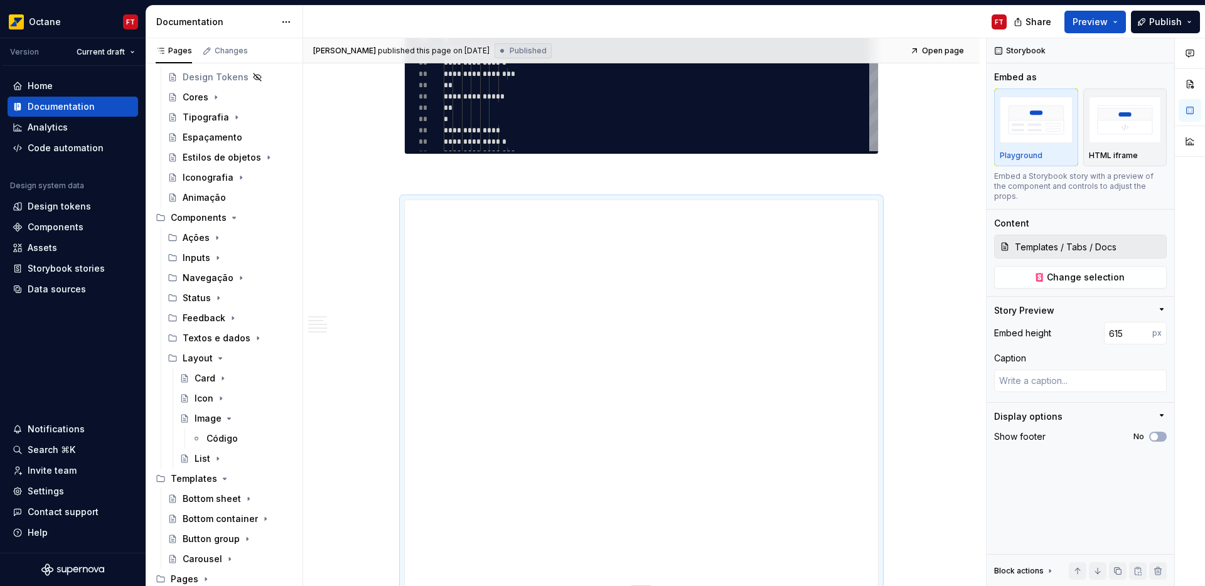
scroll to position [64, 0]
click at [228, 558] on icon "Page tree" at bounding box center [230, 559] width 10 height 10
click at [227, 561] on icon "Page tree" at bounding box center [230, 559] width 10 height 10
click at [257, 558] on button "Page tree" at bounding box center [266, 559] width 18 height 18
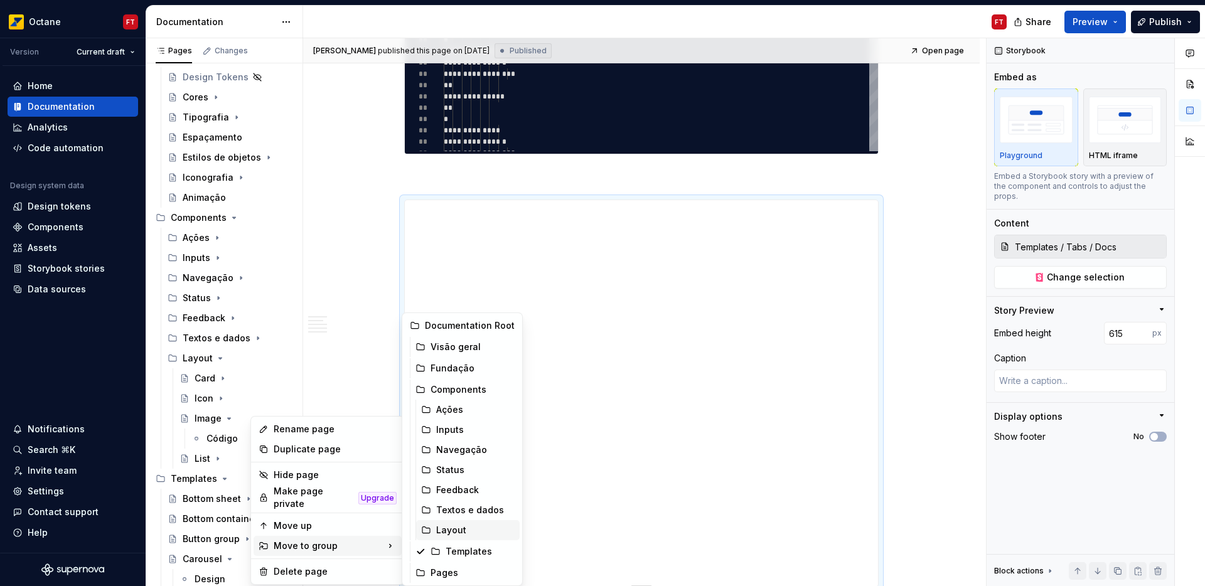
click at [465, 534] on div "Layout" at bounding box center [475, 530] width 78 height 13
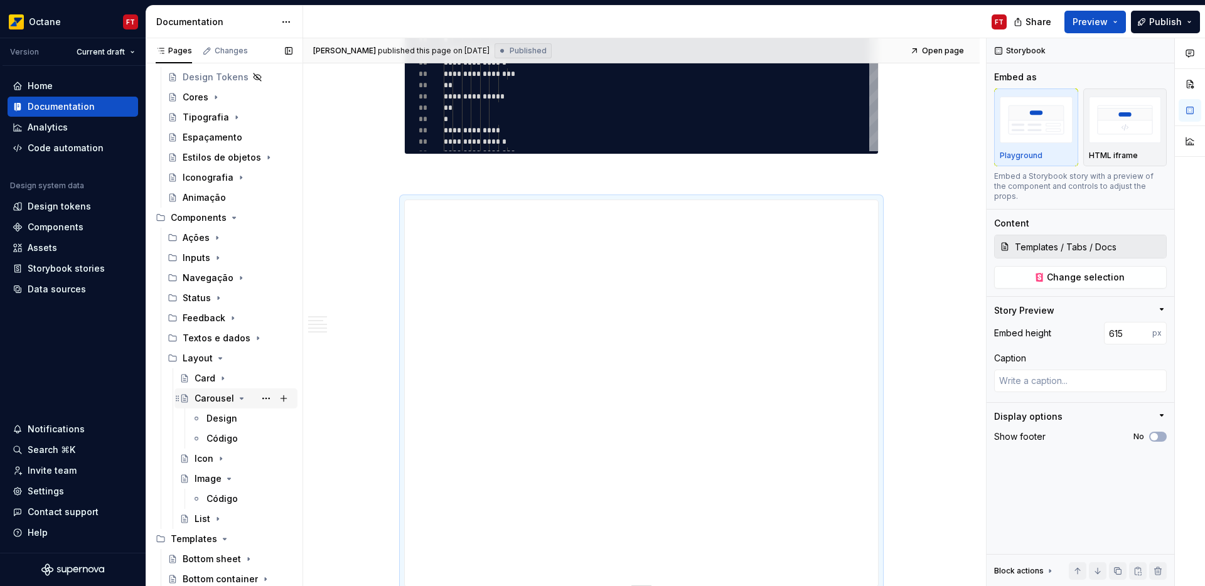
click at [241, 396] on icon "Page tree" at bounding box center [242, 398] width 10 height 10
click at [228, 438] on icon "Page tree" at bounding box center [229, 438] width 3 height 1
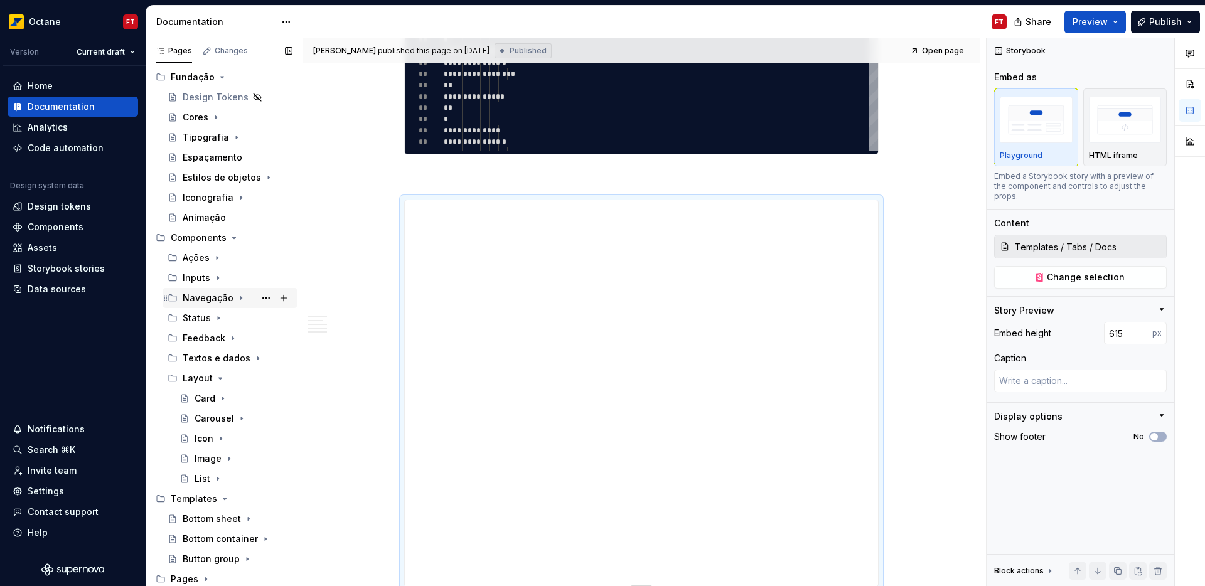
click at [236, 297] on icon "Page tree" at bounding box center [241, 298] width 10 height 10
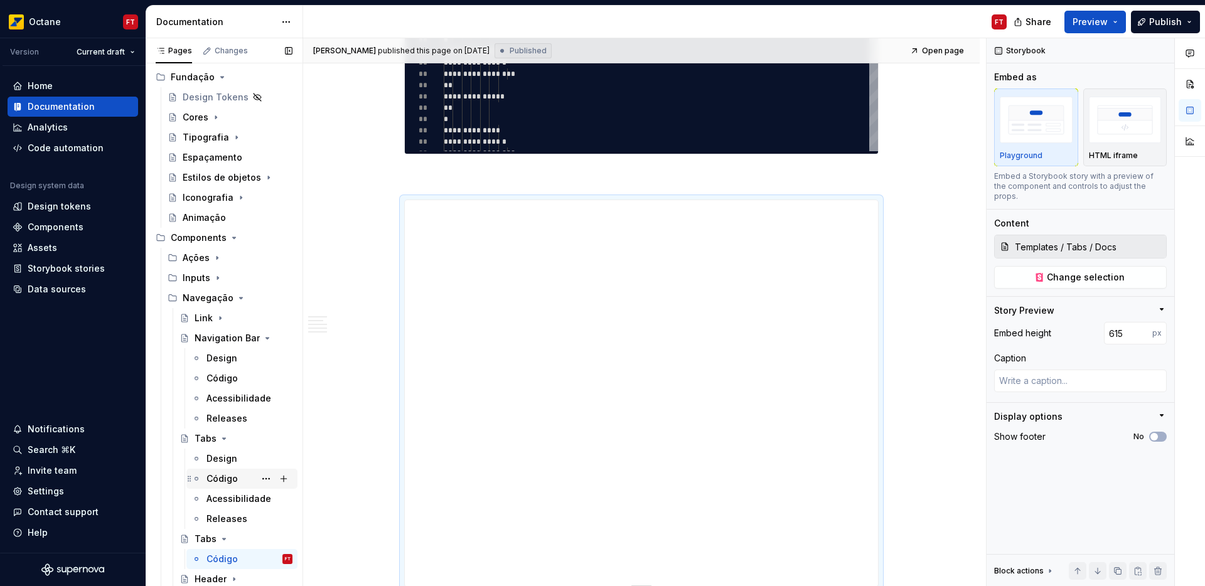
click at [224, 479] on div "Código" at bounding box center [221, 478] width 31 height 13
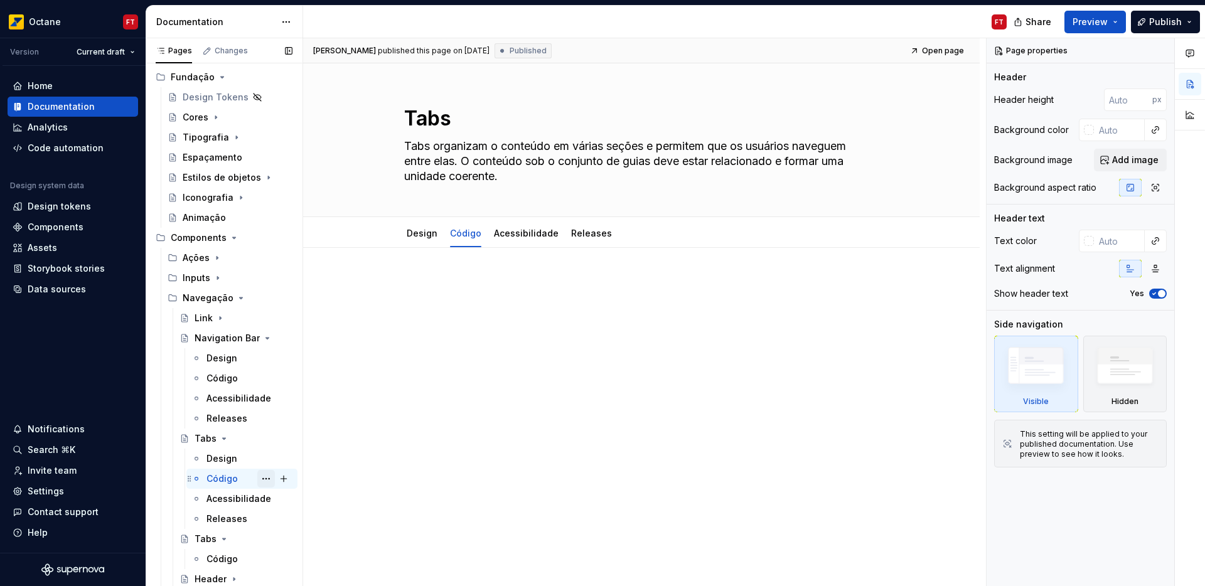
click at [259, 481] on button "Page tree" at bounding box center [266, 479] width 18 height 18
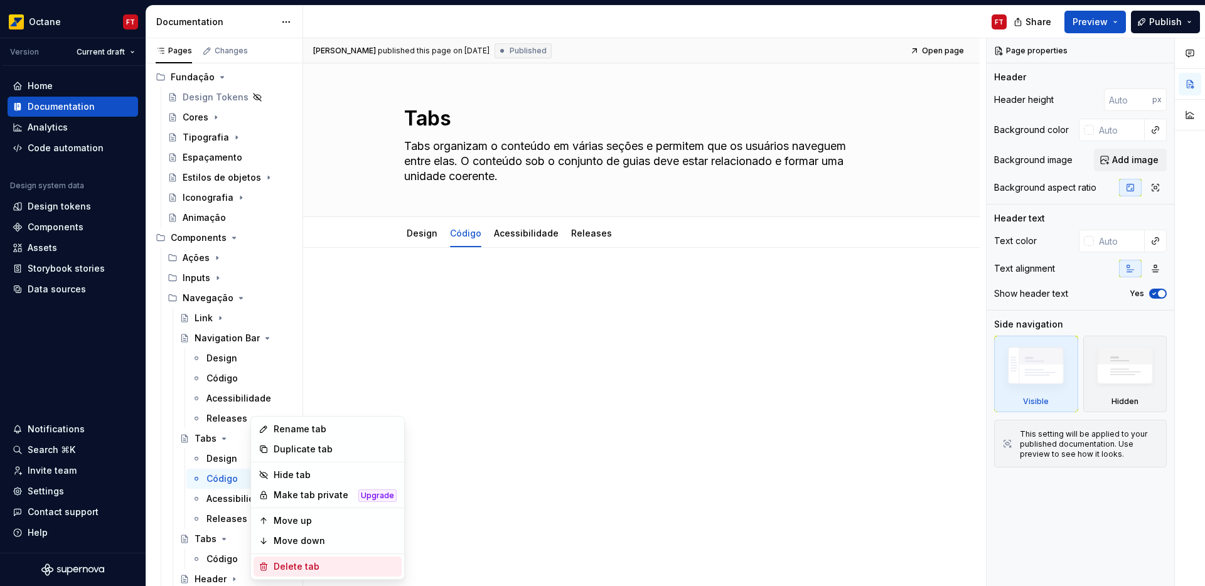
click at [307, 566] on div "Delete tab" at bounding box center [335, 566] width 123 height 13
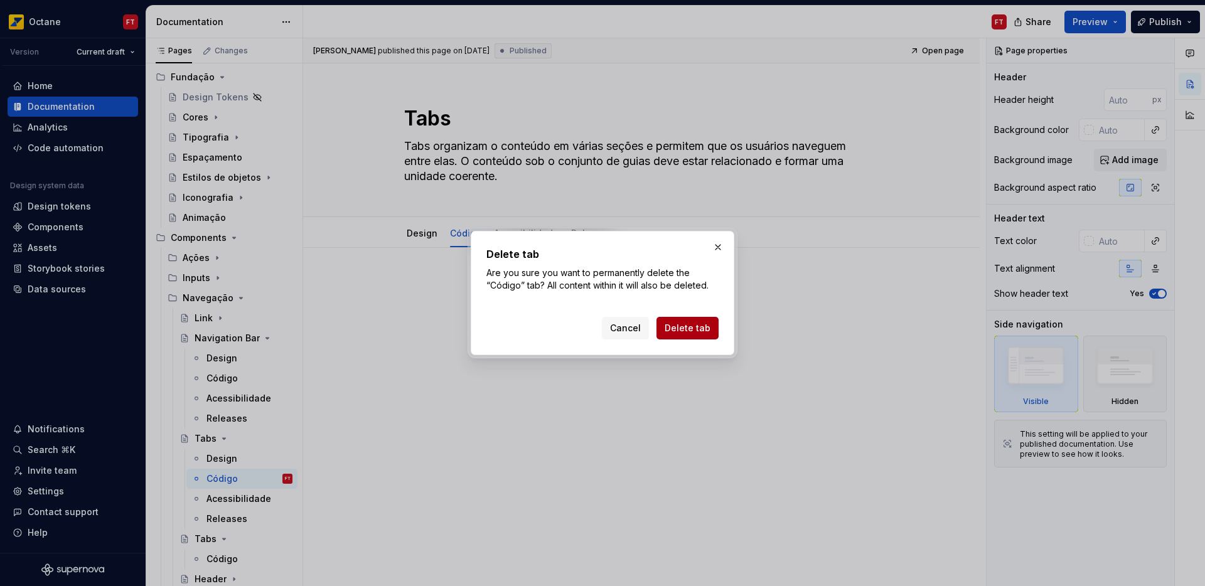
click at [683, 326] on span "Delete tab" at bounding box center [687, 328] width 46 height 13
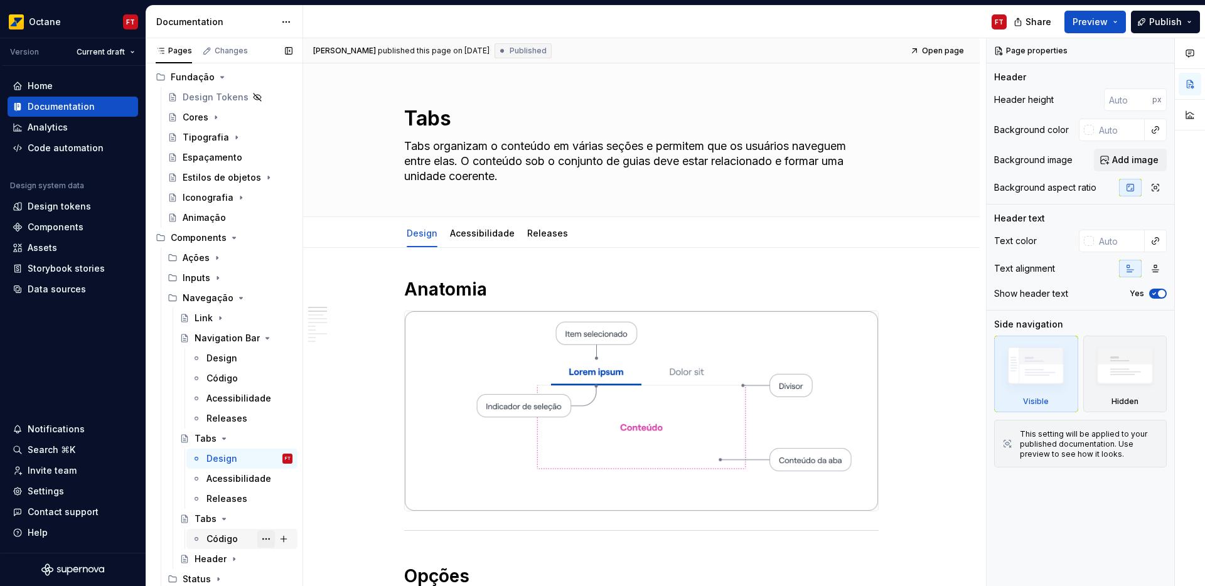
click at [262, 540] on button "Page tree" at bounding box center [266, 539] width 18 height 18
click at [200, 537] on div "Pages Changes Add Accessibility guide for tree Page tree. Navigate the tree wit…" at bounding box center [224, 314] width 157 height 553
drag, startPoint x: 200, startPoint y: 538, endPoint x: 205, endPoint y: 545, distance: 8.2
click at [205, 545] on div "Código" at bounding box center [241, 539] width 101 height 18
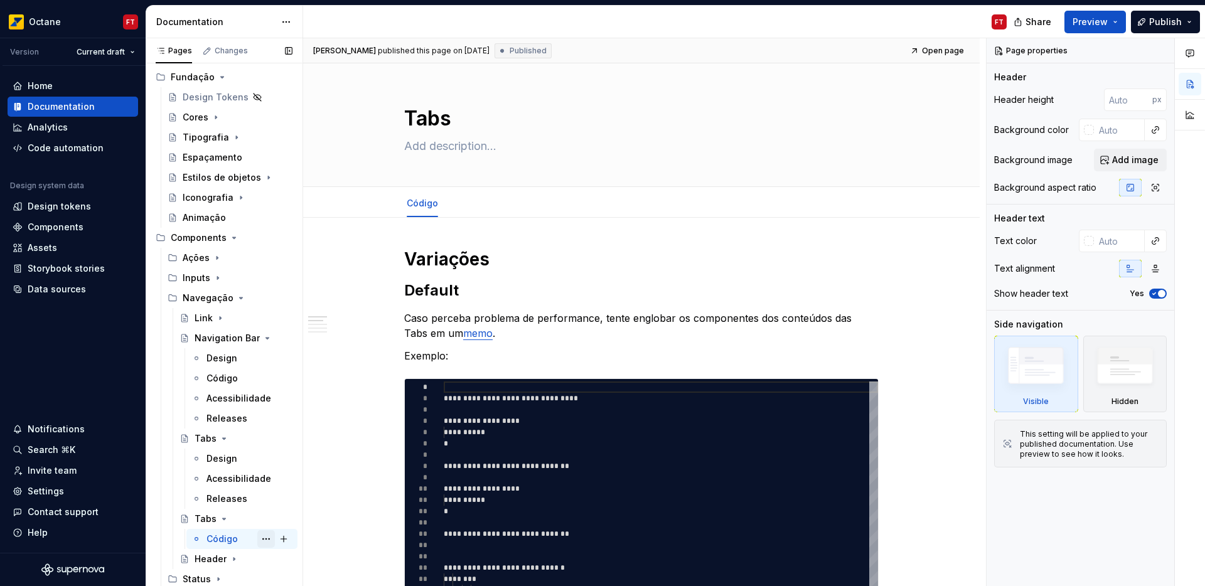
click at [258, 540] on button "Page tree" at bounding box center [266, 539] width 18 height 18
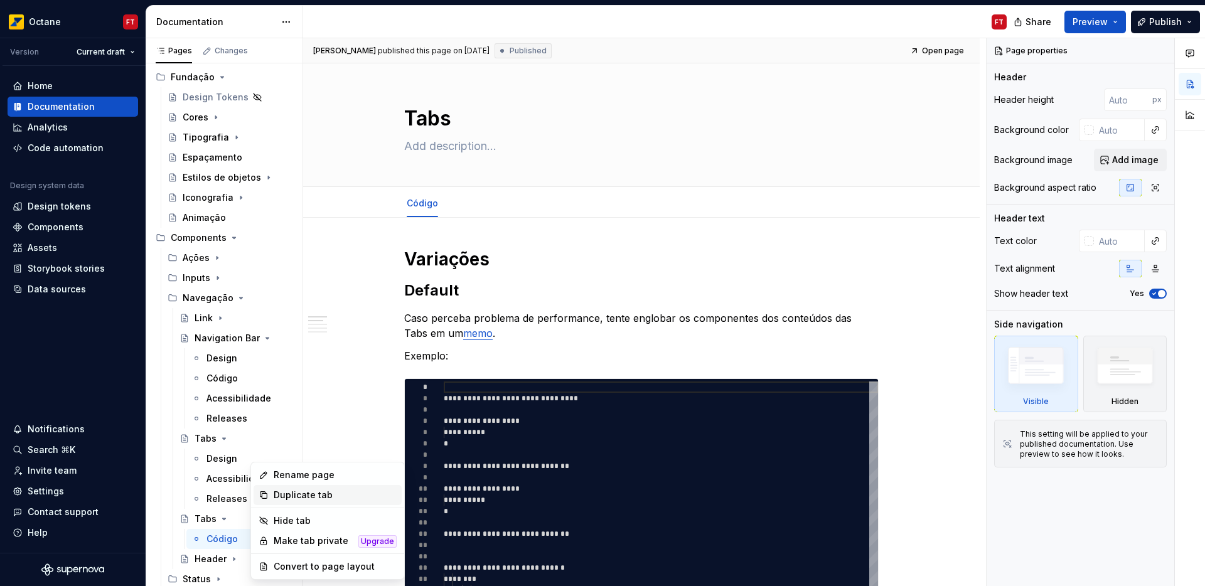
click at [293, 491] on div "Duplicate tab" at bounding box center [335, 495] width 123 height 13
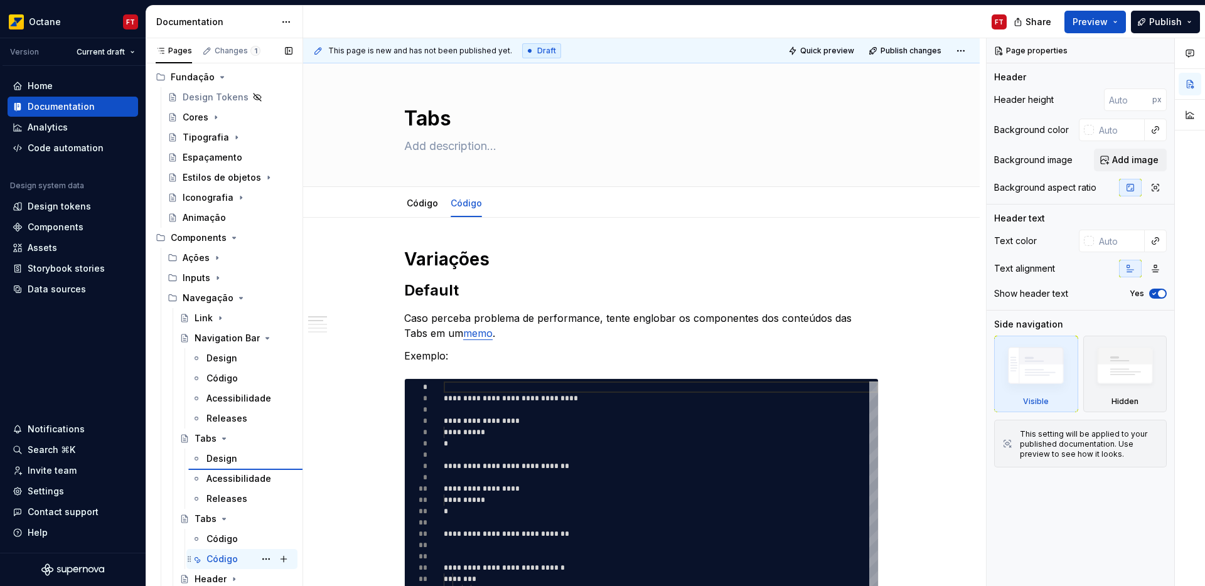
type textarea "*"
type textarea "Tabs organizam o conteúdo em várias seções e permitem que os usuários naveguem …"
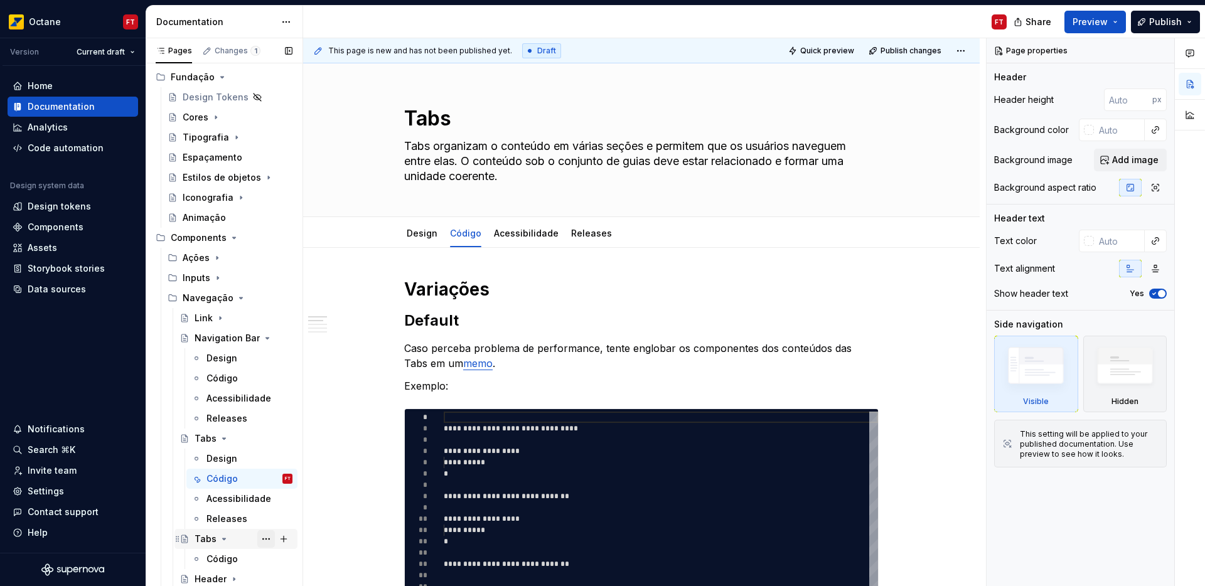
click at [260, 538] on button "Page tree" at bounding box center [266, 539] width 18 height 18
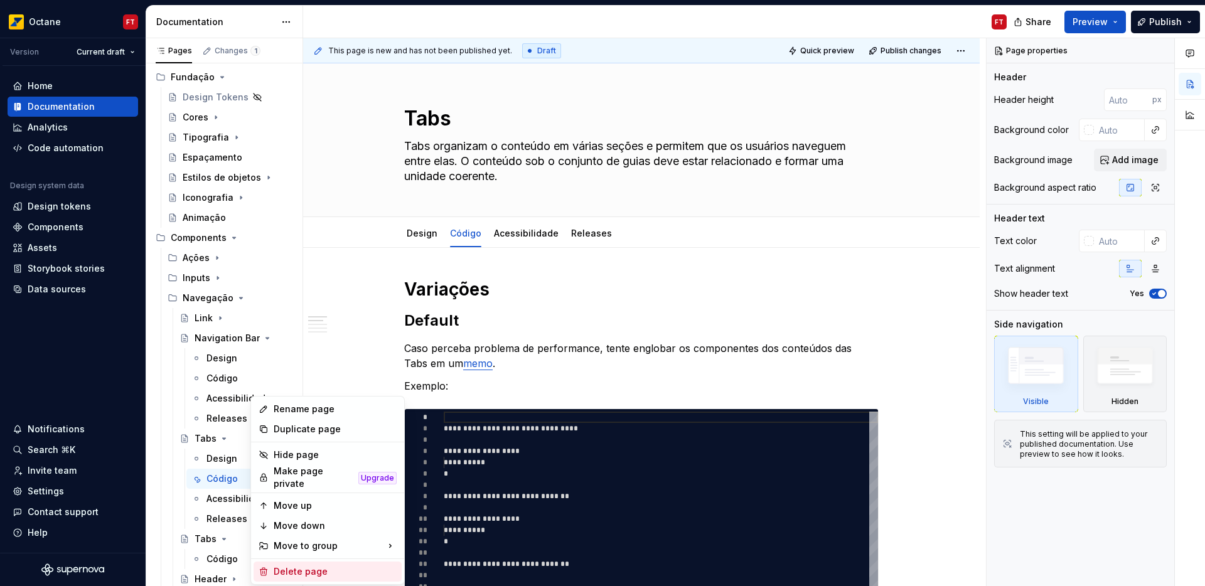
click at [300, 565] on div "Delete page" at bounding box center [335, 571] width 123 height 13
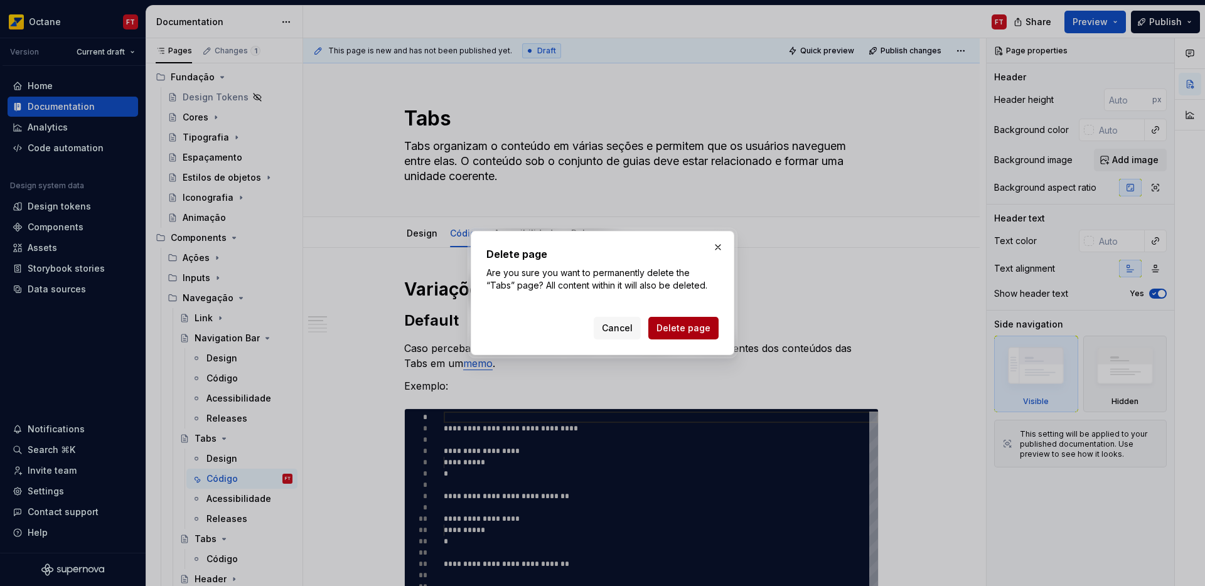
click at [669, 328] on span "Delete page" at bounding box center [683, 328] width 54 height 13
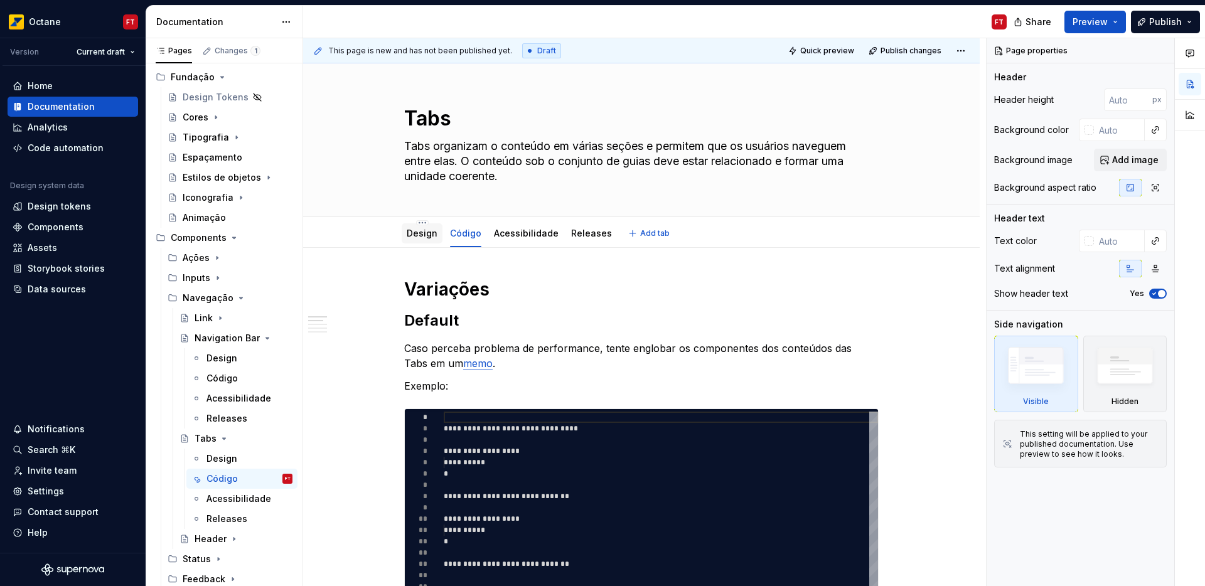
click at [417, 239] on div "Design" at bounding box center [422, 233] width 31 height 13
click at [423, 232] on link "Design" at bounding box center [422, 233] width 31 height 11
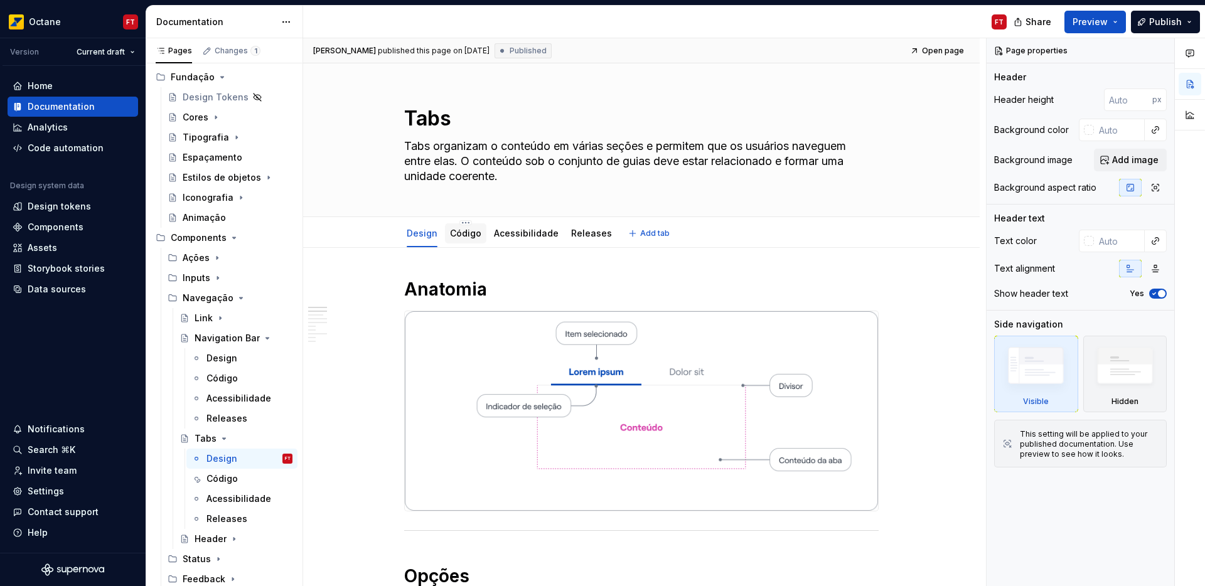
click at [473, 235] on link "Código" at bounding box center [465, 233] width 31 height 11
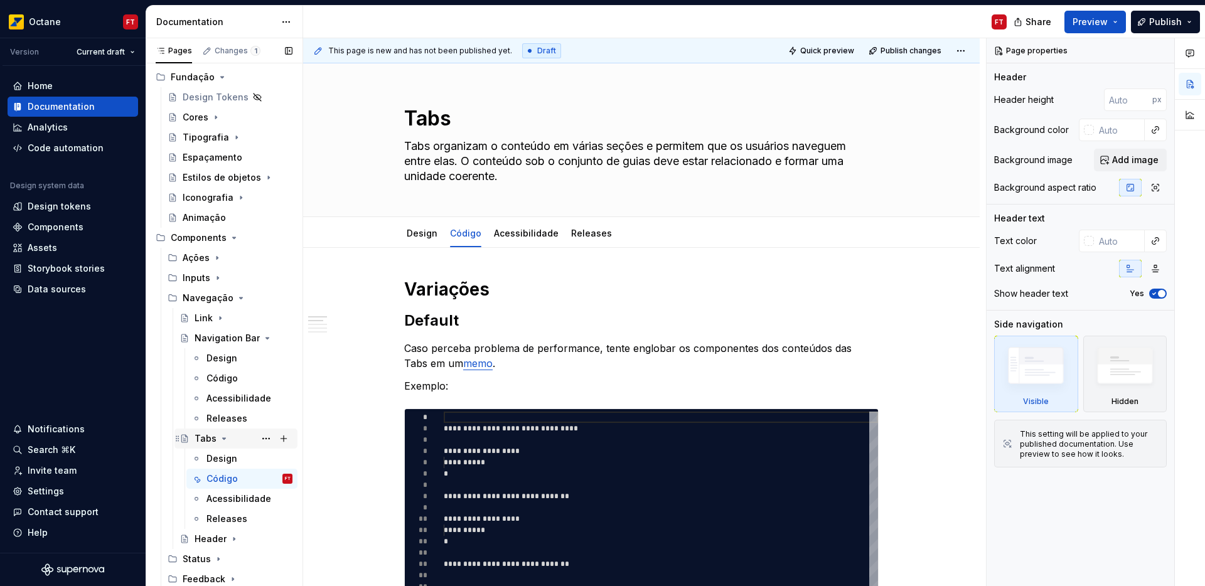
click at [220, 436] on icon "Page tree" at bounding box center [224, 438] width 10 height 10
click at [248, 338] on icon "Page tree" at bounding box center [249, 338] width 3 height 1
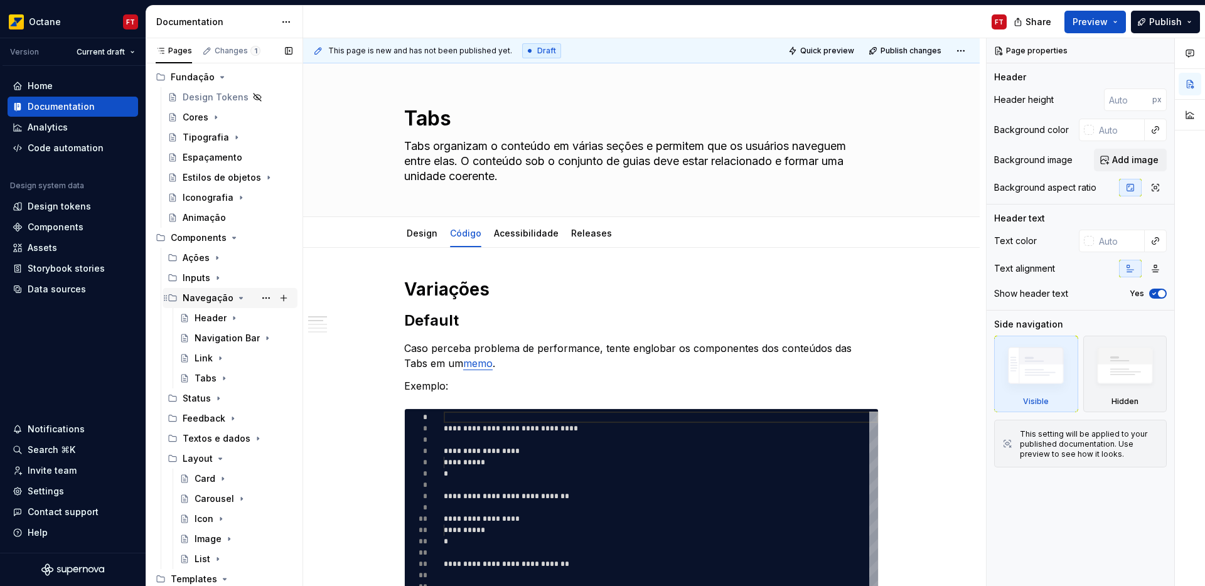
click at [239, 296] on icon "Page tree" at bounding box center [241, 298] width 10 height 10
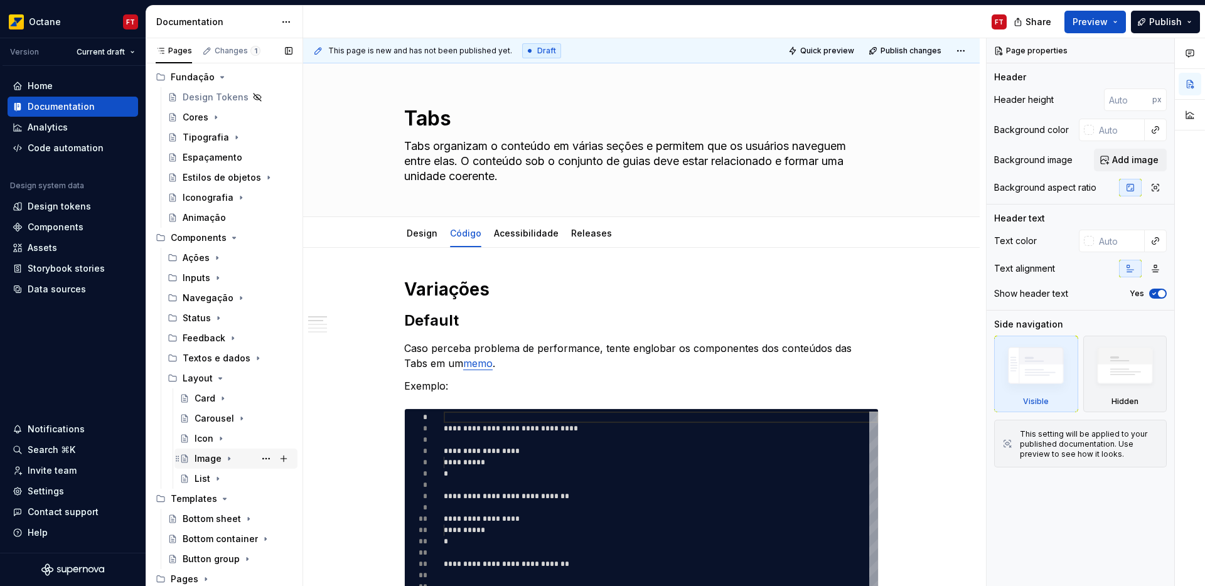
click at [195, 460] on div "Image" at bounding box center [207, 458] width 27 height 13
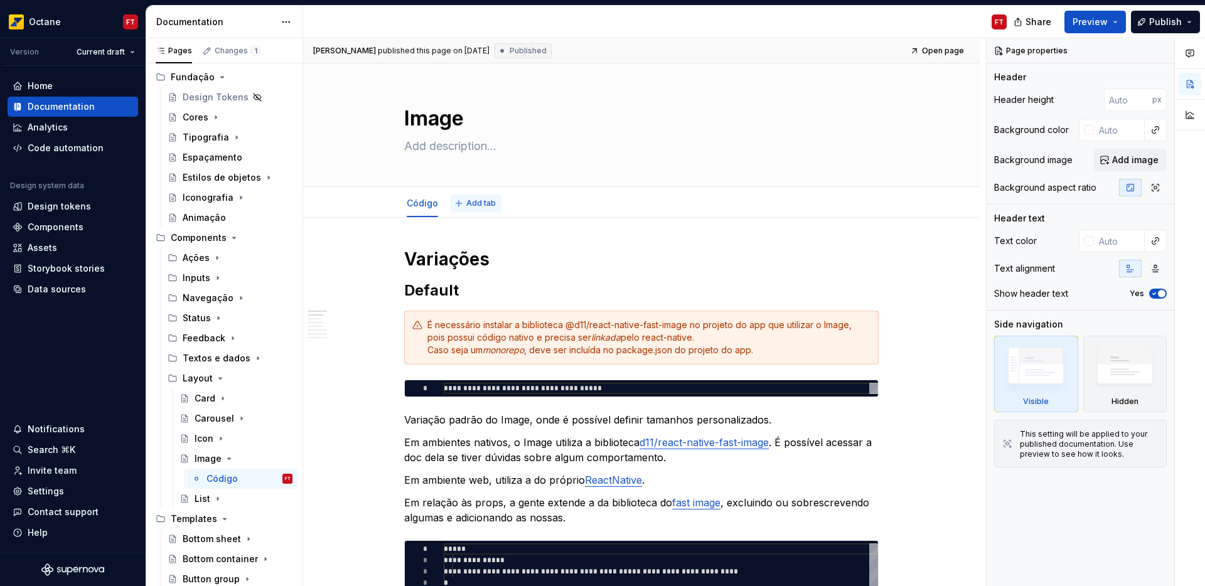
type textarea "*"
click at [476, 202] on span "Add tab" at bounding box center [480, 203] width 29 height 10
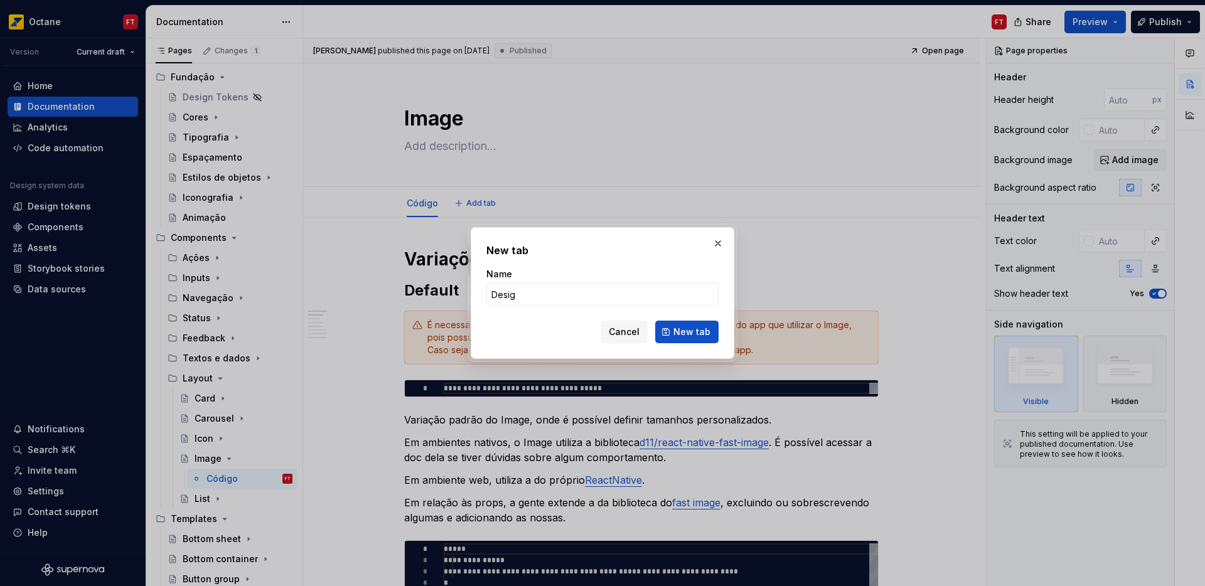
type input "Design"
click button "New tab" at bounding box center [686, 332] width 63 height 23
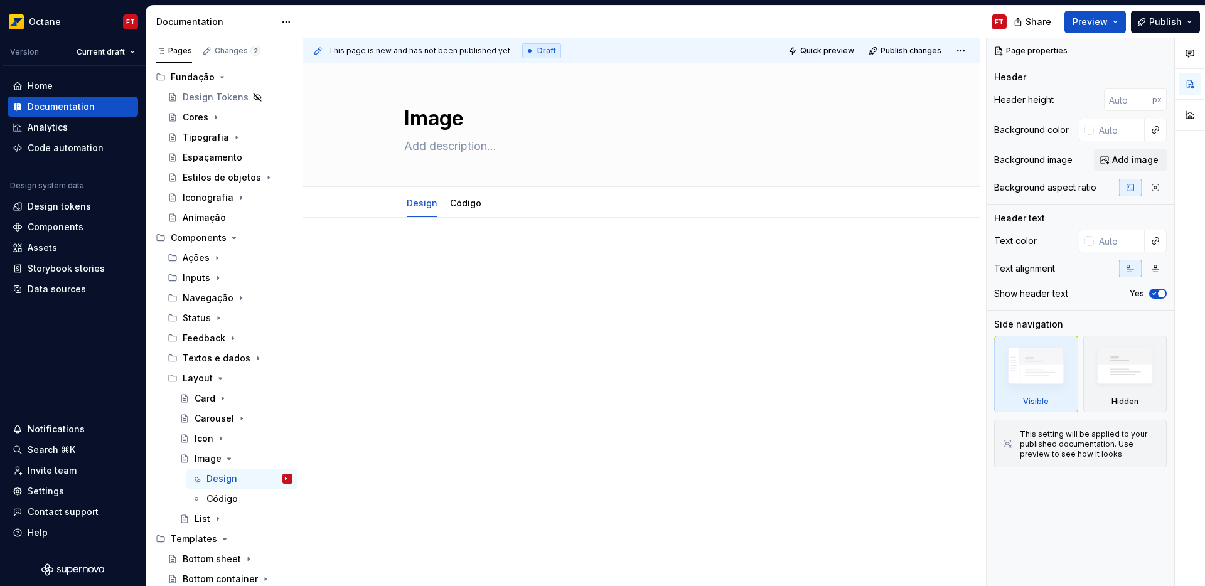
click at [449, 245] on div at bounding box center [641, 352] width 676 height 269
click at [465, 145] on textarea at bounding box center [639, 146] width 474 height 20
paste textarea "Imagens são um tipo de mídia visual. Elas podem aparecer em tamanhos, porcentag…"
type textarea "*"
type textarea "Imagens são um tipo de mídia visual. Elas podem aparecer em tamanhos, porcentag…"
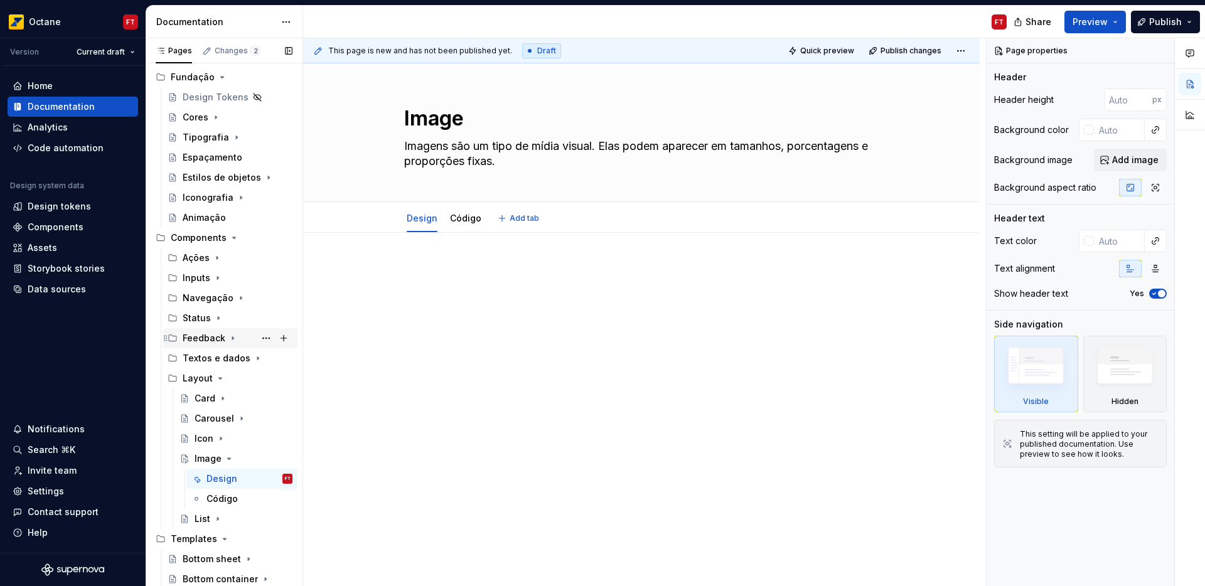
type textarea "*"
type textarea "Imagens são um tipo de mídia visual. Elas podem aparecer em tamanhos, porcentag…"
type textarea "*"
click at [450, 265] on p at bounding box center [641, 270] width 474 height 15
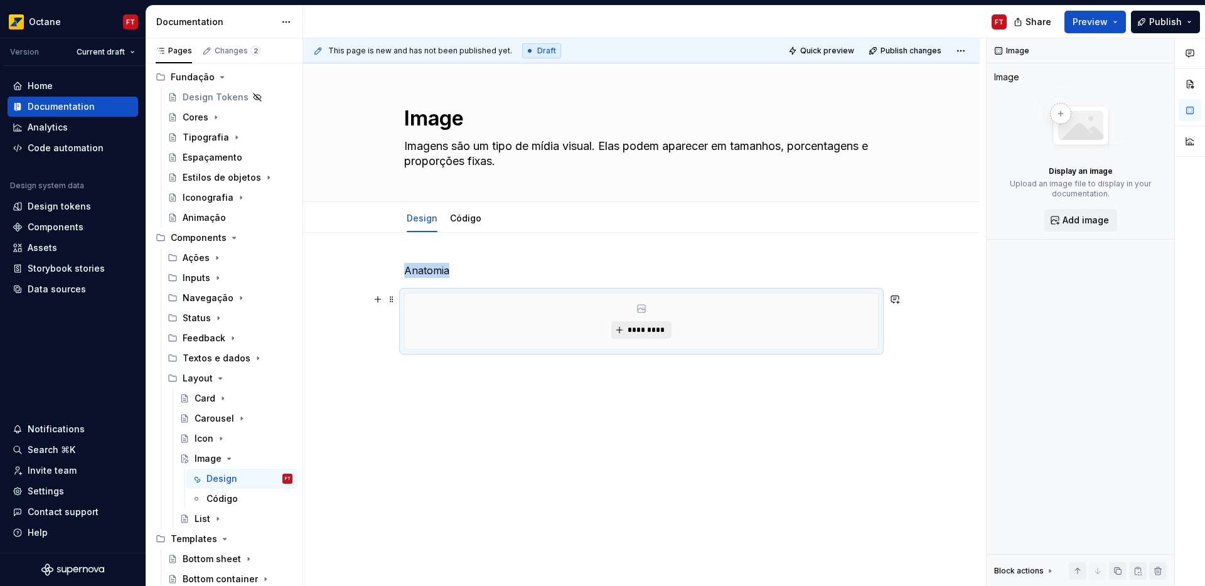
click at [657, 332] on span "*********" at bounding box center [646, 330] width 38 height 10
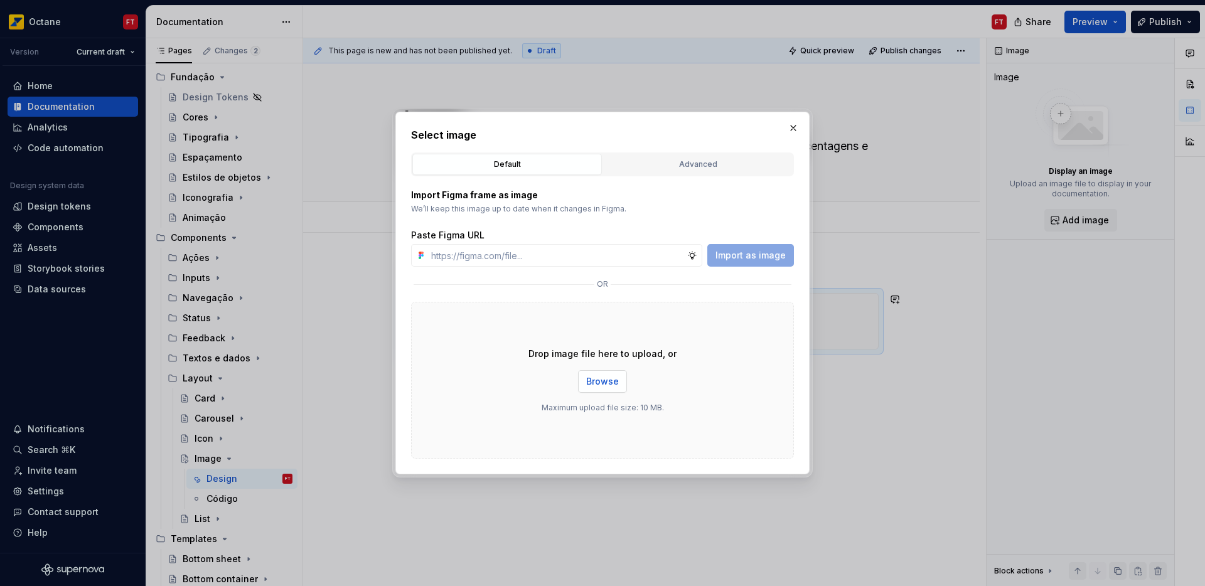
click at [594, 384] on span "Browse" at bounding box center [602, 381] width 33 height 13
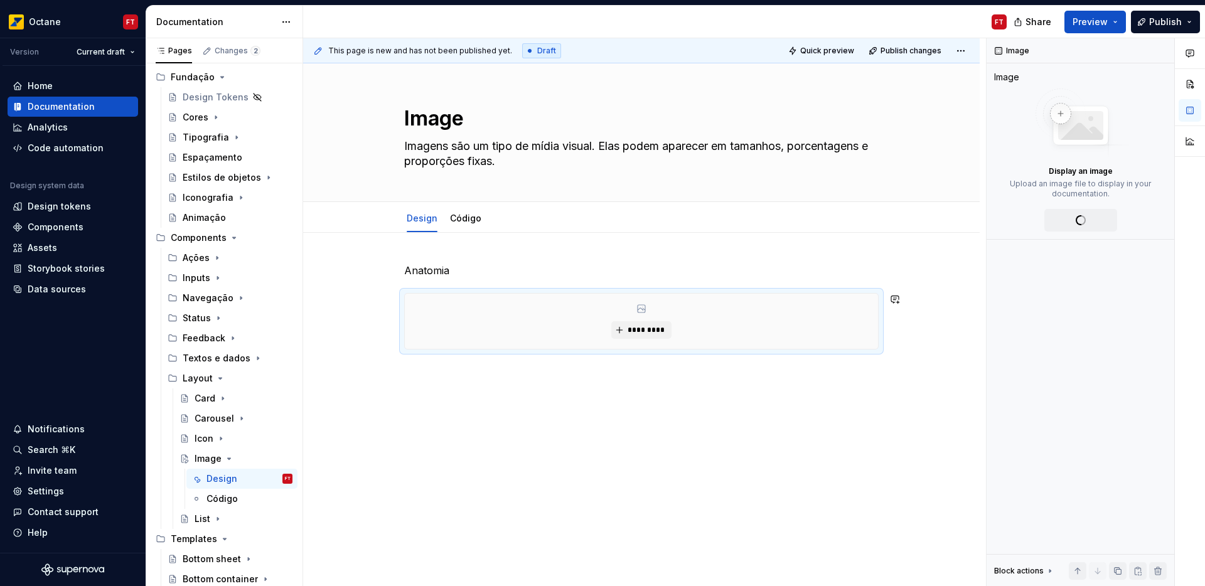
click at [549, 376] on div "Anatomia *********" at bounding box center [641, 386] width 676 height 307
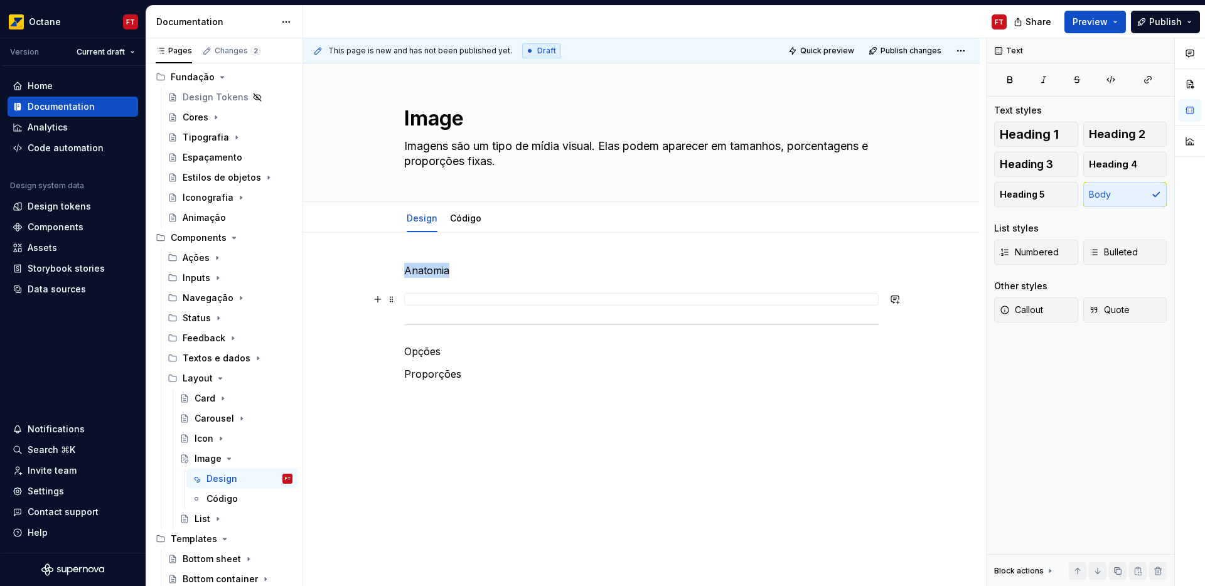
click at [709, 294] on img at bounding box center [641, 299] width 472 height 10
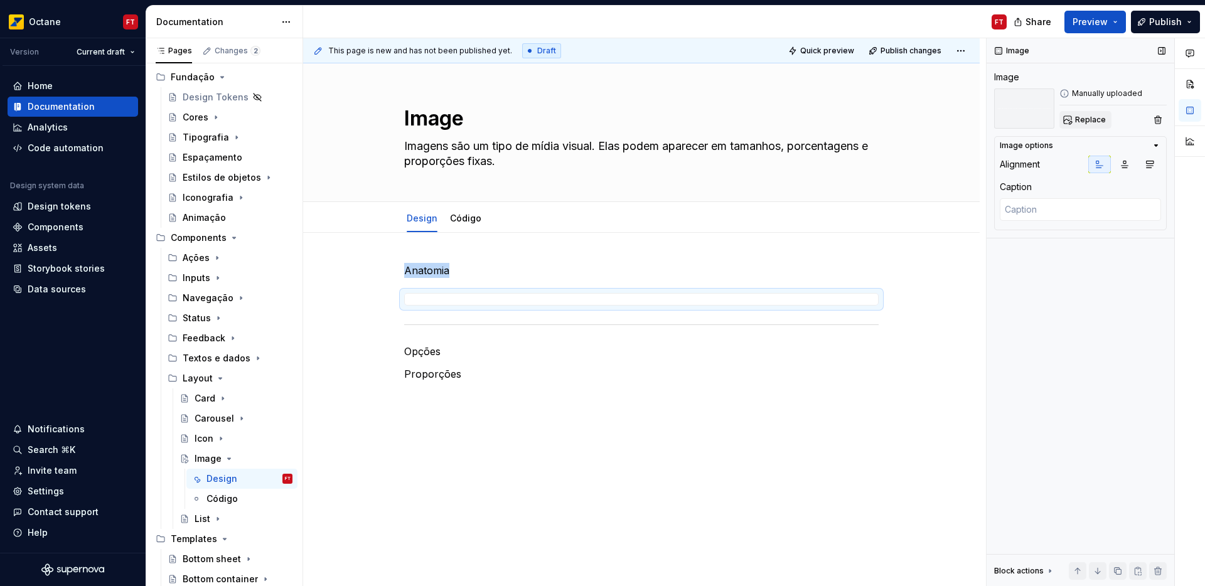
click at [1086, 117] on span "Replace" at bounding box center [1090, 120] width 31 height 10
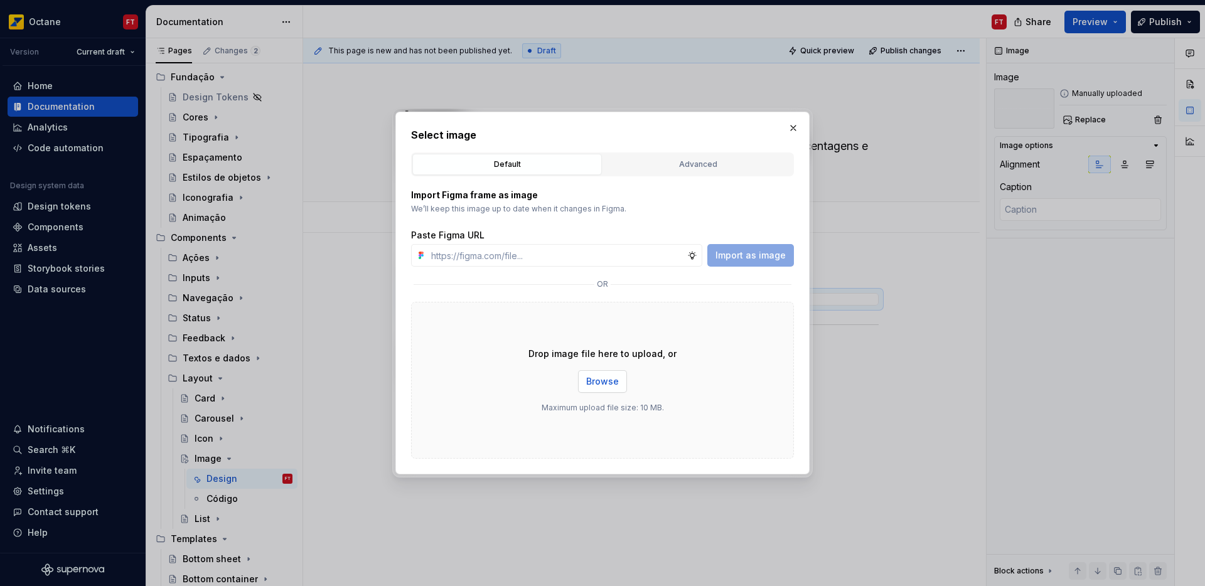
click at [607, 381] on span "Browse" at bounding box center [602, 381] width 33 height 13
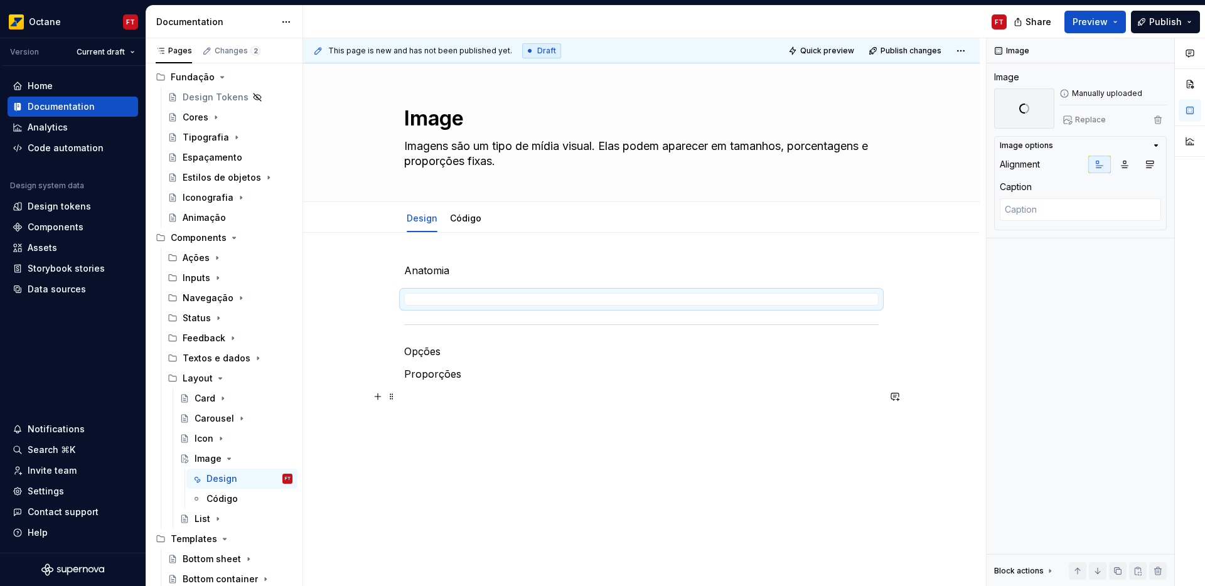
click at [494, 398] on p at bounding box center [641, 396] width 474 height 15
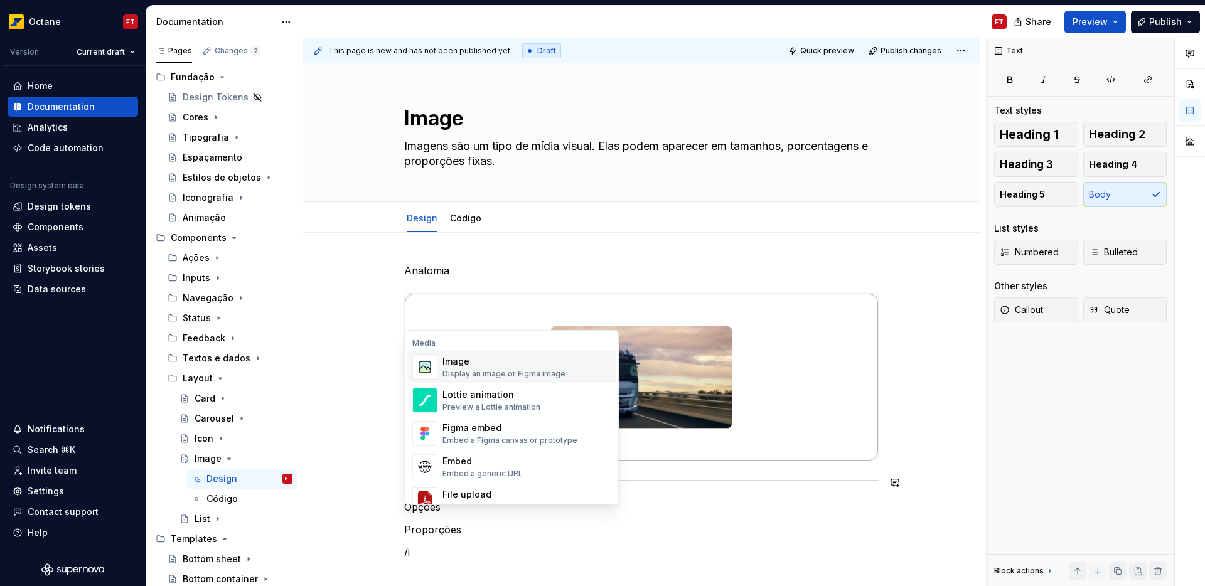
scroll to position [35, 0]
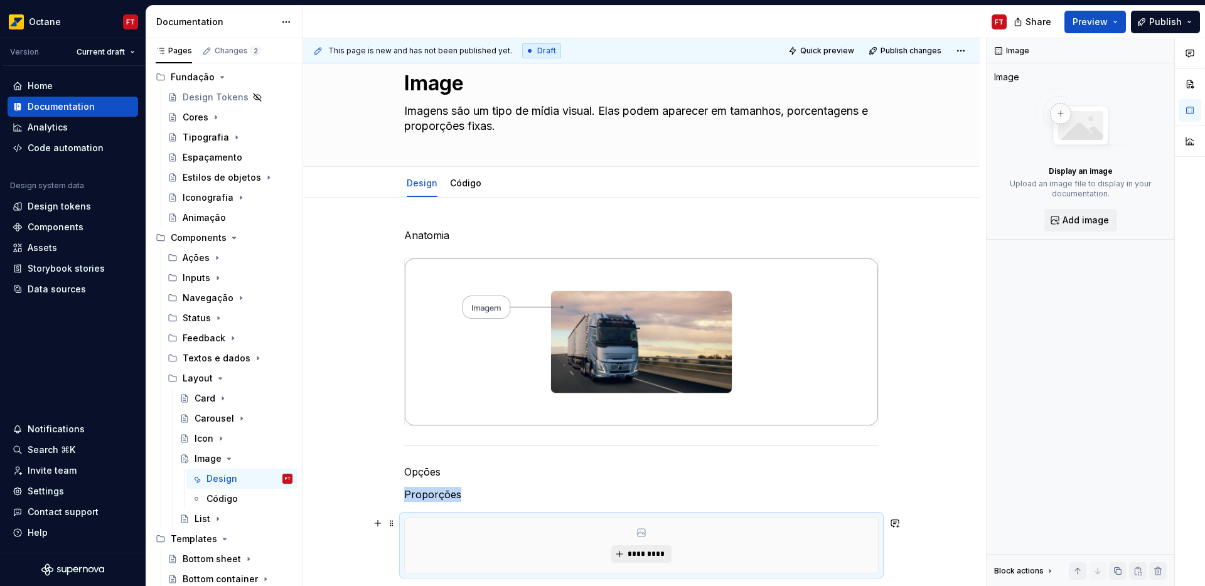
click at [657, 551] on span "*********" at bounding box center [646, 554] width 38 height 10
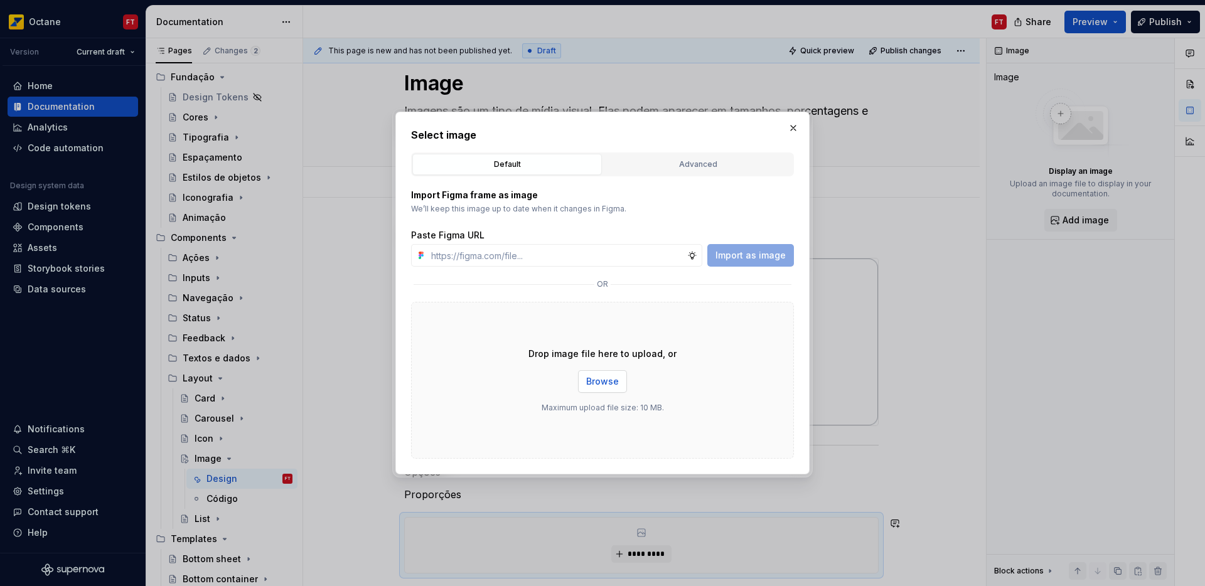
click at [597, 373] on button "Browse" at bounding box center [602, 381] width 49 height 23
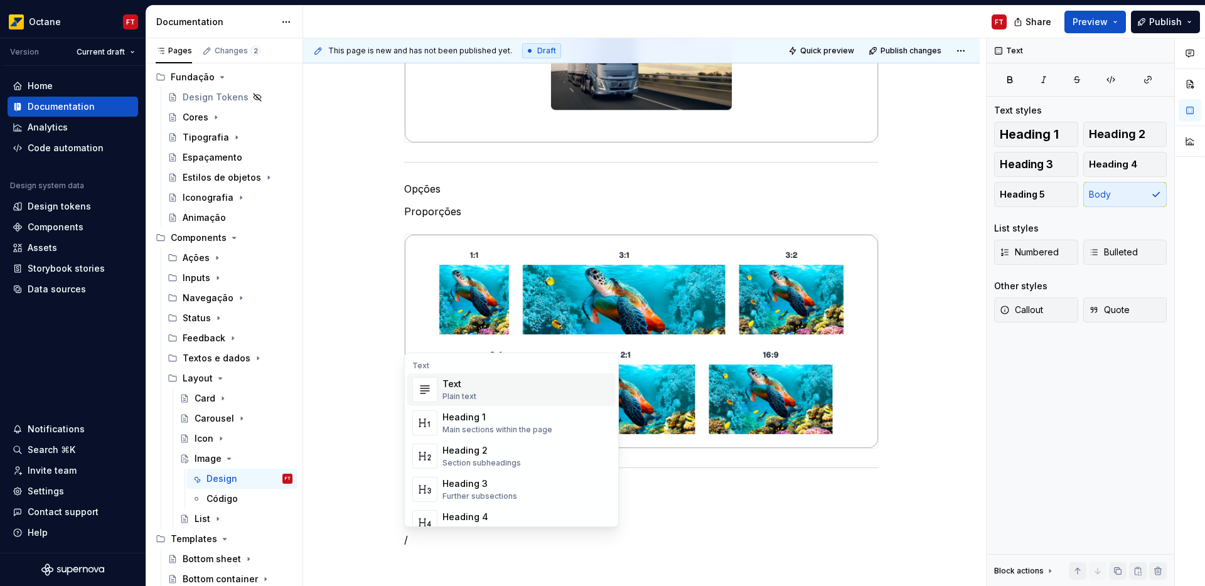
scroll to position [341, 0]
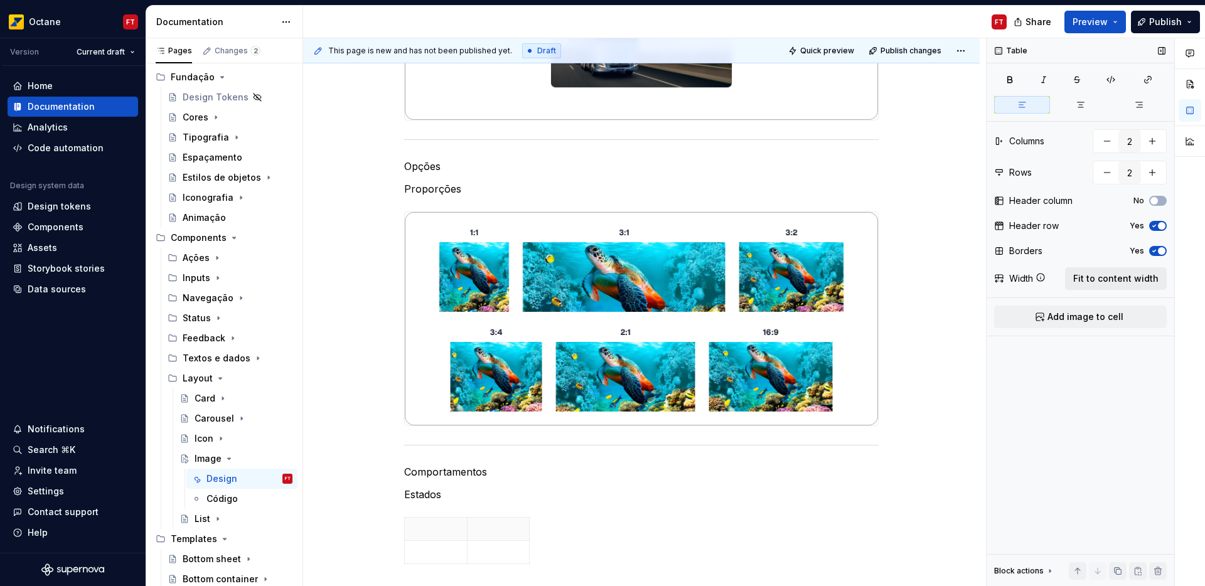
click at [1133, 277] on span "Fit to content width" at bounding box center [1115, 278] width 85 height 13
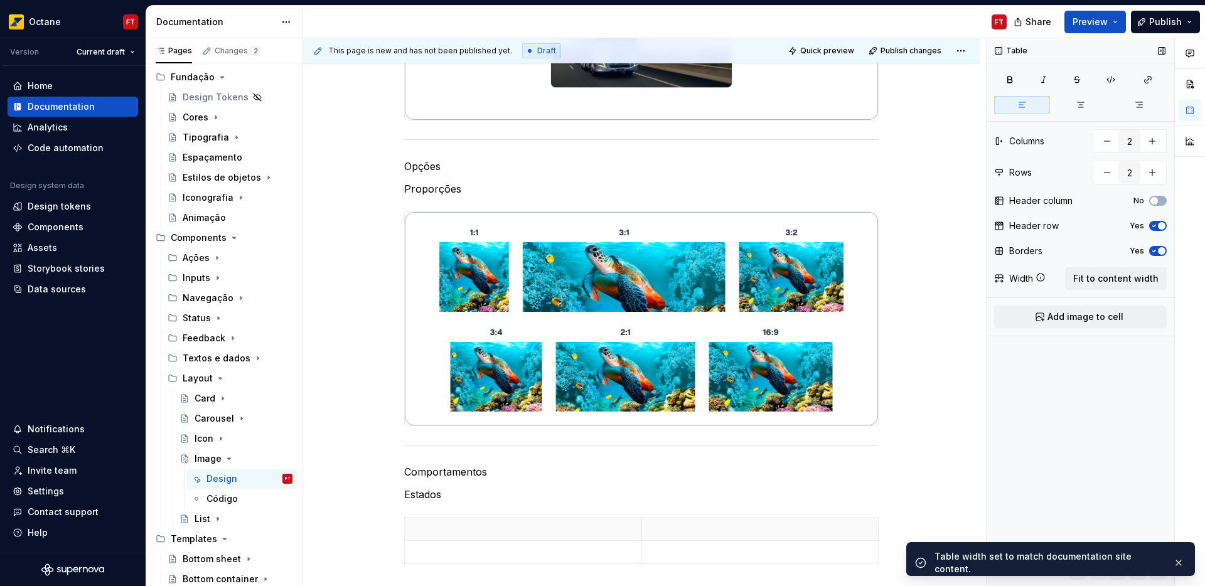
click at [1155, 250] on icon "button" at bounding box center [1153, 251] width 3 height 2
click at [1156, 233] on div "Header row Yes" at bounding box center [1080, 226] width 173 height 18
click at [1157, 230] on button "Yes" at bounding box center [1158, 226] width 18 height 10
click at [1112, 316] on span "Add image to cell" at bounding box center [1085, 317] width 76 height 13
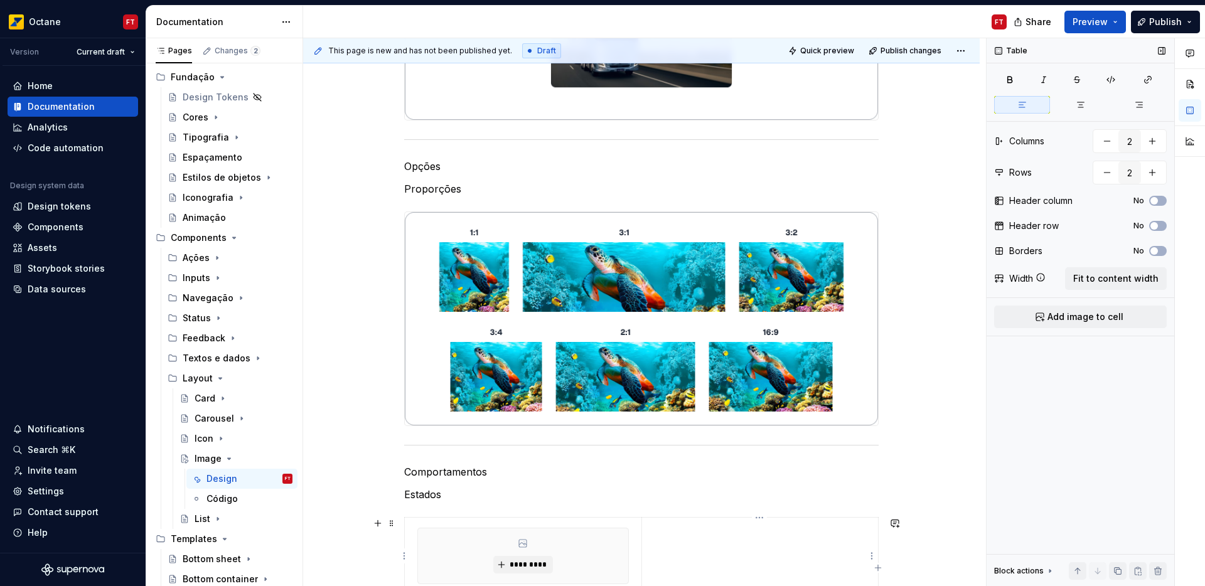
click at [708, 540] on td at bounding box center [759, 556] width 237 height 77
click at [1044, 310] on button "Add image to cell" at bounding box center [1080, 317] width 173 height 23
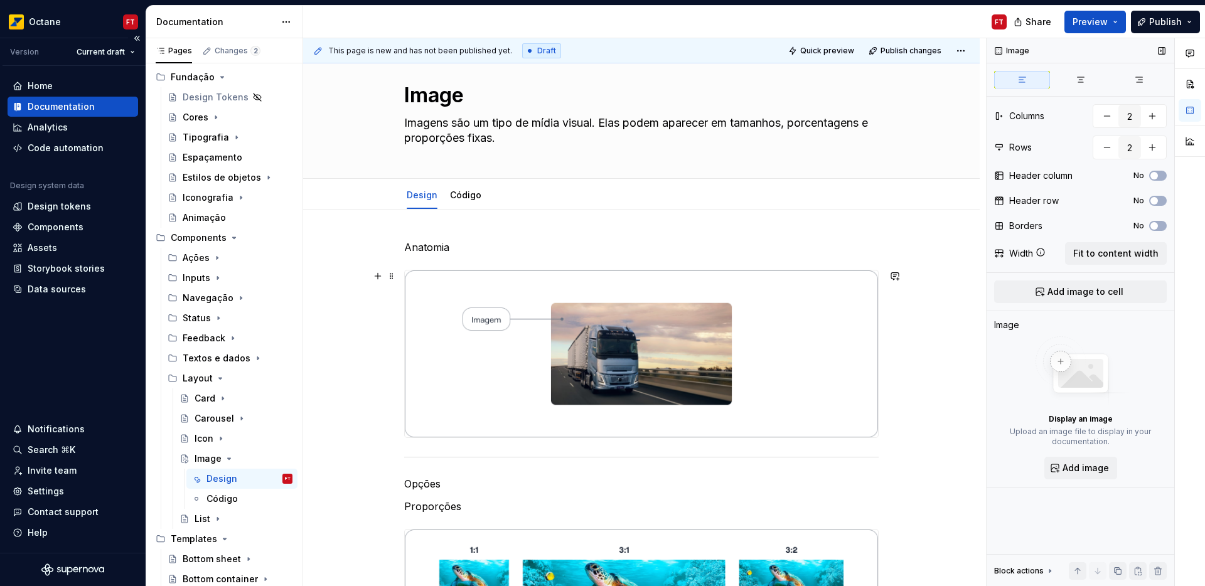
scroll to position [0, 0]
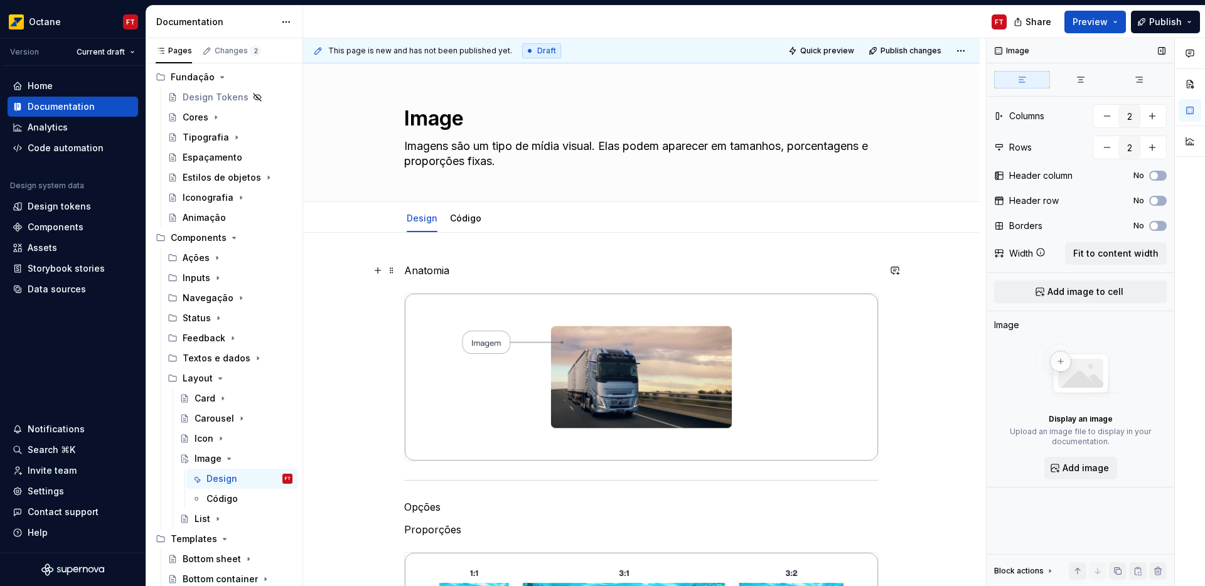
click at [452, 269] on p "Anatomia" at bounding box center [641, 270] width 474 height 15
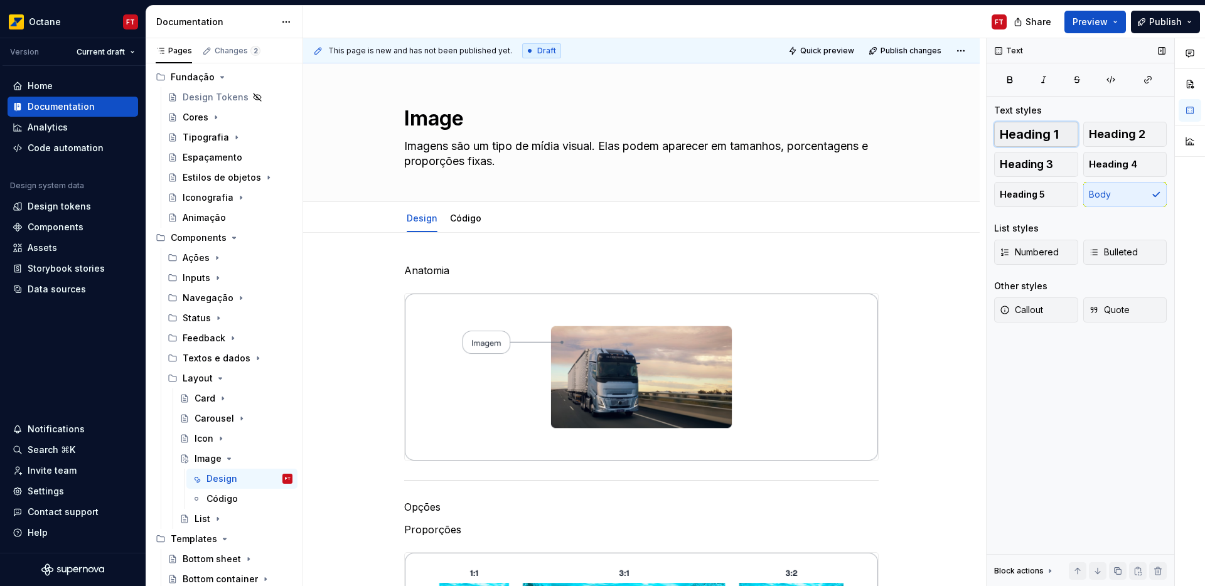
click at [1056, 134] on span "Heading 1" at bounding box center [1028, 134] width 59 height 13
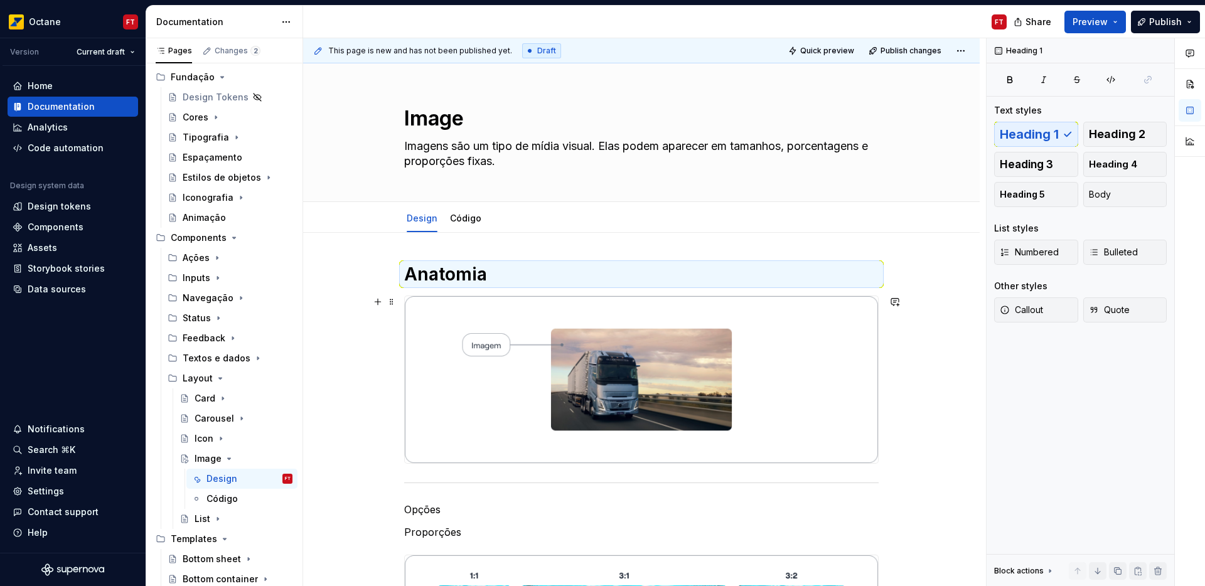
scroll to position [570, 0]
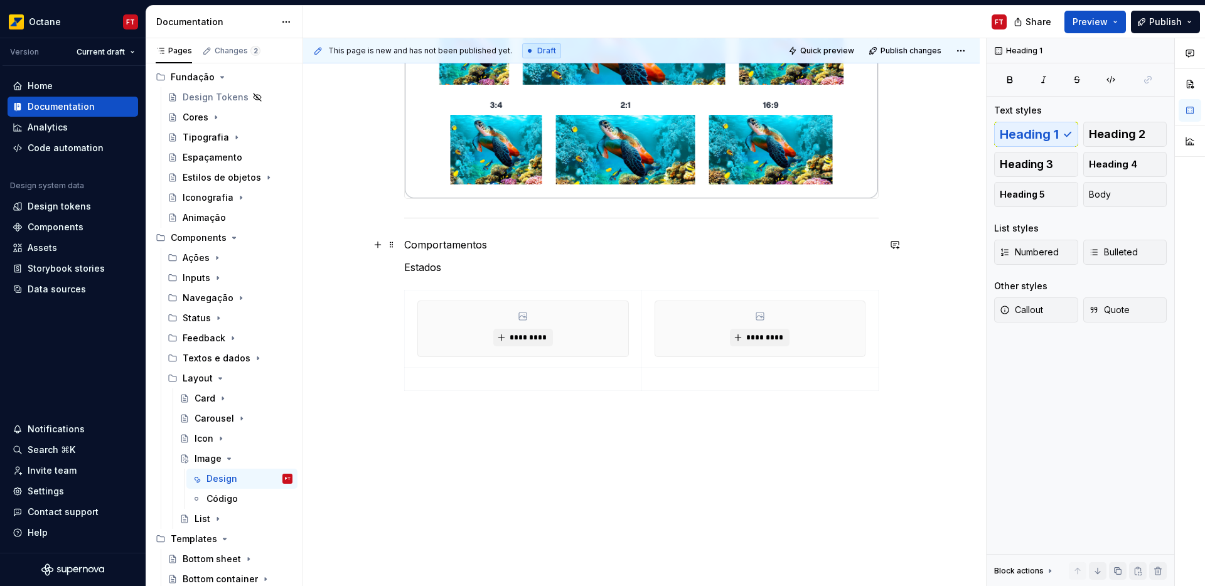
click at [447, 250] on p "Comportamentos" at bounding box center [641, 244] width 474 height 15
click at [1050, 131] on span "Heading 1" at bounding box center [1028, 134] width 59 height 13
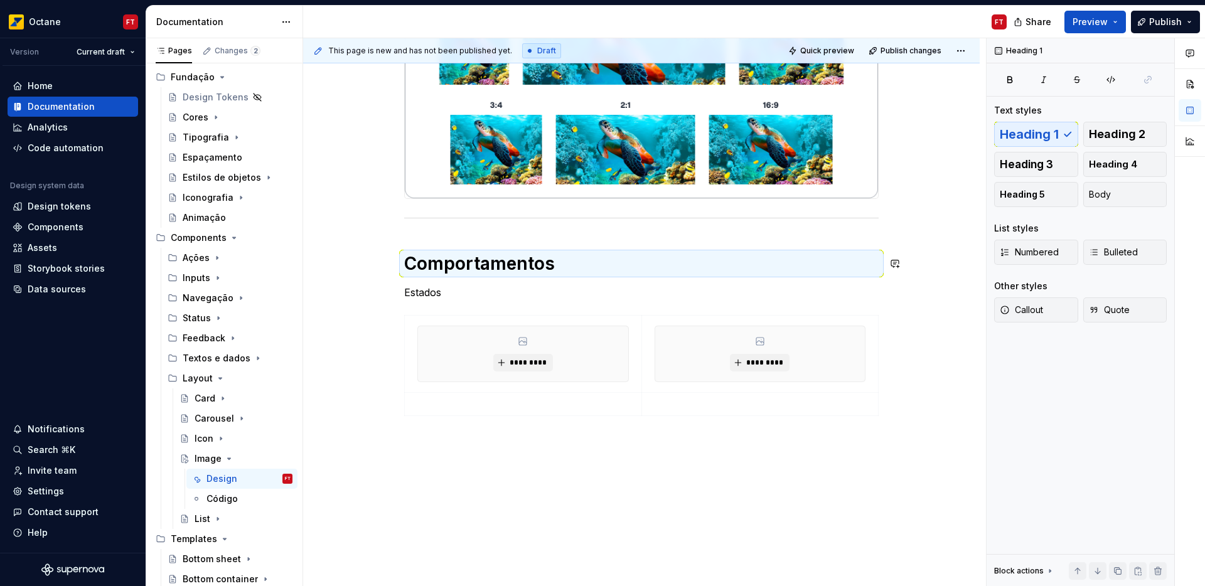
click at [419, 284] on div "Anatomia Opções Proporções Comportamentos Estados ********* *********" at bounding box center [641, 57] width 474 height 728
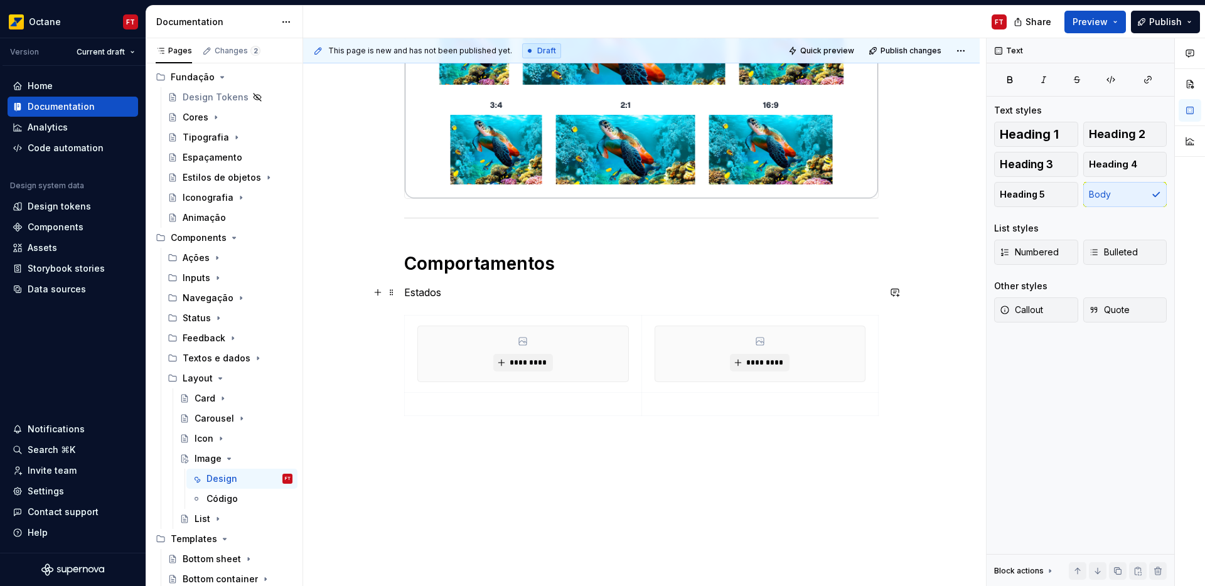
click at [423, 289] on p "Estados" at bounding box center [641, 292] width 474 height 15
click at [1042, 161] on span "Heading 3" at bounding box center [1025, 164] width 53 height 13
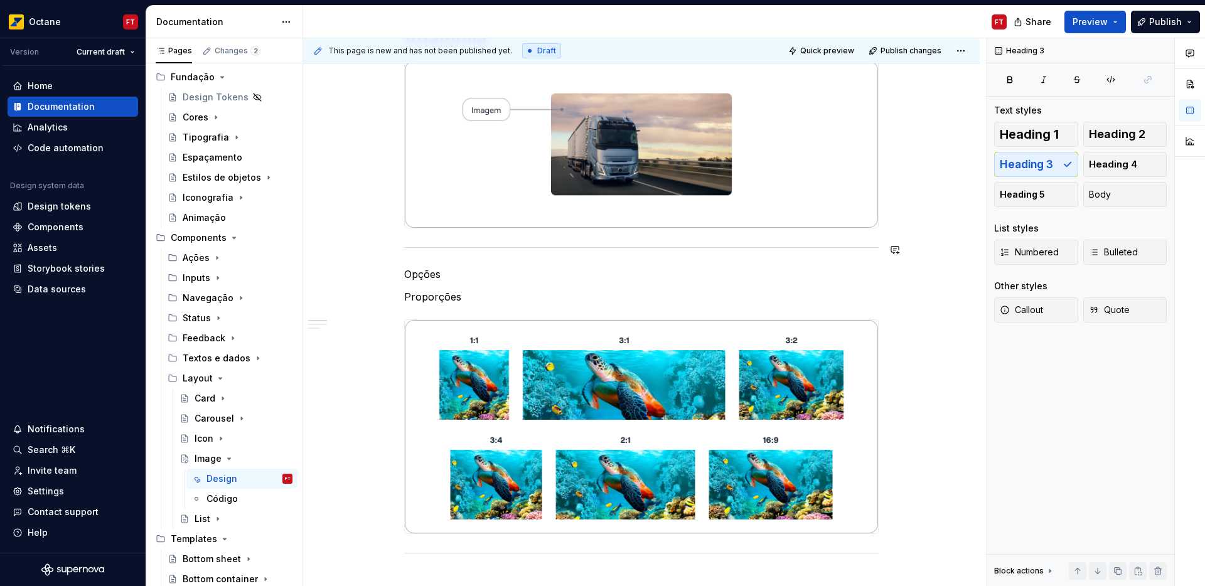
scroll to position [194, 0]
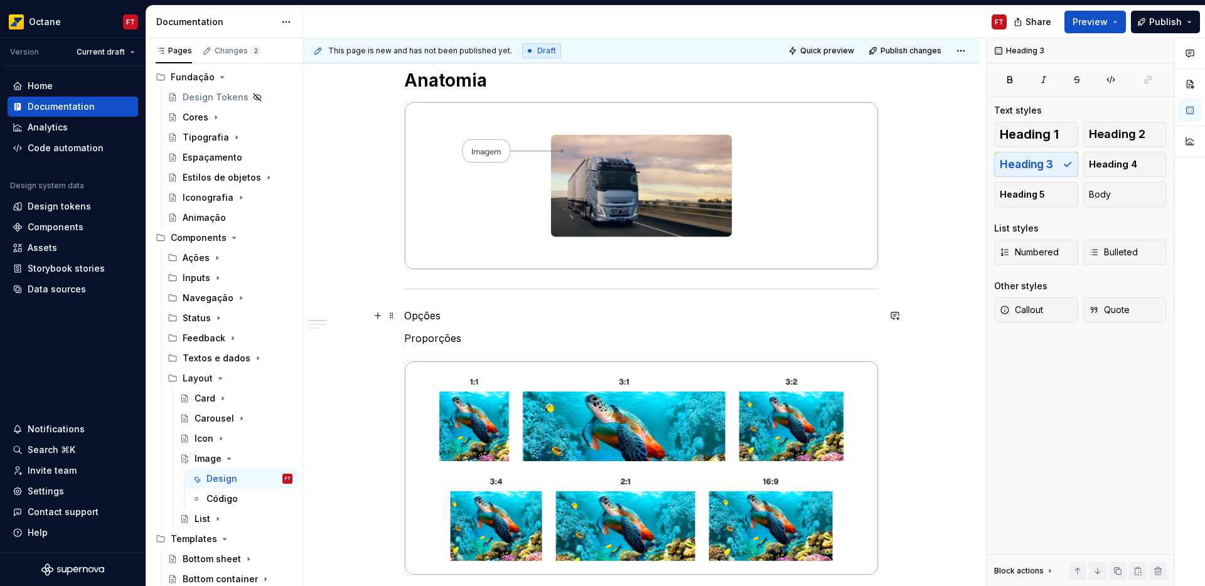
click at [428, 319] on p "Opções" at bounding box center [641, 315] width 474 height 15
click at [1023, 131] on span "Heading 1" at bounding box center [1028, 134] width 59 height 13
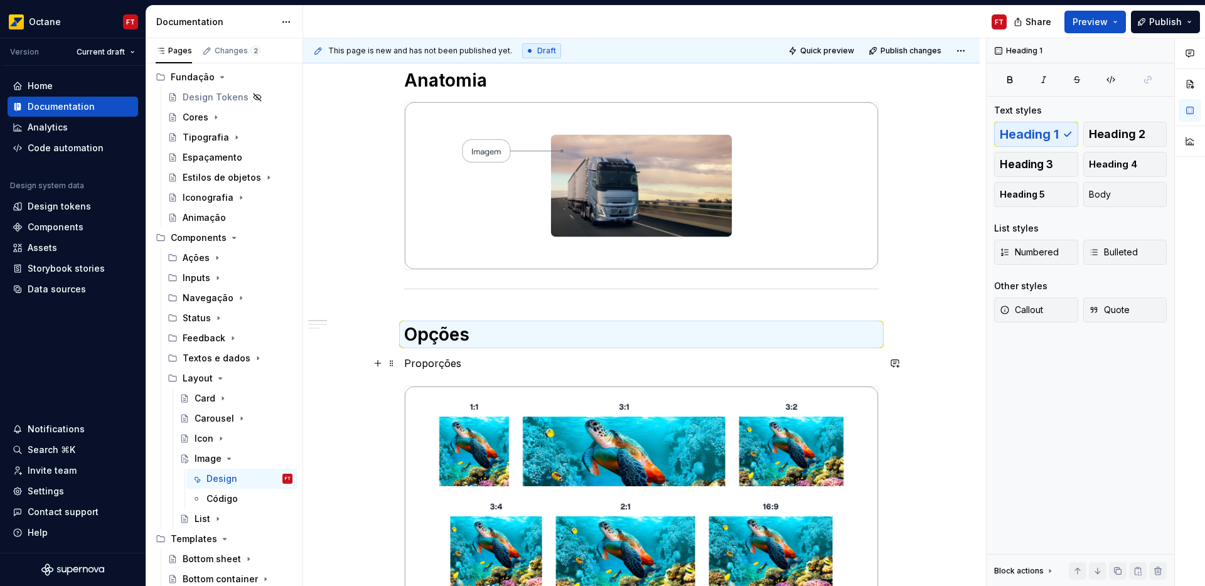
drag, startPoint x: 436, startPoint y: 366, endPoint x: 451, endPoint y: 365, distance: 15.1
click at [436, 366] on p "Proporções" at bounding box center [641, 363] width 474 height 15
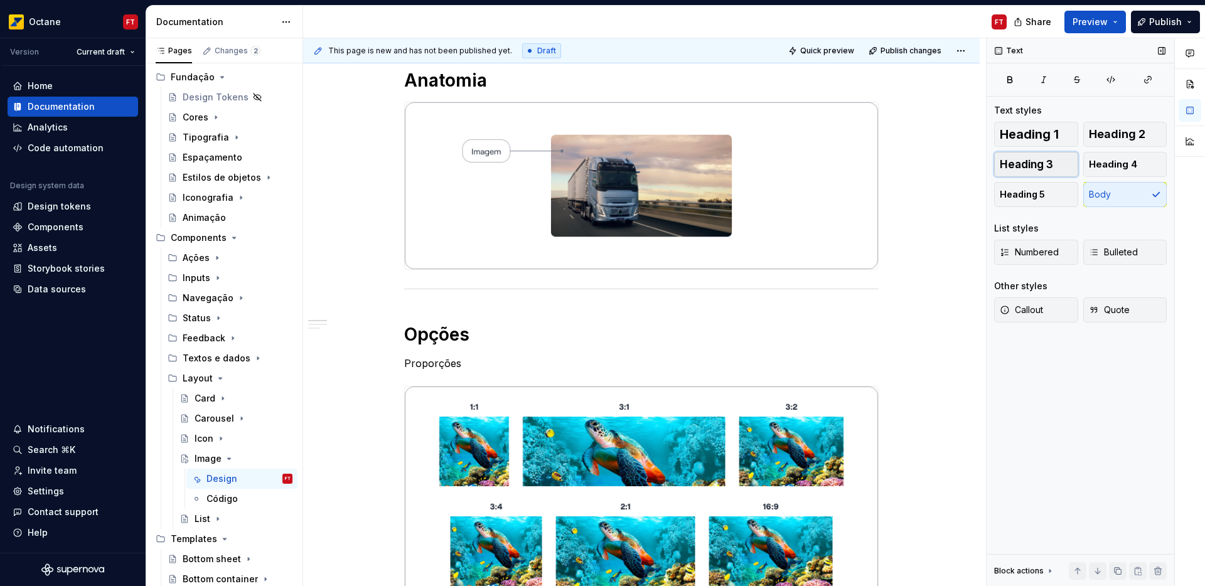
click at [1016, 164] on span "Heading 3" at bounding box center [1025, 164] width 53 height 13
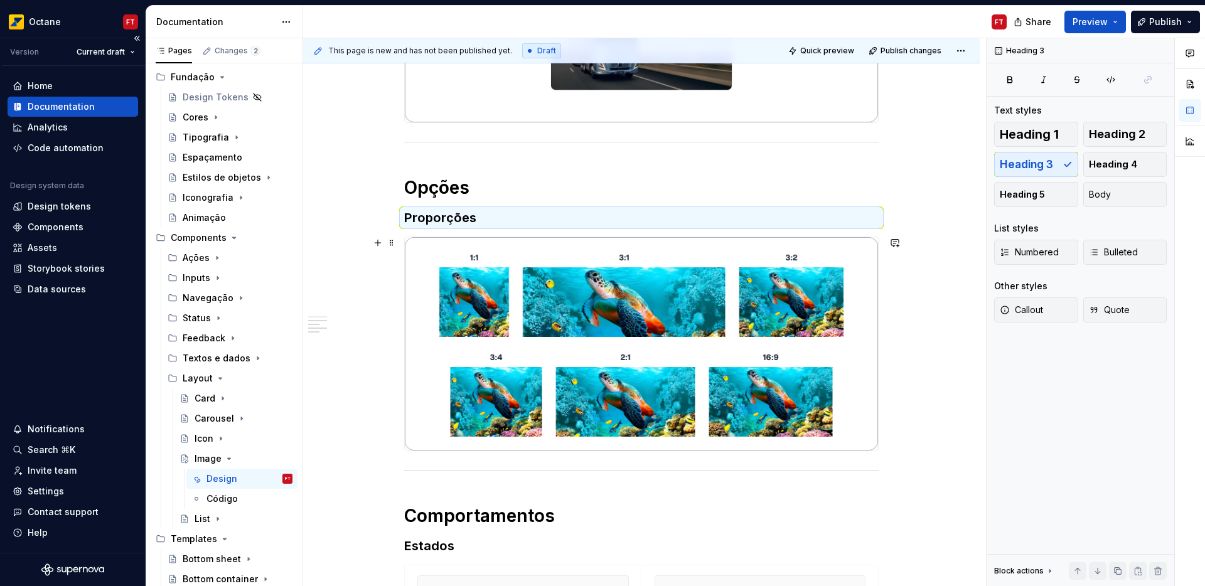
scroll to position [351, 0]
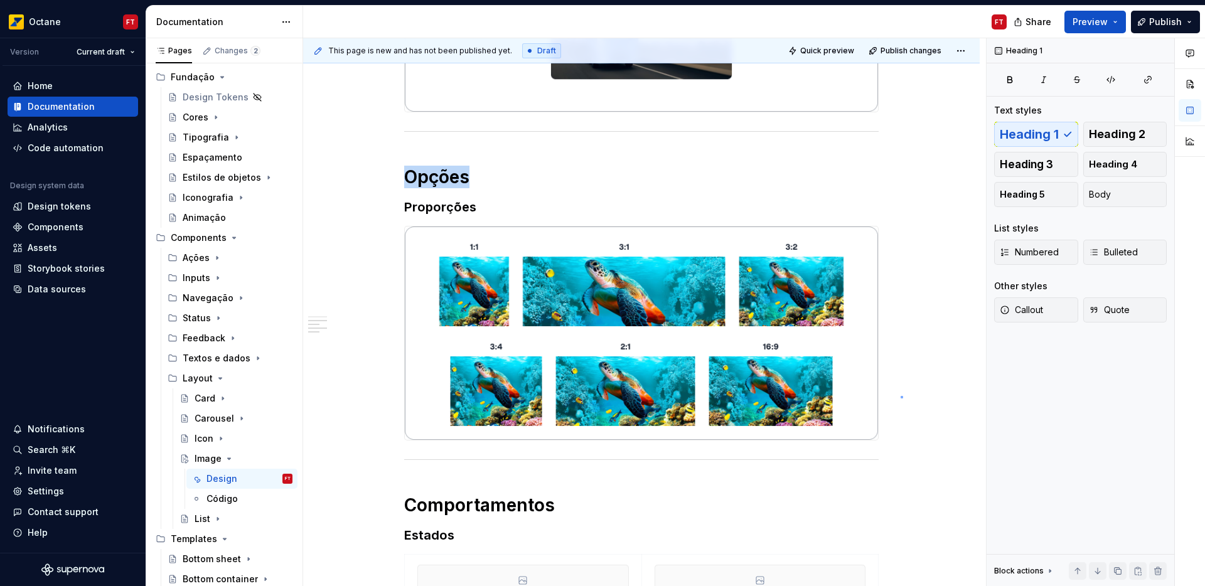
click at [900, 396] on div "This page is new and has not been published yet. Draft Quick preview Publish ch…" at bounding box center [644, 312] width 683 height 548
click at [869, 395] on img at bounding box center [641, 332] width 473 height 213
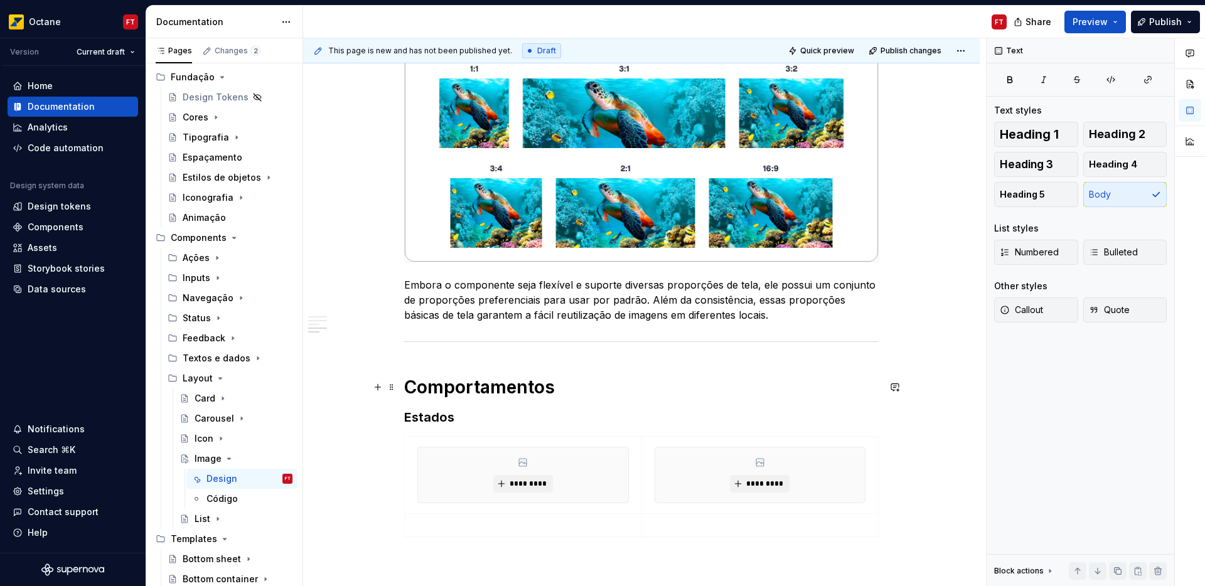
scroll to position [676, 0]
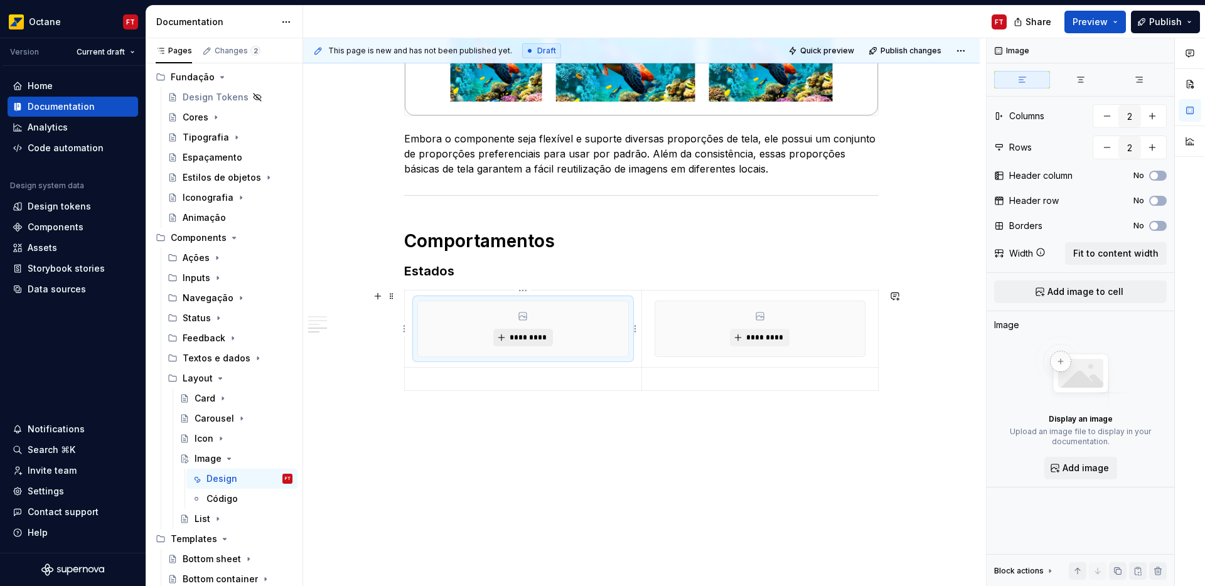
click at [518, 339] on span "*********" at bounding box center [528, 337] width 38 height 10
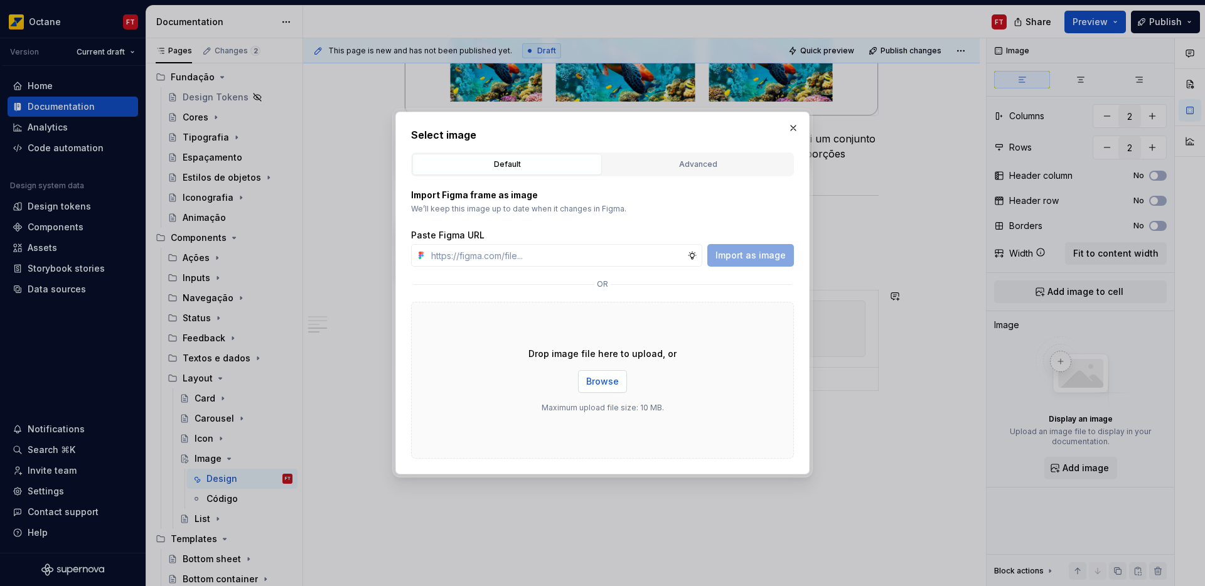
click at [599, 381] on span "Browse" at bounding box center [602, 381] width 33 height 13
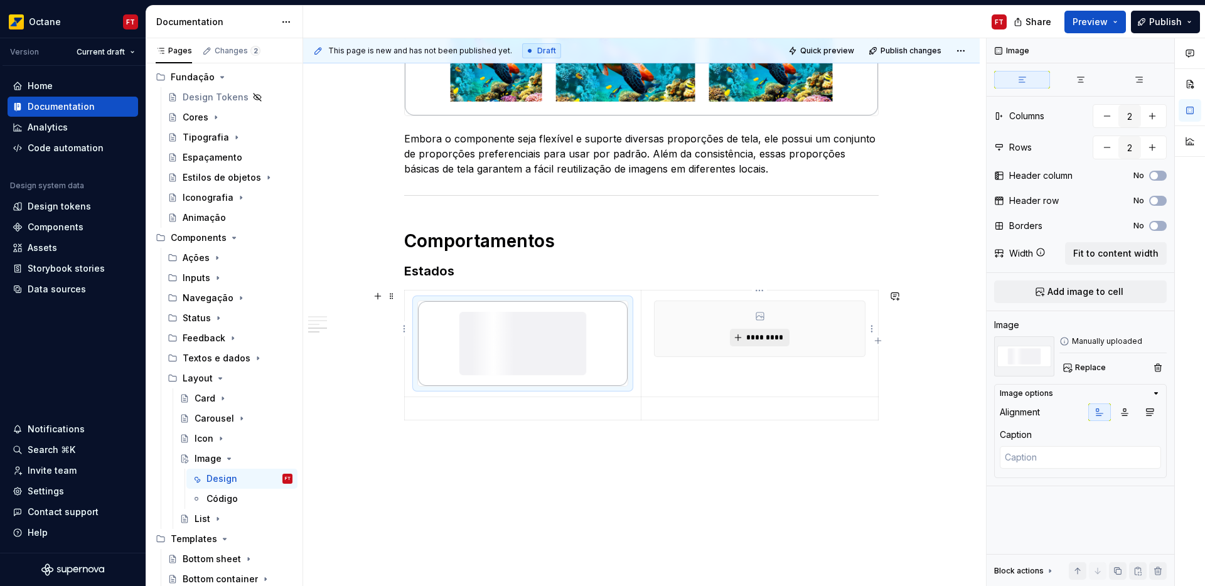
click at [762, 338] on span "*********" at bounding box center [764, 337] width 38 height 10
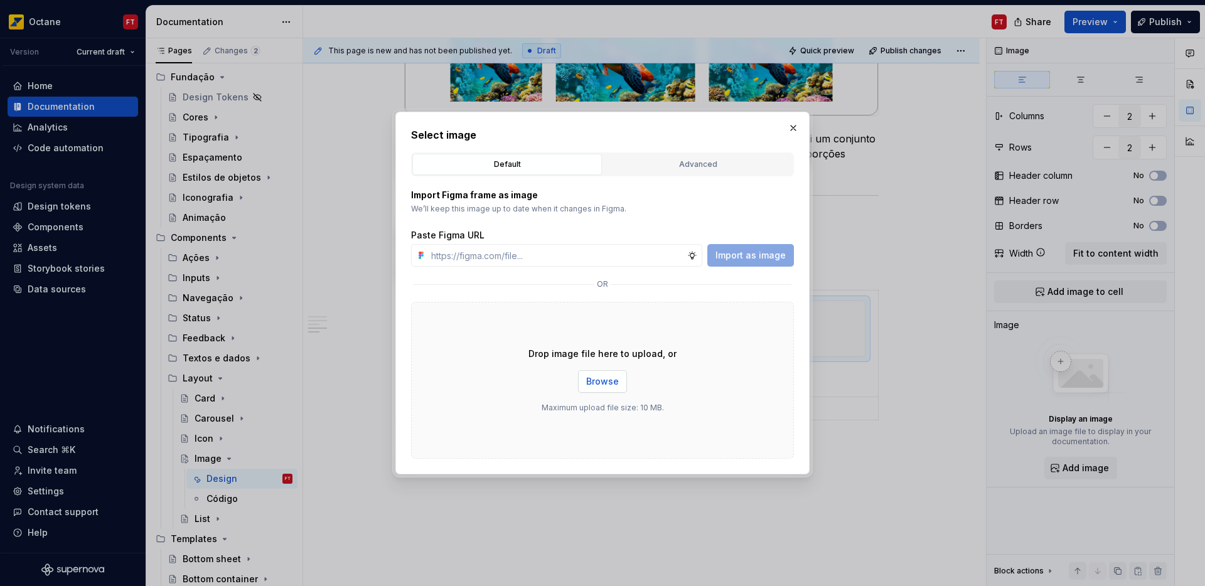
click at [604, 381] on span "Browse" at bounding box center [602, 381] width 33 height 13
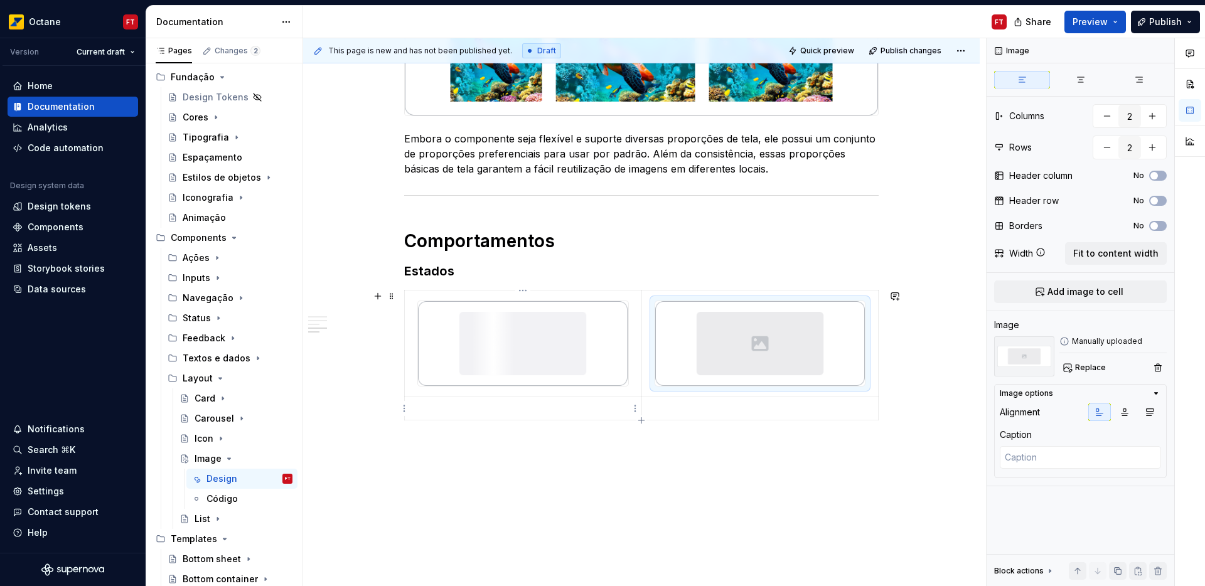
click at [503, 406] on p at bounding box center [522, 408] width 221 height 13
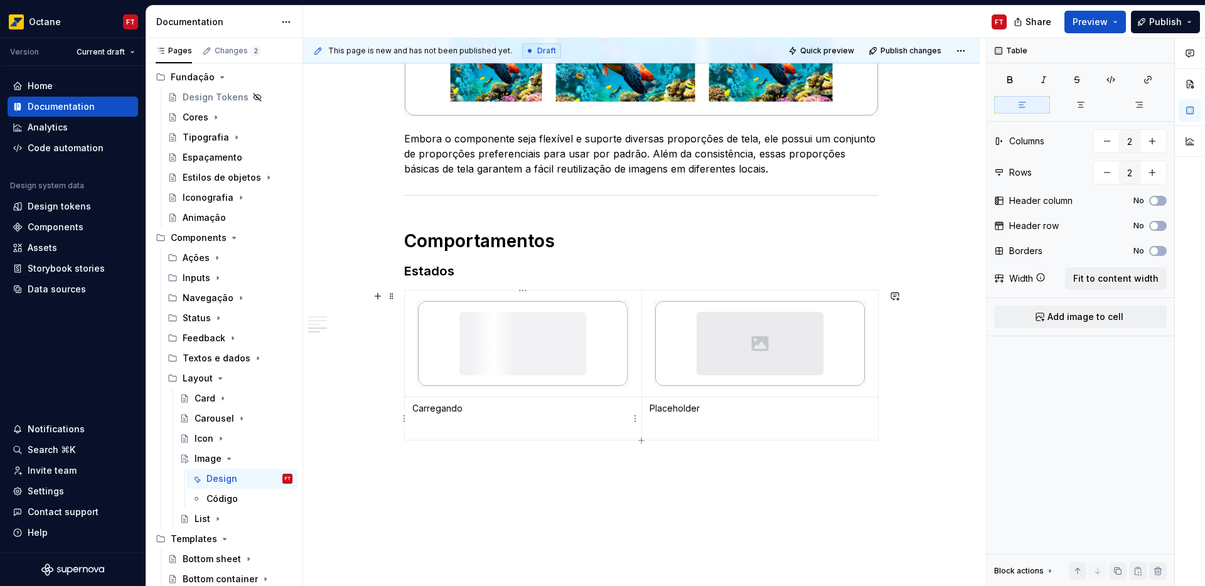
click at [471, 415] on td "Carregando" at bounding box center [523, 418] width 237 height 43
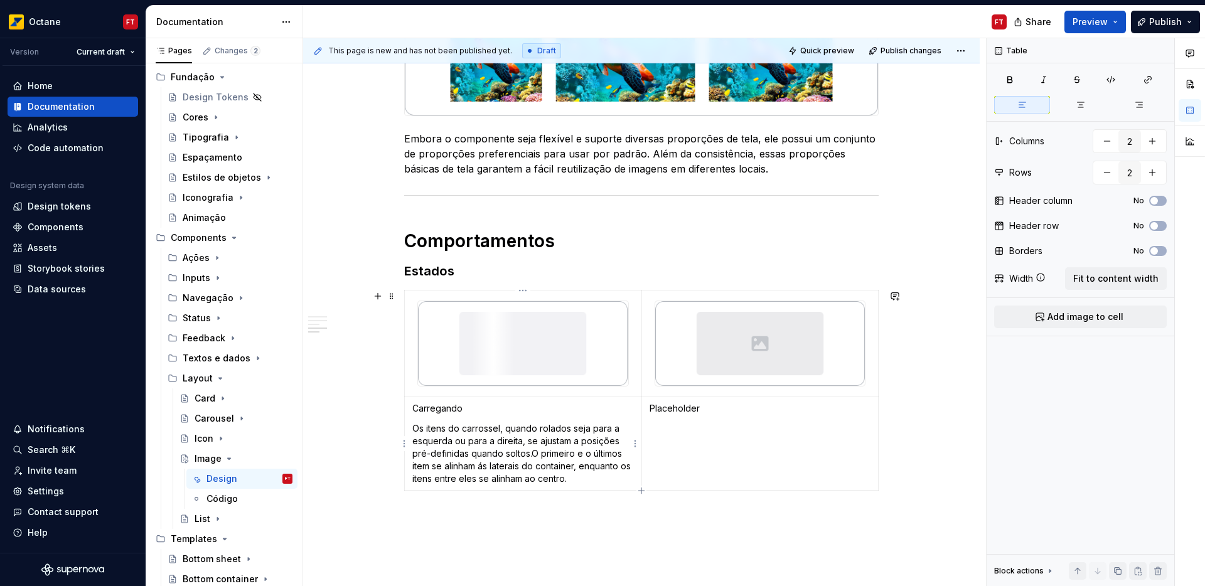
click at [537, 452] on p "Os itens do carrossel, quando rolados seja para a esquerda ou para a direita, s…" at bounding box center [522, 453] width 221 height 63
click at [537, 450] on p "Os itens do carrossel, quando rolados seja para a esquerda ou para a direita, s…" at bounding box center [522, 453] width 221 height 63
click at [681, 431] on p at bounding box center [759, 428] width 221 height 13
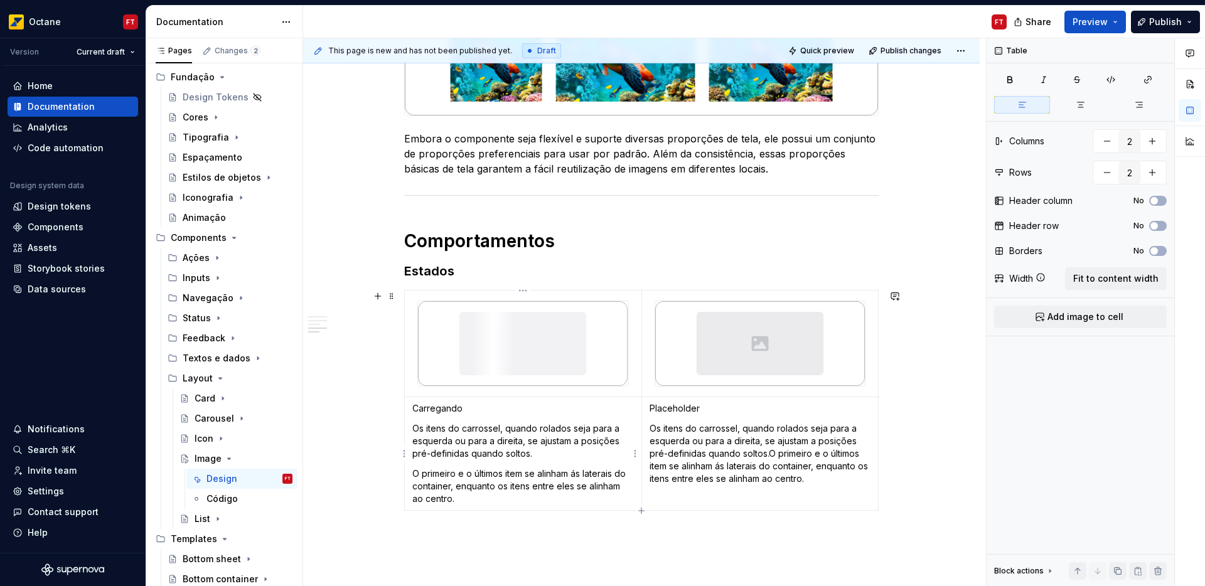
click at [501, 476] on p "O primeiro e o últimos item se alinham ás laterais do container, enquanto os it…" at bounding box center [522, 486] width 221 height 38
click at [770, 454] on p "Os itens do carrossel, quando rolados seja para a esquerda ou para a direita, s…" at bounding box center [759, 453] width 221 height 63
click at [738, 472] on p "O primeiro e o últimos item se alinham ás laterais do container, enquanto os it…" at bounding box center [759, 486] width 221 height 38
click at [441, 410] on p "Carregando" at bounding box center [522, 408] width 221 height 13
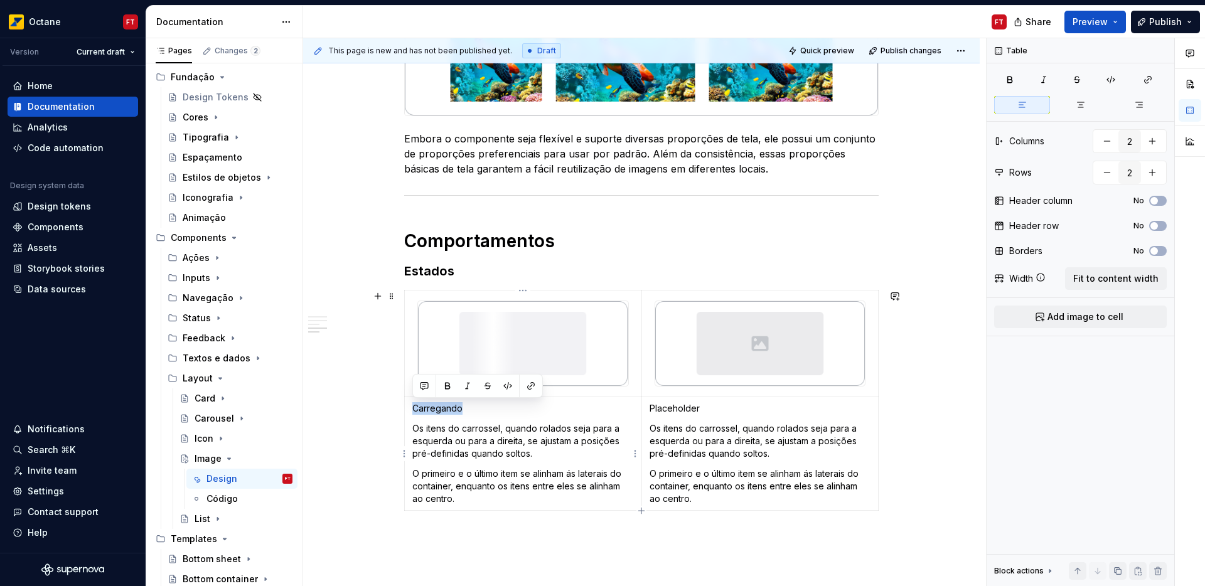
click at [441, 409] on p "Carregando" at bounding box center [522, 408] width 221 height 13
click at [667, 406] on p "Placeholder" at bounding box center [759, 408] width 221 height 13
click at [348, 422] on div "Anatomia Opções Proporções Embora o componente seja flexível e suporte diversas…" at bounding box center [641, 131] width 676 height 1149
click at [357, 479] on div "Anatomia Opções Proporções Embora o componente seja flexível e suporte diversas…" at bounding box center [641, 131] width 676 height 1149
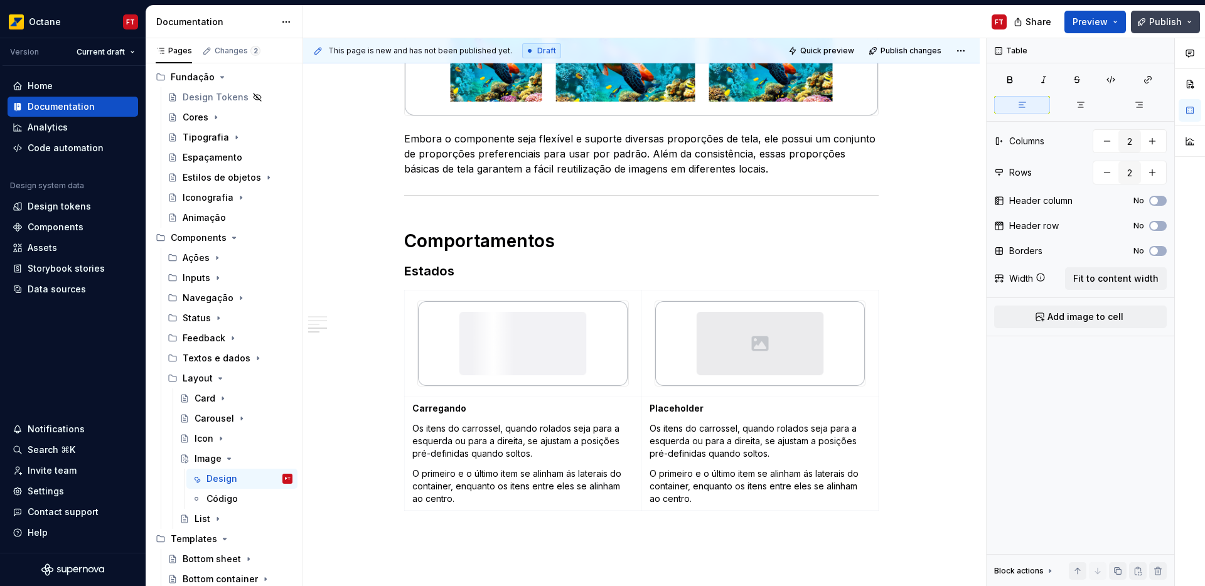
click at [1161, 24] on span "Publish" at bounding box center [1165, 22] width 33 height 13
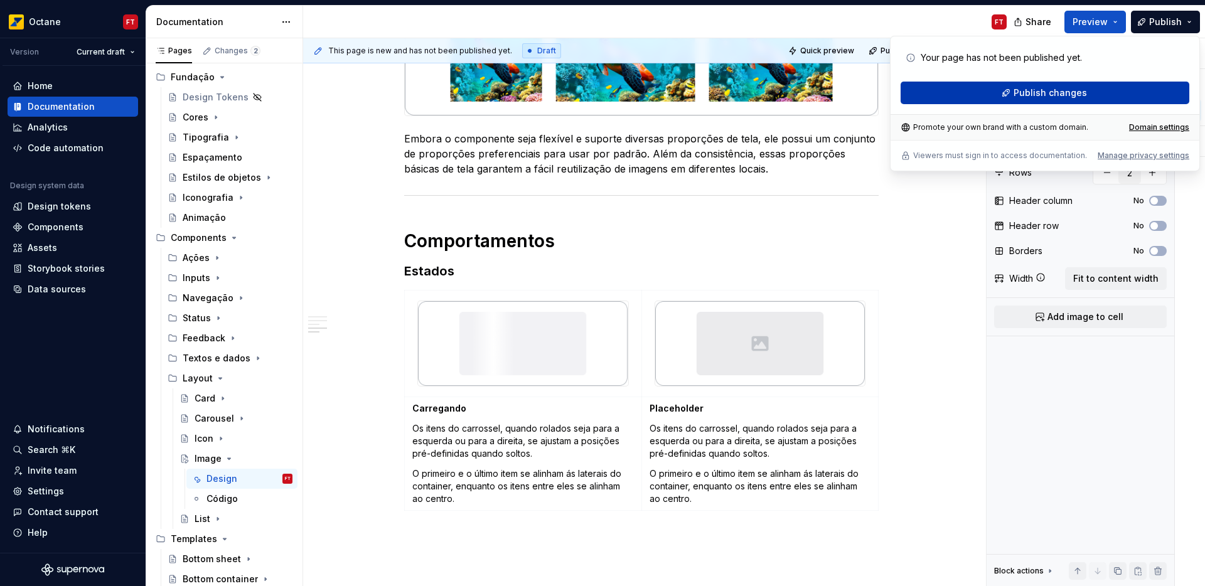
click at [1037, 90] on span "Publish changes" at bounding box center [1049, 93] width 73 height 13
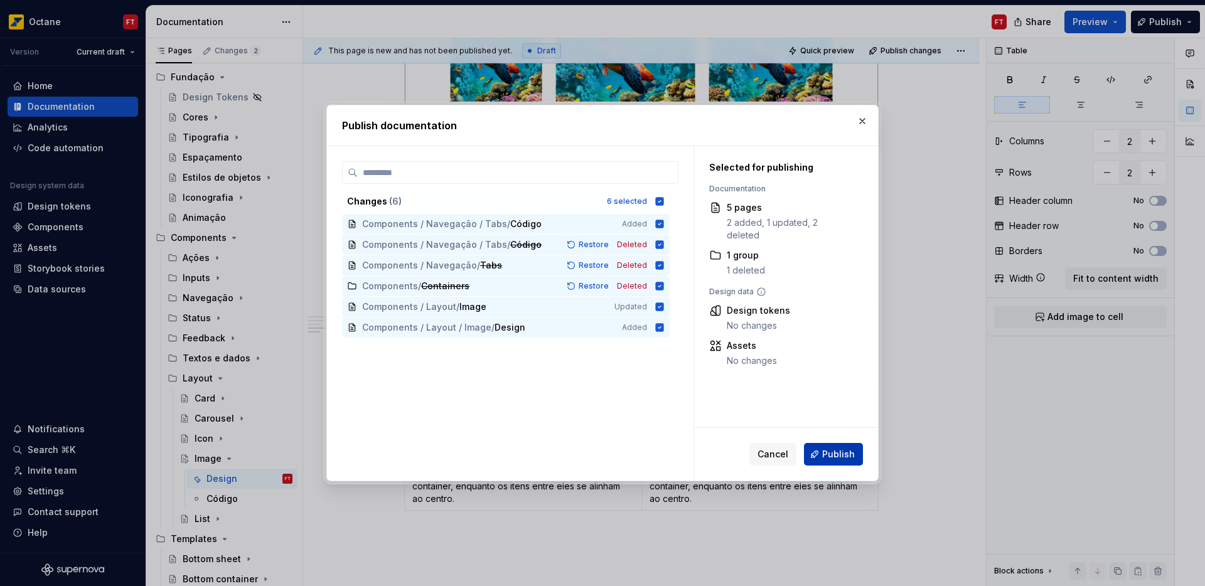
click at [839, 457] on span "Publish" at bounding box center [838, 454] width 33 height 13
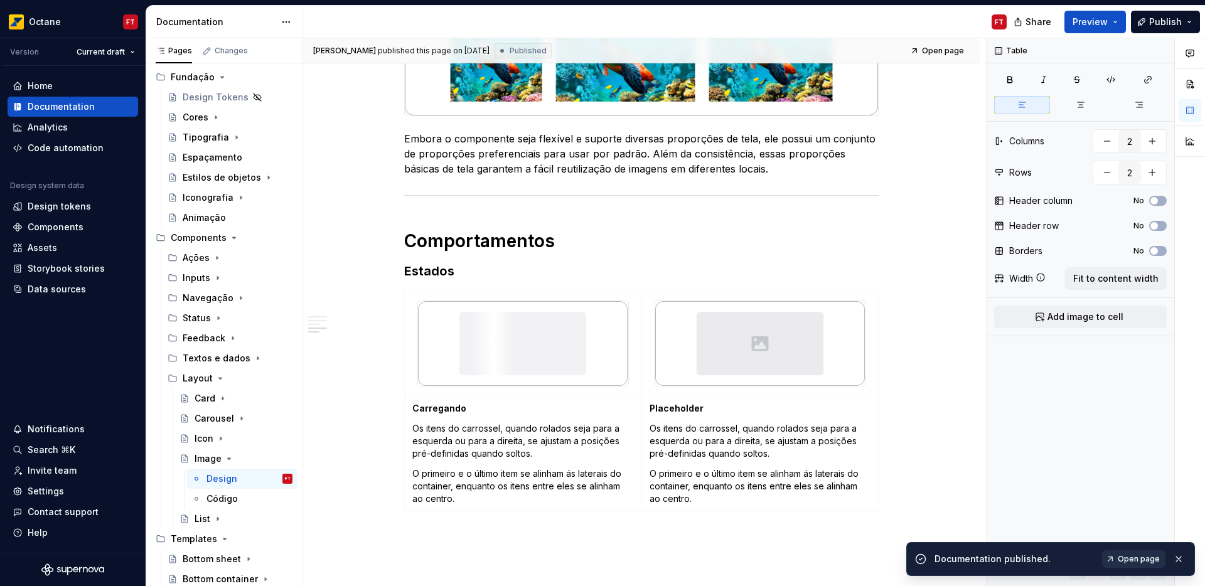
click at [1130, 565] on link "Open page" at bounding box center [1133, 559] width 63 height 18
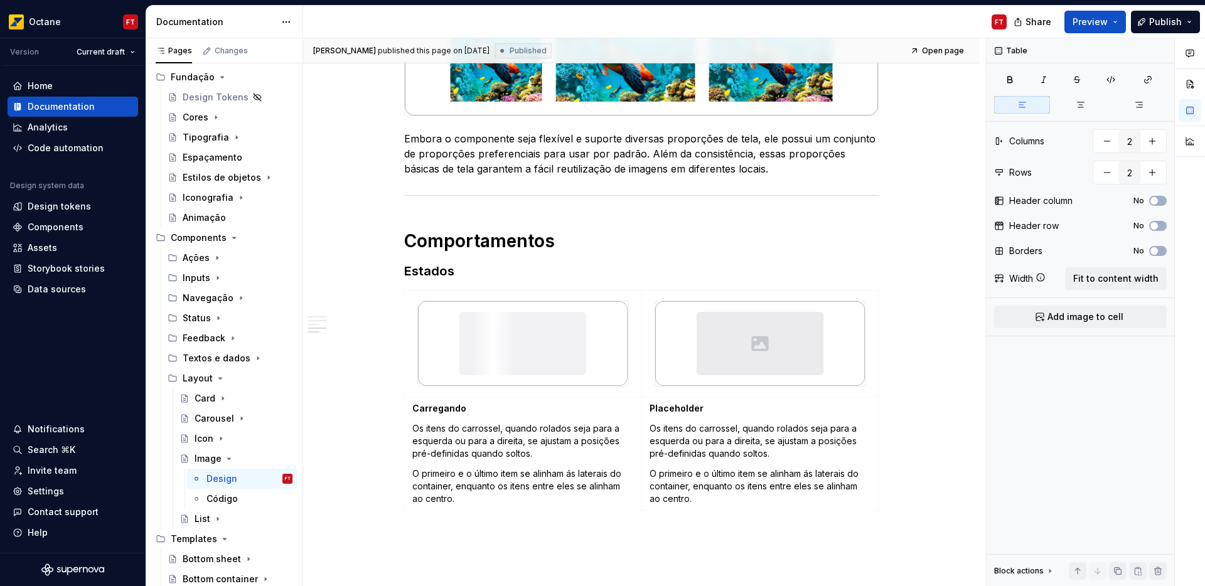
type textarea "*"
